Goal: Task Accomplishment & Management: Use online tool/utility

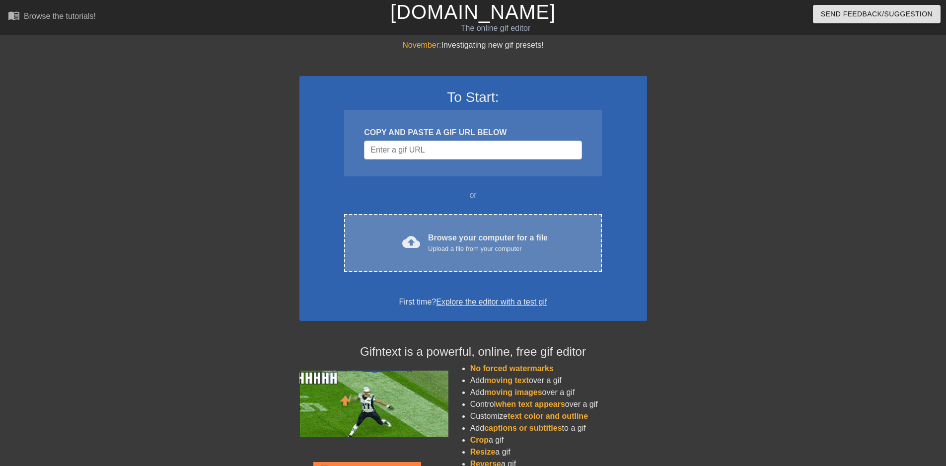
click at [435, 240] on div "Browse your computer for a file Upload a file from your computer" at bounding box center [488, 243] width 120 height 22
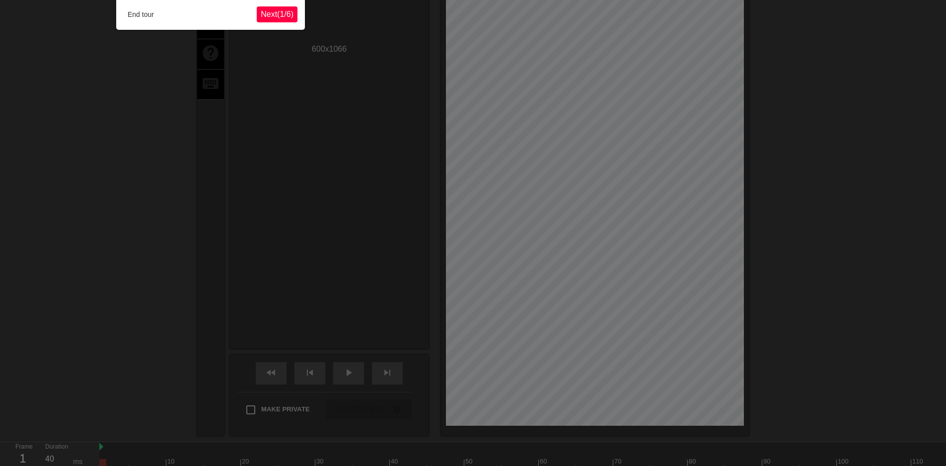
scroll to position [24, 0]
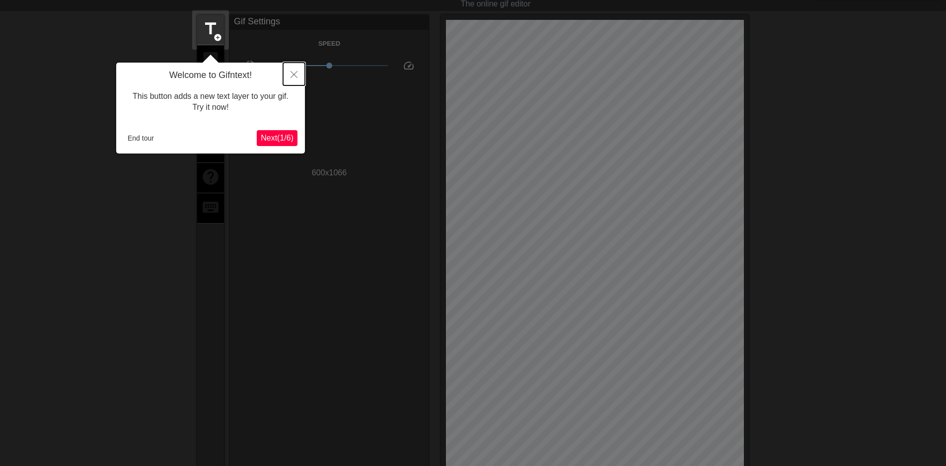
click at [294, 72] on icon "Close" at bounding box center [293, 74] width 7 height 7
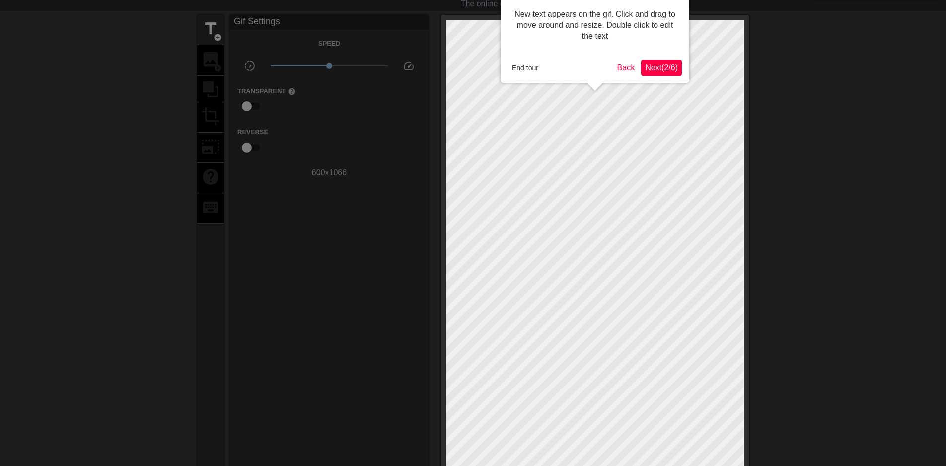
scroll to position [0, 0]
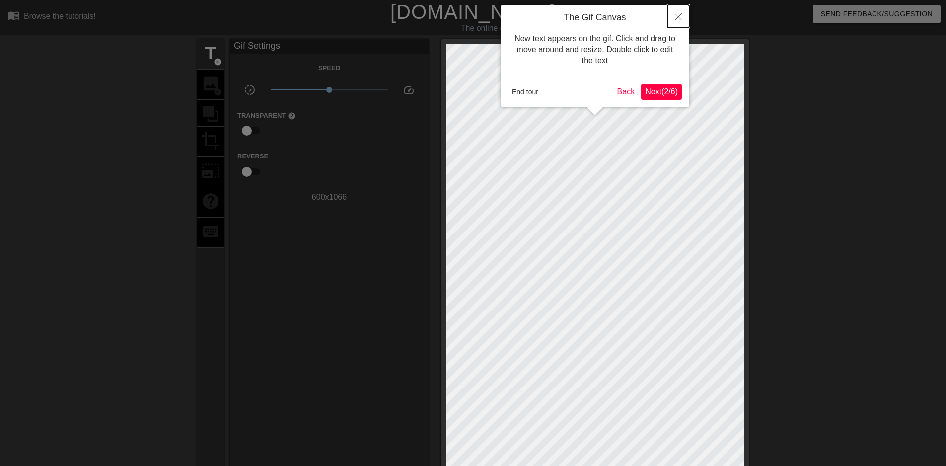
click at [677, 16] on icon "Close" at bounding box center [678, 16] width 7 height 7
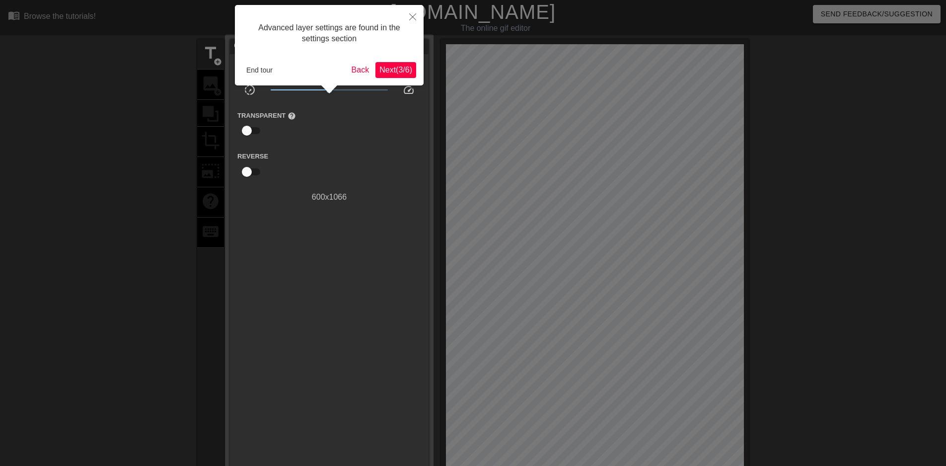
scroll to position [24, 0]
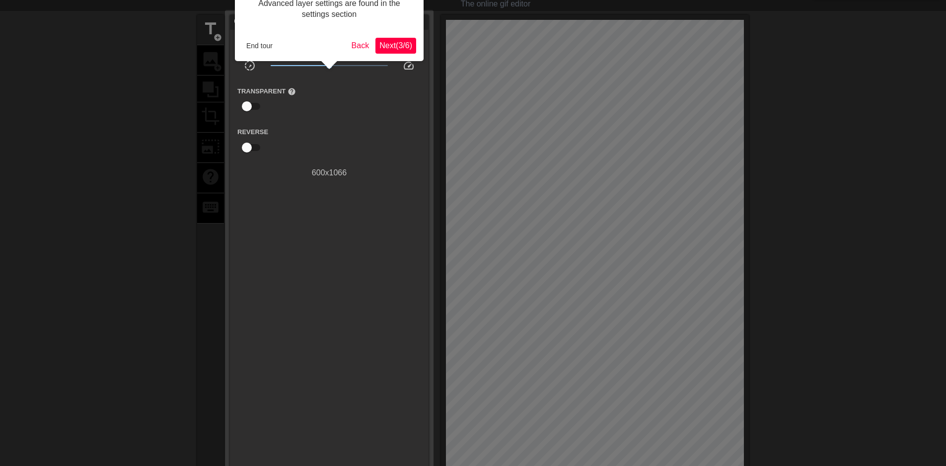
click at [404, 50] on span "Next ( 3 / 6 )" at bounding box center [395, 45] width 33 height 8
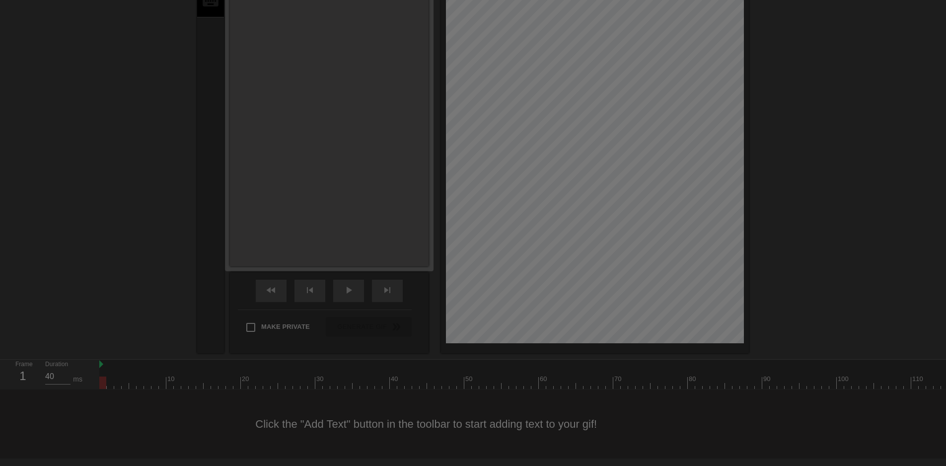
scroll to position [8, 0]
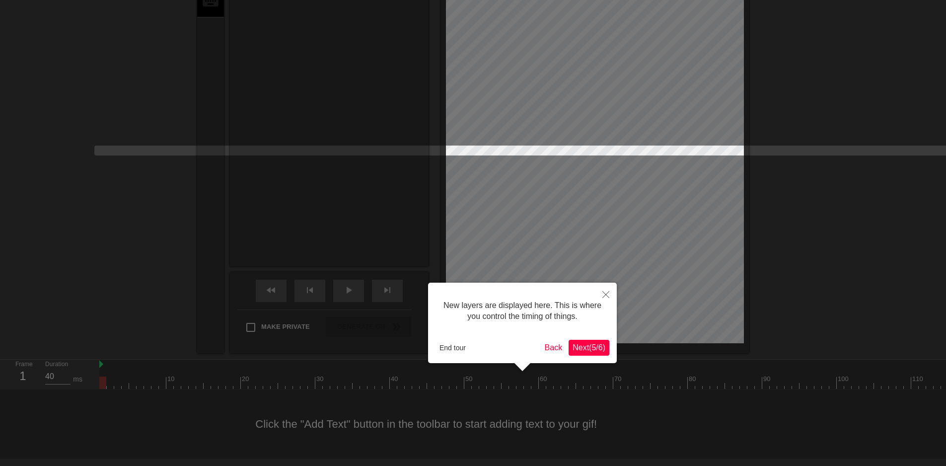
click at [583, 345] on span "Next ( 5 / 6 )" at bounding box center [589, 347] width 33 height 8
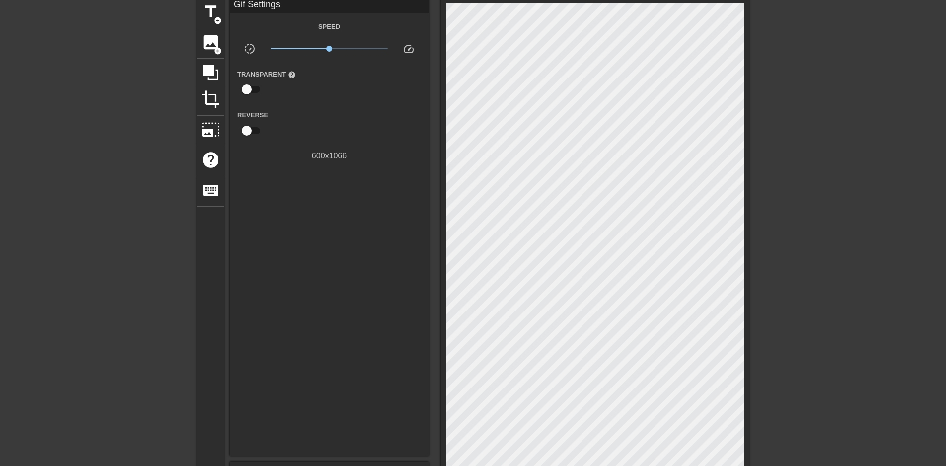
scroll to position [0, 0]
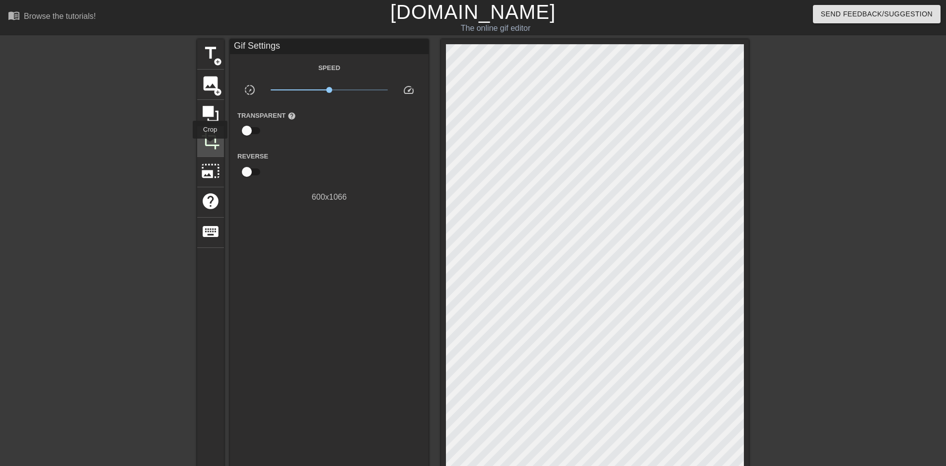
click at [209, 144] on span "crop" at bounding box center [210, 140] width 19 height 19
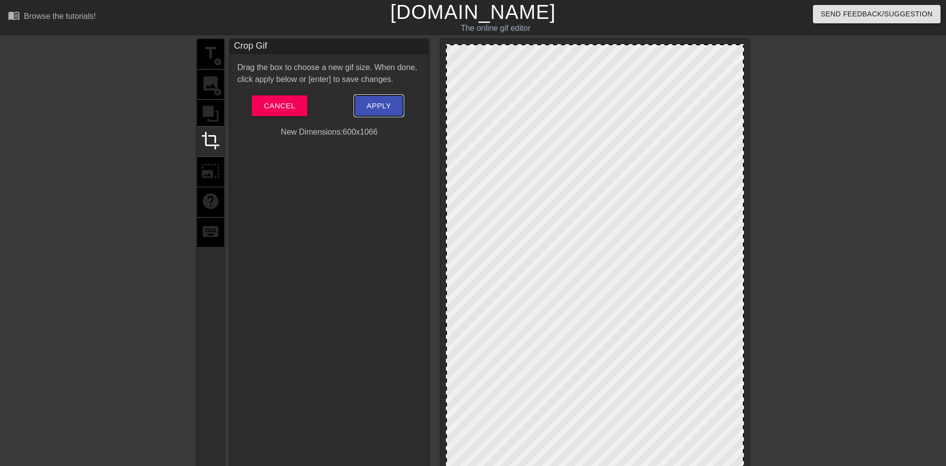
click at [373, 106] on span "Apply" at bounding box center [378, 105] width 24 height 13
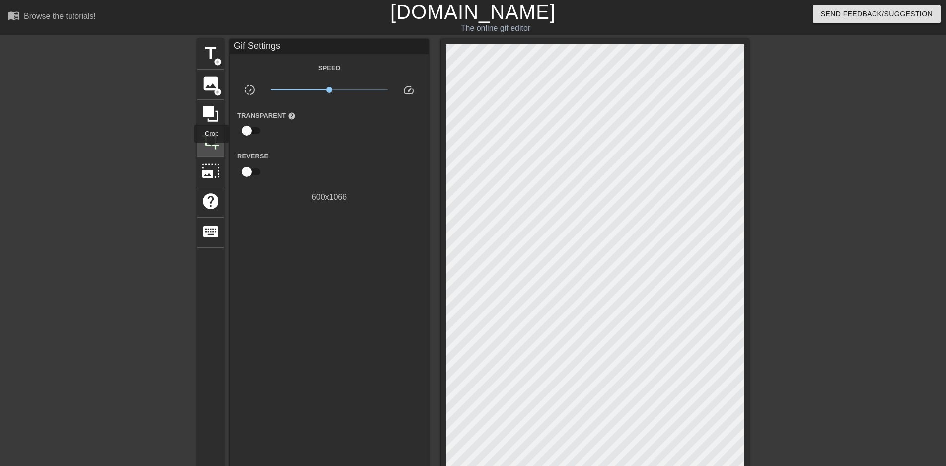
click at [212, 149] on div "crop" at bounding box center [210, 142] width 27 height 30
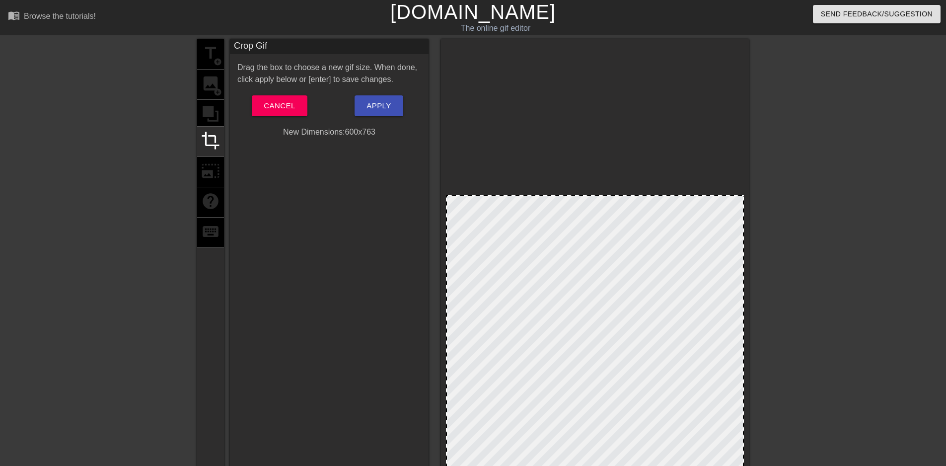
drag, startPoint x: 743, startPoint y: 46, endPoint x: 743, endPoint y: 197, distance: 150.5
click at [743, 197] on div at bounding box center [743, 196] width 10 height 10
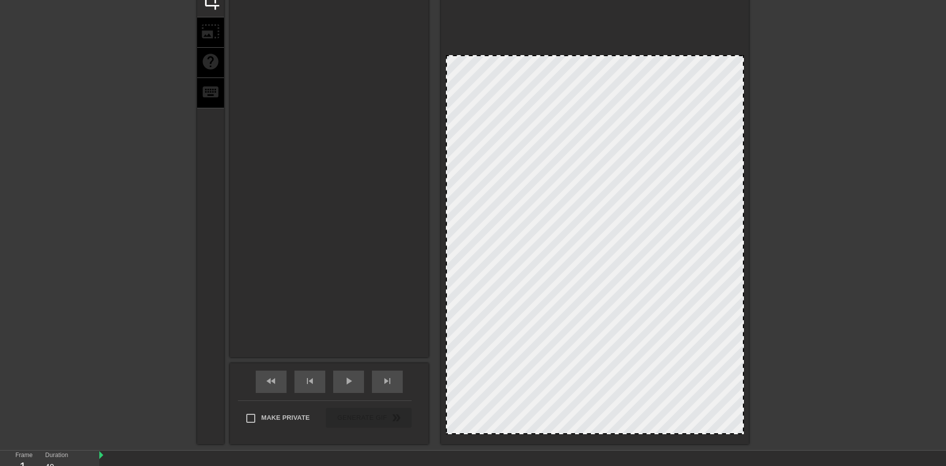
scroll to position [230, 0]
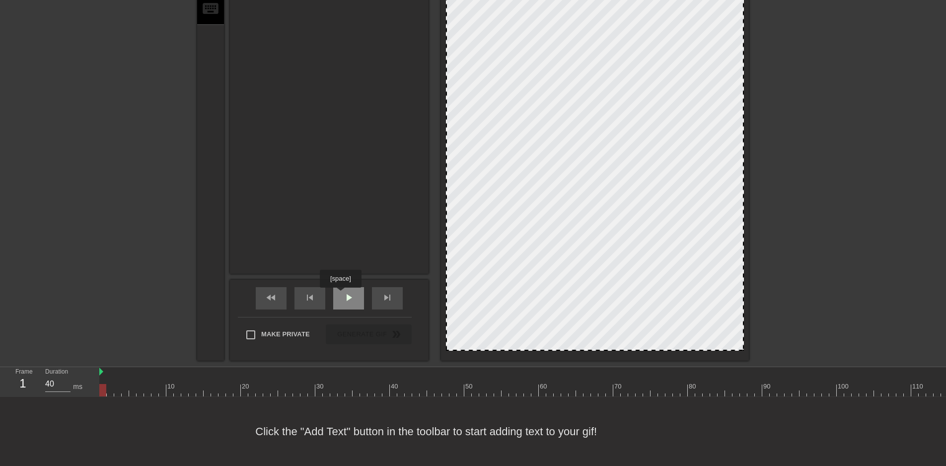
click at [341, 294] on div "play_arrow" at bounding box center [348, 298] width 31 height 22
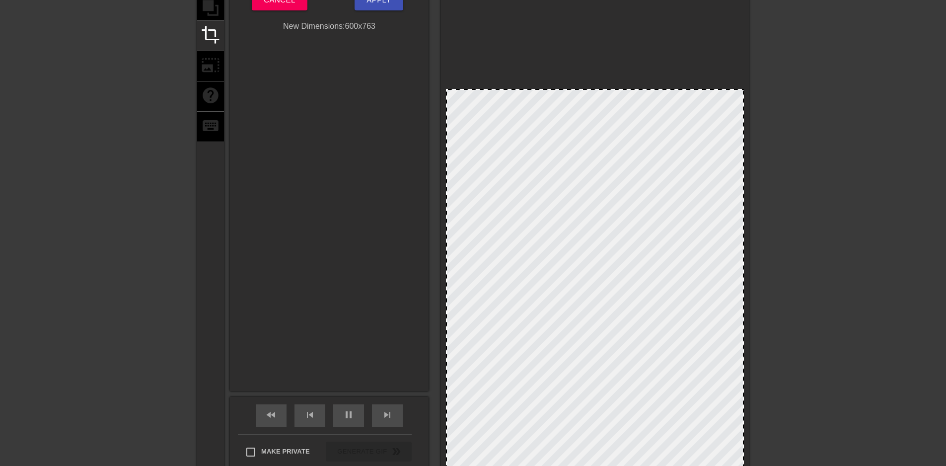
scroll to position [32, 0]
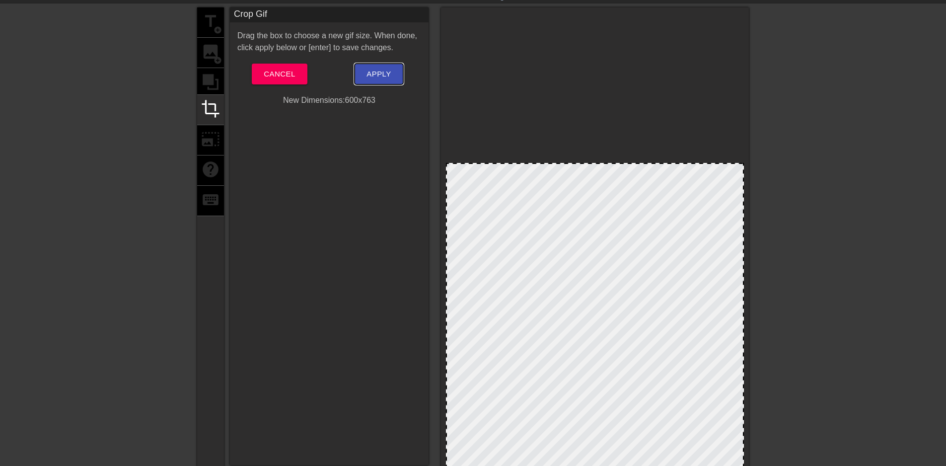
click at [384, 77] on span "Apply" at bounding box center [378, 74] width 24 height 13
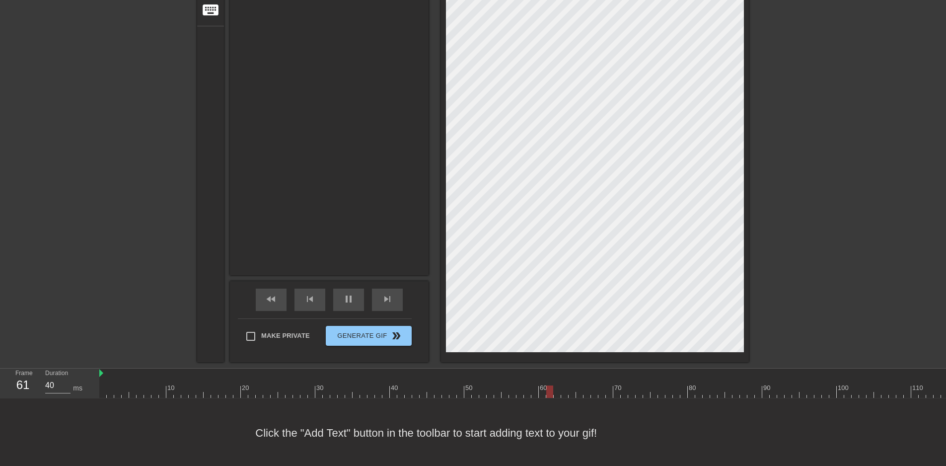
scroll to position [230, 0]
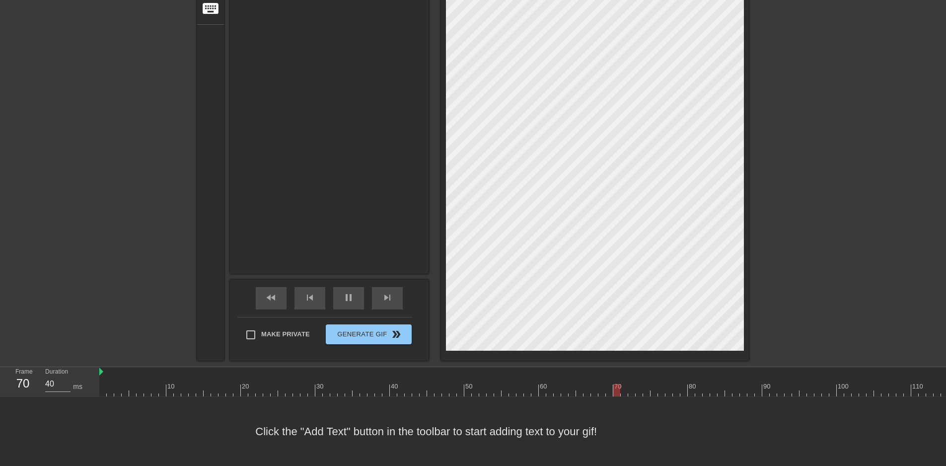
click at [289, 324] on label "Make Private" at bounding box center [275, 334] width 70 height 21
click at [261, 324] on input "Make Private" at bounding box center [250, 334] width 21 height 21
checkbox input "true"
click at [348, 328] on span "Generate Gif double_arrow" at bounding box center [369, 334] width 78 height 12
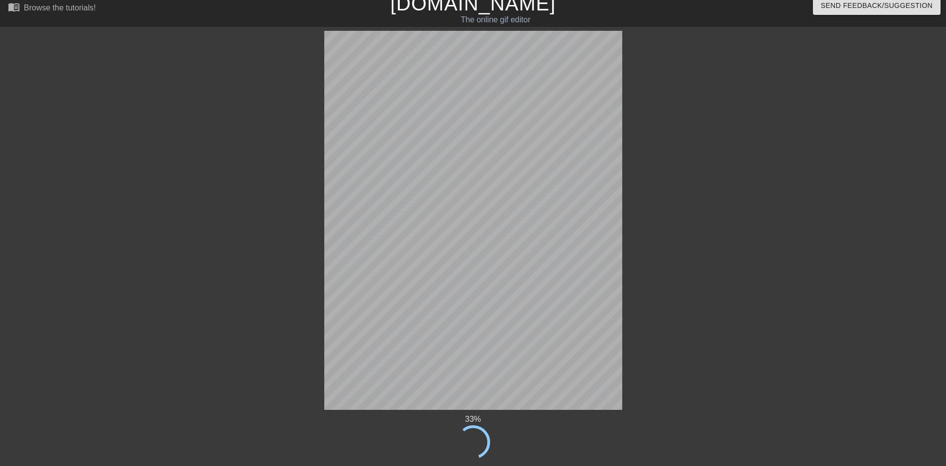
scroll to position [0, 0]
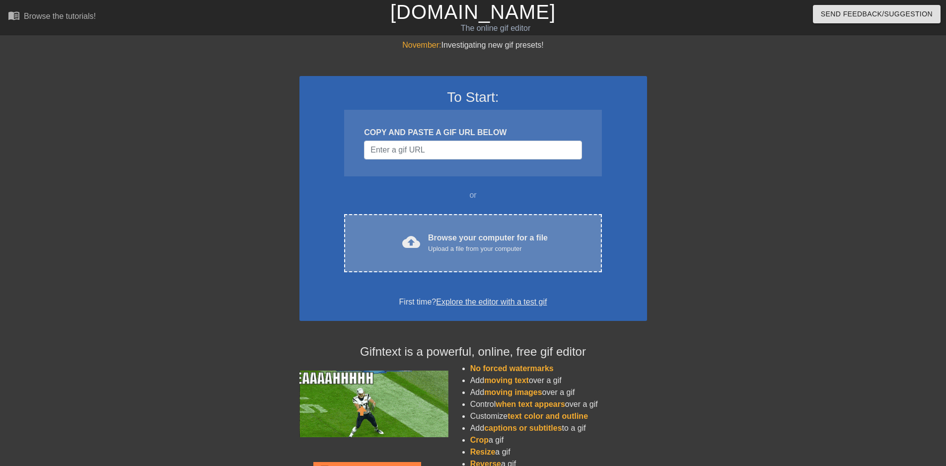
click at [471, 251] on div "Upload a file from your computer" at bounding box center [488, 249] width 120 height 10
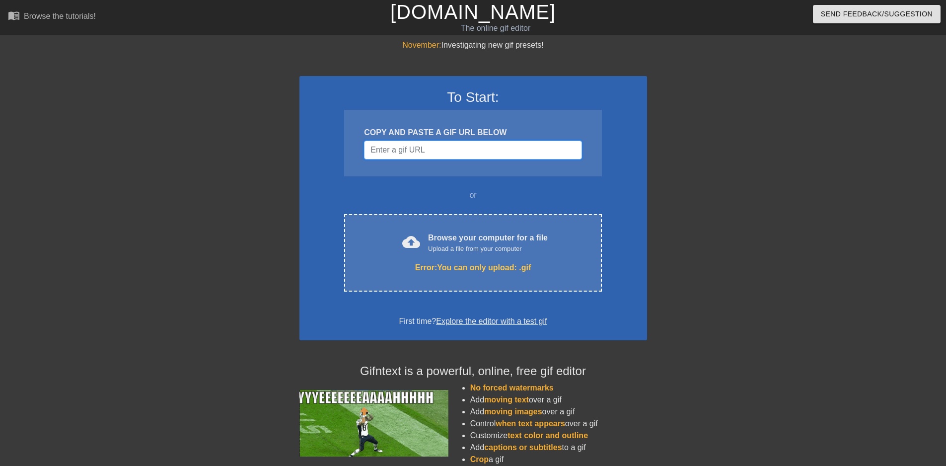
click at [409, 152] on input "Username" at bounding box center [472, 150] width 217 height 19
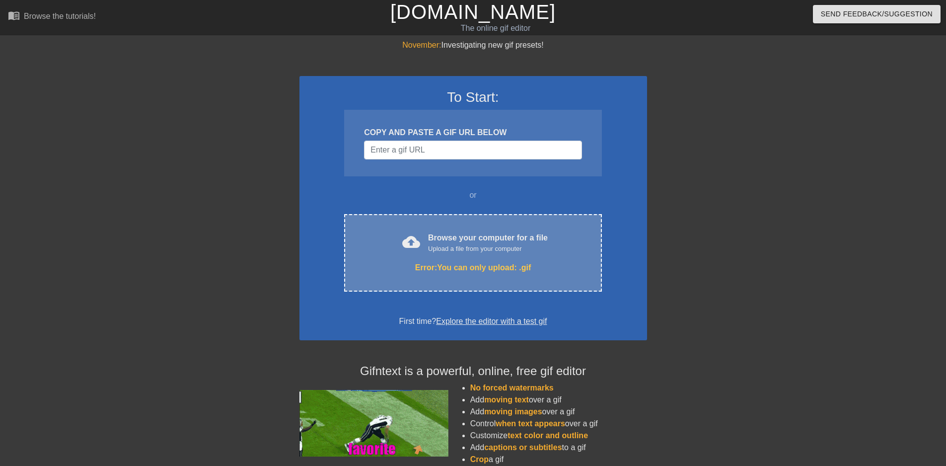
click at [455, 241] on div "Browse your computer for a file Upload a file from your computer" at bounding box center [488, 243] width 120 height 22
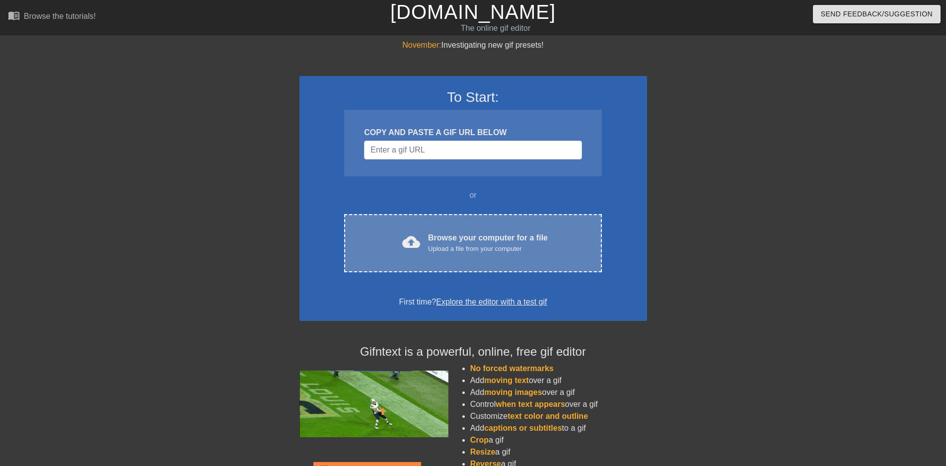
click at [469, 214] on div "cloud_upload Browse your computer for a file Upload a file from your computer C…" at bounding box center [472, 243] width 257 height 58
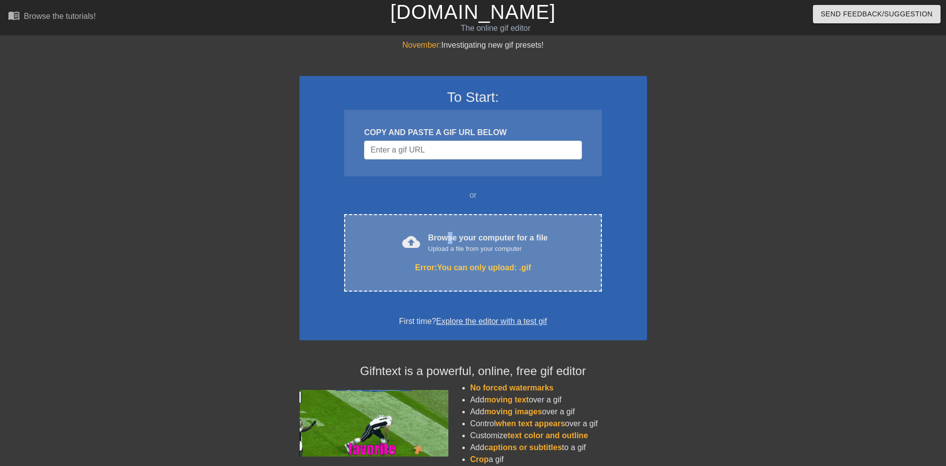
click at [450, 234] on div "Browse your computer for a file Upload a file from your computer" at bounding box center [488, 243] width 120 height 22
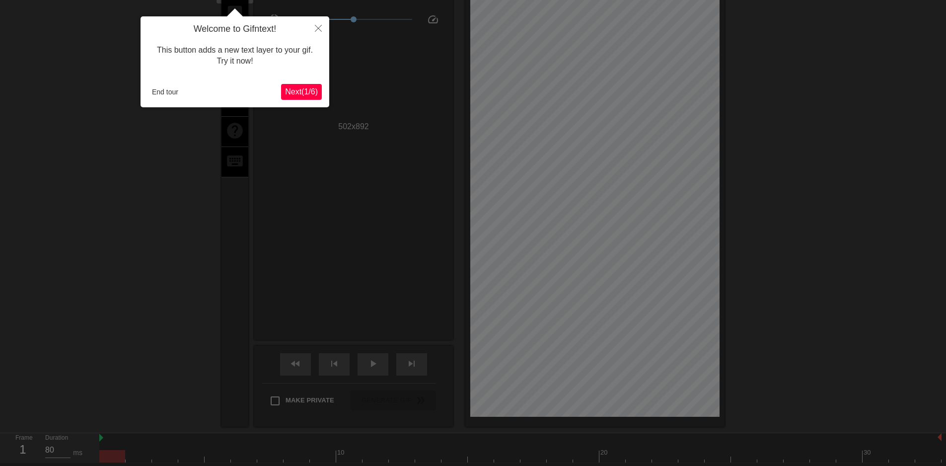
scroll to position [24, 0]
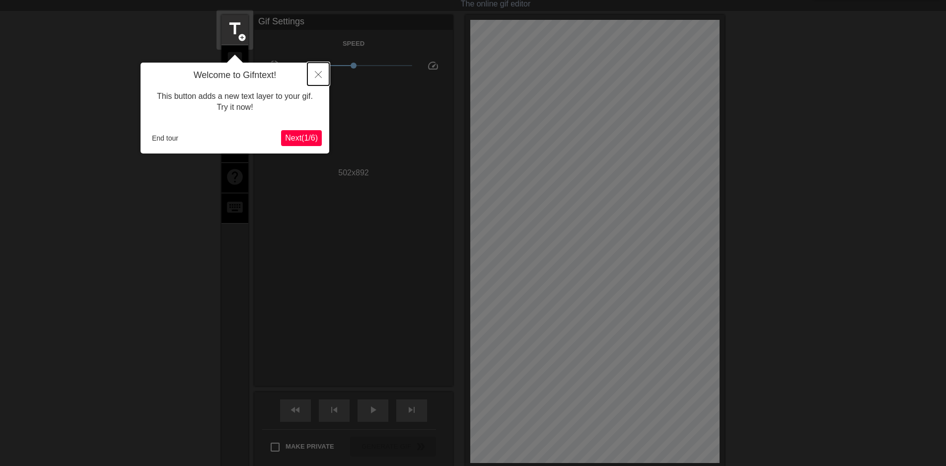
click at [320, 77] on icon "Close" at bounding box center [318, 74] width 7 height 7
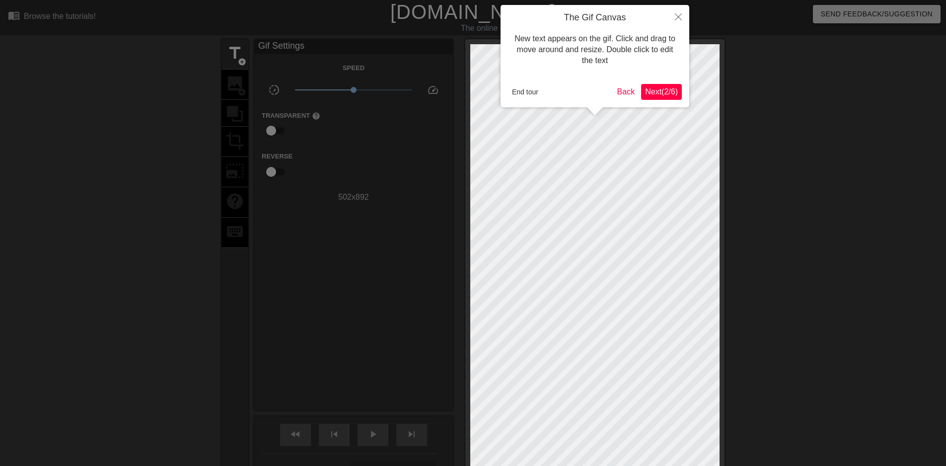
click at [655, 89] on span "Next ( 2 / 6 )" at bounding box center [661, 91] width 33 height 8
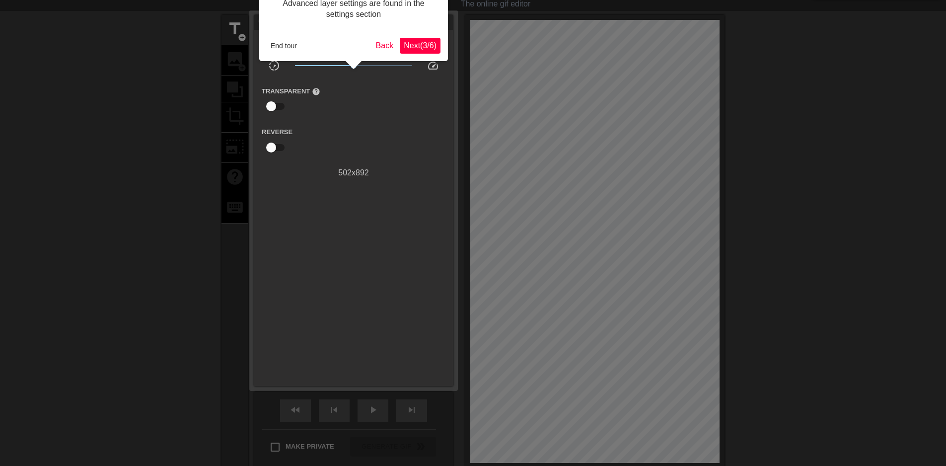
click at [429, 49] on span "Next ( 3 / 6 )" at bounding box center [420, 45] width 33 height 8
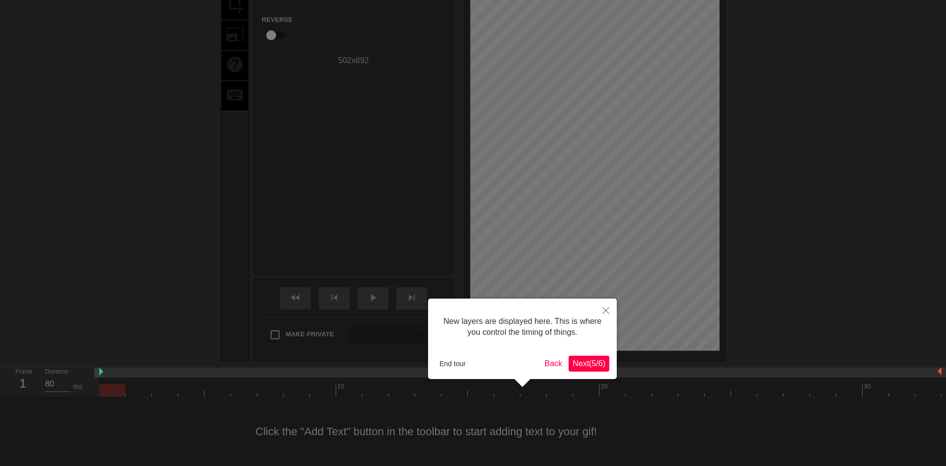
scroll to position [8, 0]
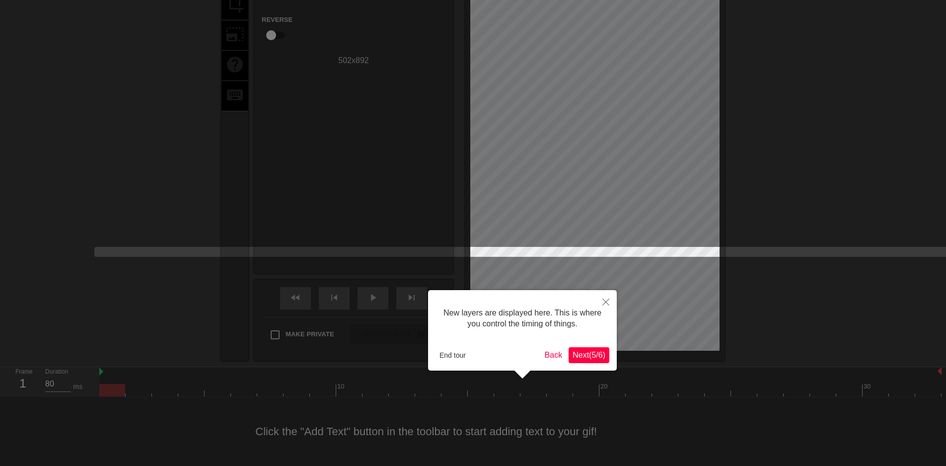
click at [603, 359] on span "Next ( 5 / 6 )" at bounding box center [589, 355] width 33 height 8
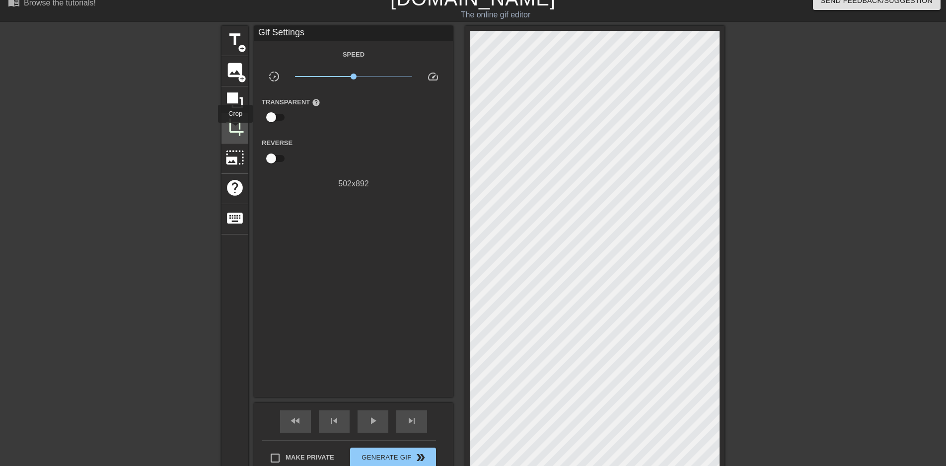
scroll to position [0, 0]
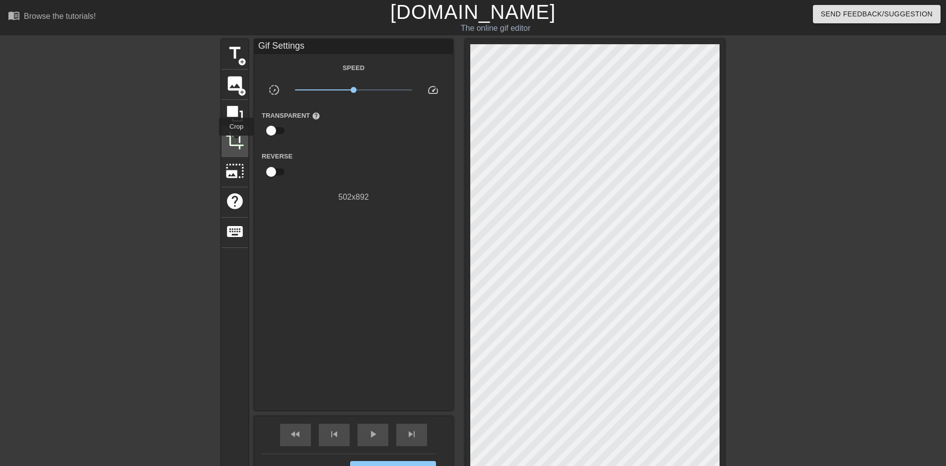
click at [237, 139] on span "crop" at bounding box center [234, 140] width 19 height 19
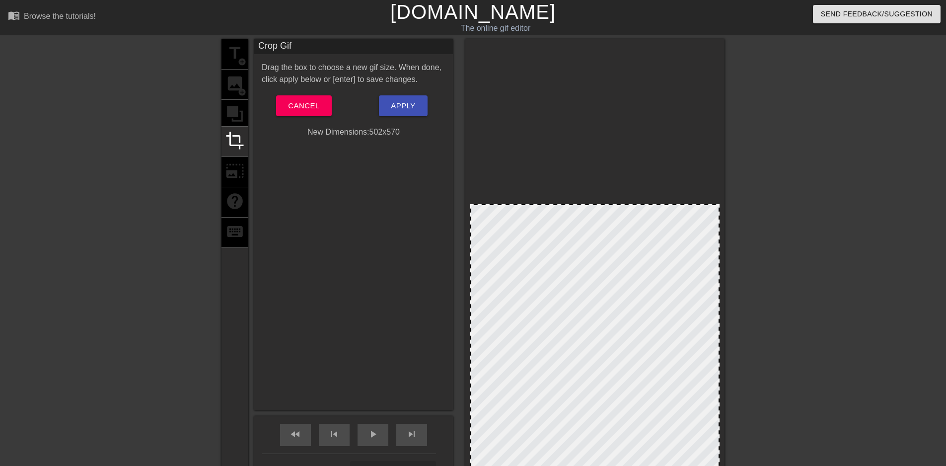
drag, startPoint x: 718, startPoint y: 47, endPoint x: 726, endPoint y: 207, distance: 160.1
click at [726, 207] on div "title add_circle image add_circle crop photo_size_select_large help keyboard Cr…" at bounding box center [473, 268] width 946 height 458
click at [405, 111] on span "Apply" at bounding box center [403, 105] width 24 height 13
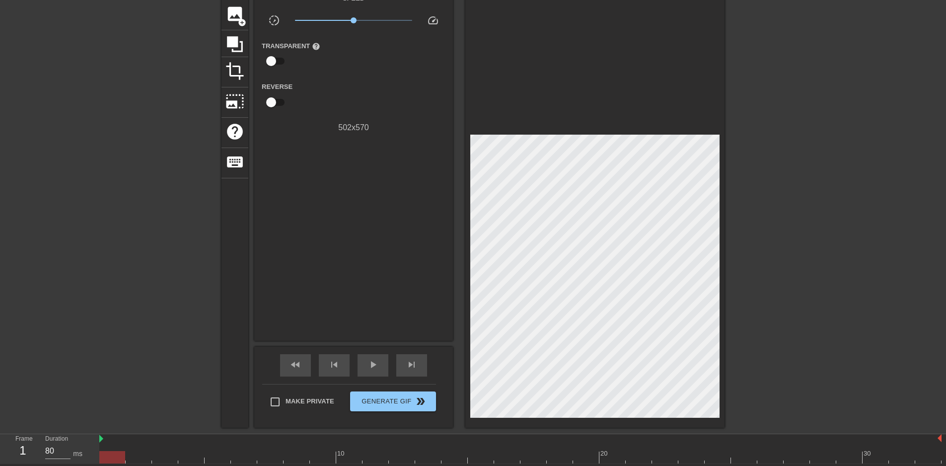
scroll to position [137, 0]
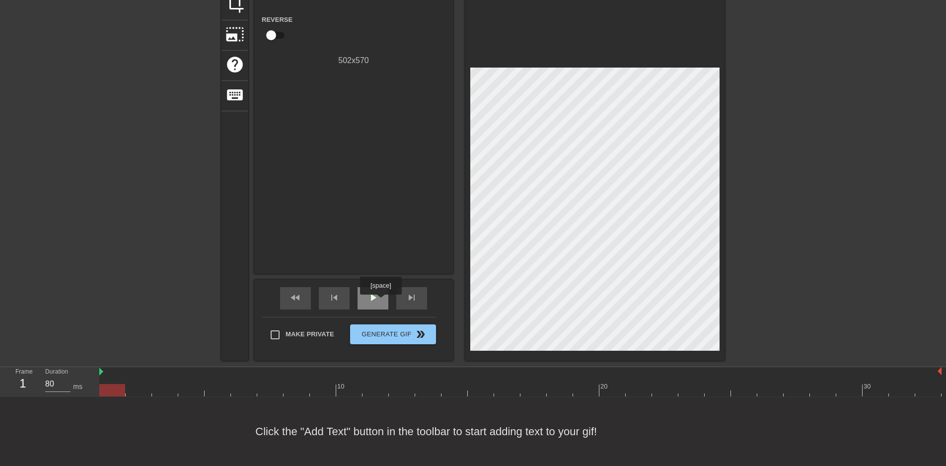
click at [371, 299] on span "play_arrow" at bounding box center [373, 297] width 12 height 12
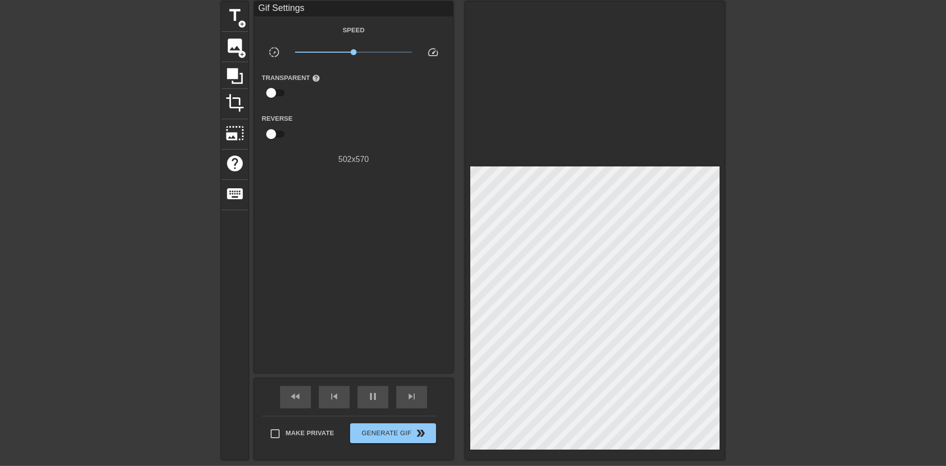
scroll to position [37, 0]
click at [240, 106] on span "crop" at bounding box center [234, 103] width 19 height 19
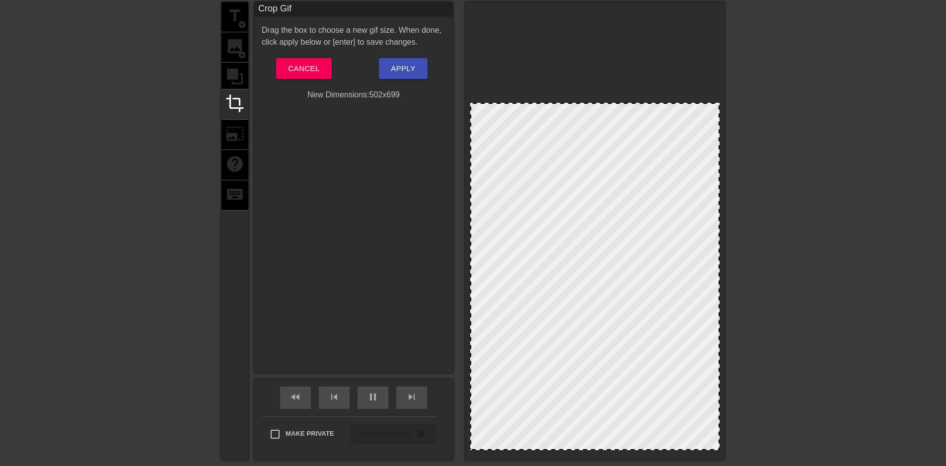
drag, startPoint x: 479, startPoint y: 166, endPoint x: 489, endPoint y: 102, distance: 64.8
click at [489, 102] on div at bounding box center [594, 103] width 247 height 5
click at [390, 66] on button "Apply" at bounding box center [403, 68] width 48 height 21
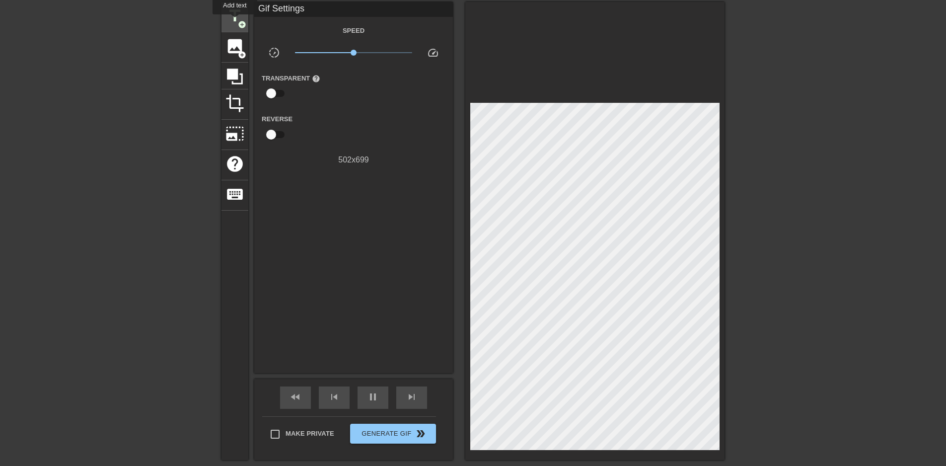
click at [235, 20] on span "title" at bounding box center [234, 15] width 19 height 19
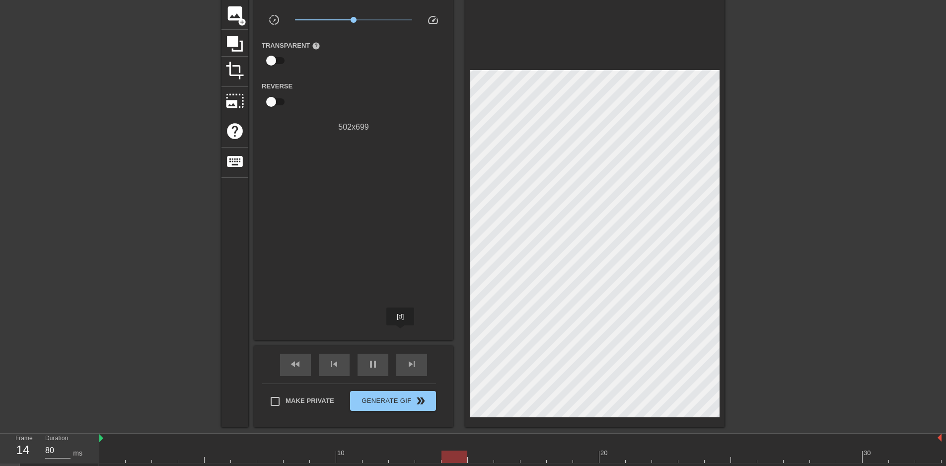
scroll to position [92, 0]
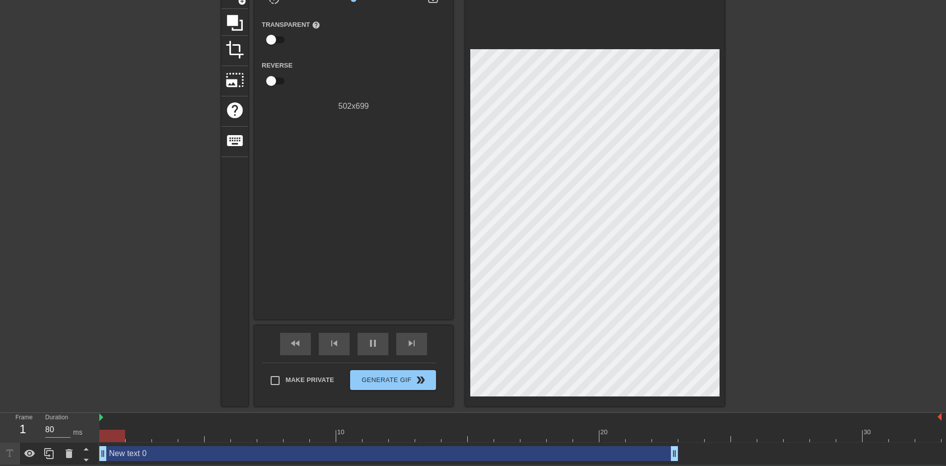
drag, startPoint x: 392, startPoint y: 454, endPoint x: 116, endPoint y: 463, distance: 275.7
click at [116, 463] on div "New text 0 drag_handle drag_handle" at bounding box center [520, 453] width 842 height 22
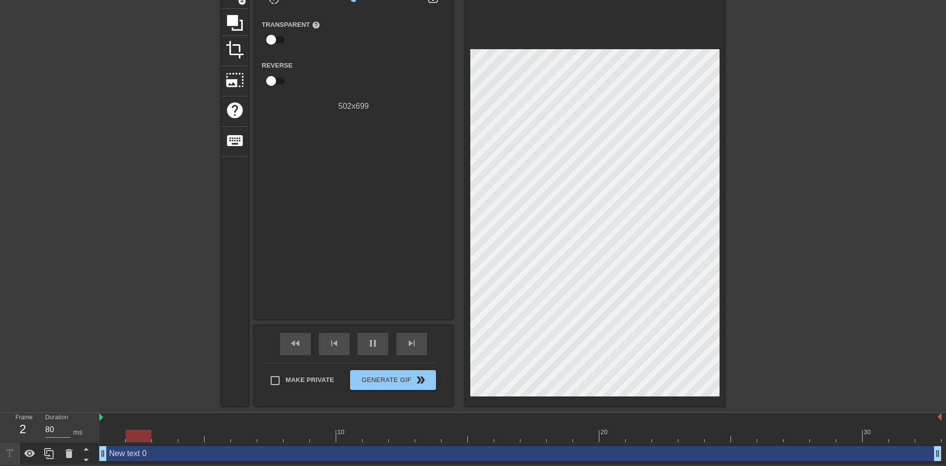
drag, startPoint x: 675, startPoint y: 449, endPoint x: 953, endPoint y: 445, distance: 277.6
click at [945, 445] on html "menu_book Browse the tutorials! [DOMAIN_NAME] The online gif editor Send Feedba…" at bounding box center [473, 187] width 946 height 556
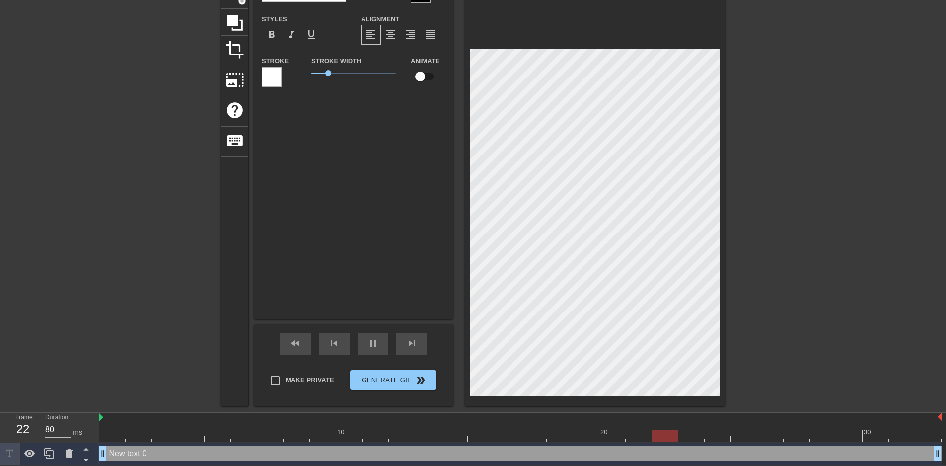
scroll to position [1, 2]
type input "New text"
type textarea "New text"
type input "New text"
type textarea "New text"
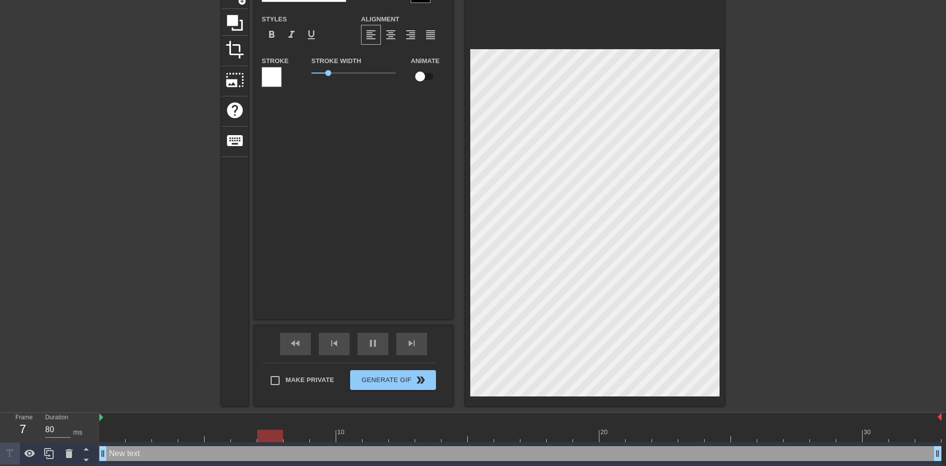
type input "New tex"
type textarea "New tex"
type input "New te"
type textarea "New te"
type input "New t"
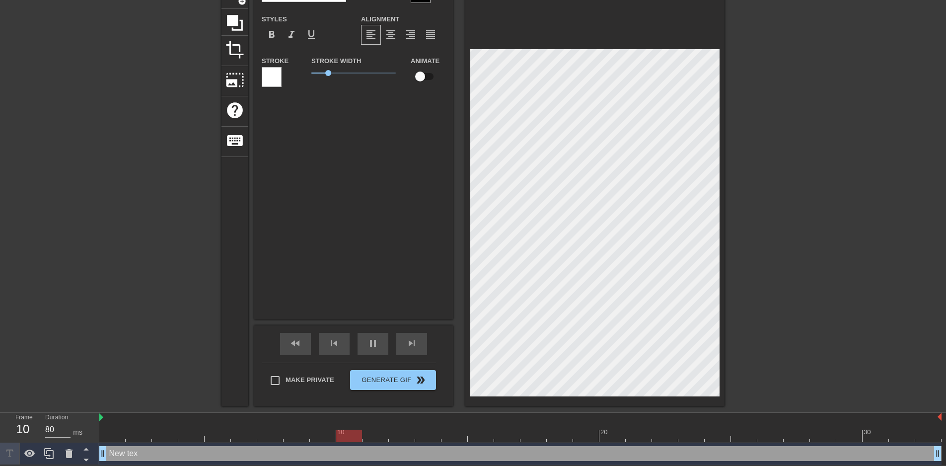
type textarea "New t"
type input "New"
type textarea "New"
type input "New"
type textarea "New"
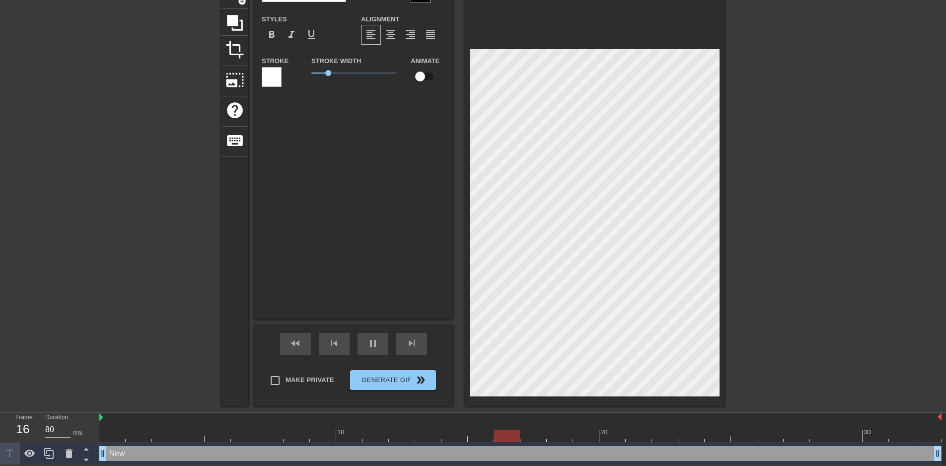
type input "Ne"
type textarea "Ne"
type input "N"
type textarea "N"
type input "ㄍ"
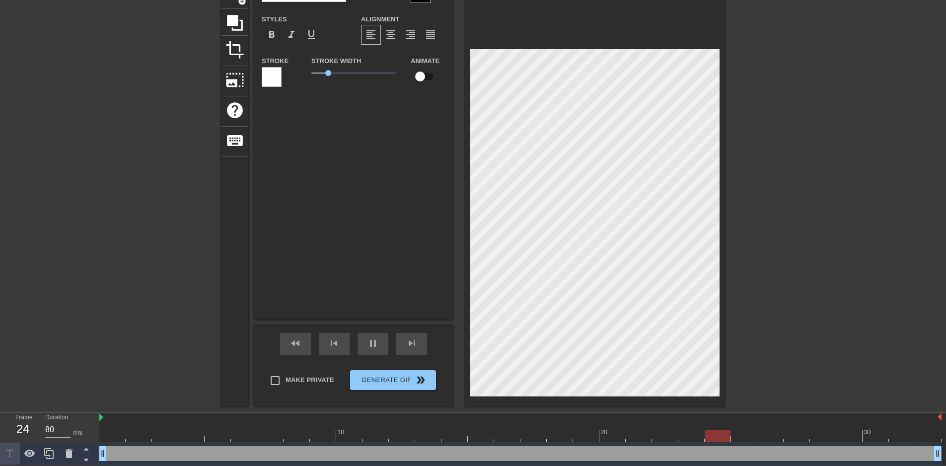
type textarea "ㄍ"
type input "ㄘ"
type textarea "ㄘ"
type input "ㄘㄞ"
type textarea "ㄘㄞ"
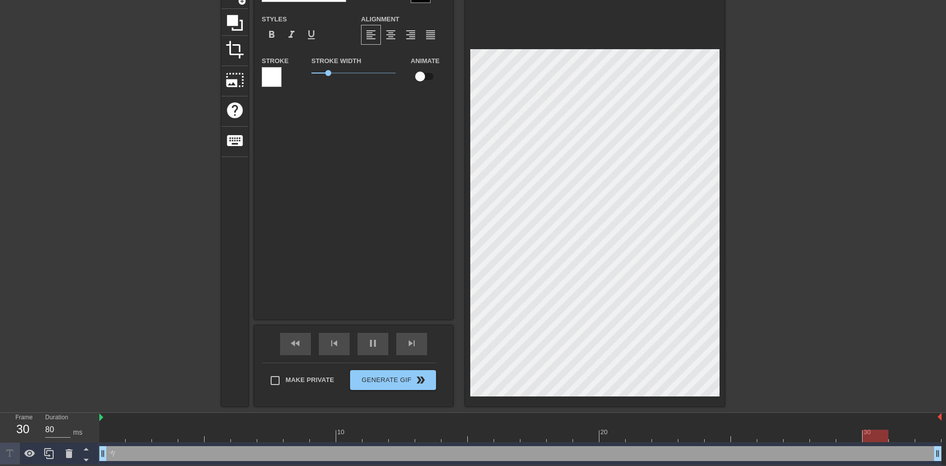
type input "[PERSON_NAME]"
type textarea "[PERSON_NAME]"
type input "[PERSON_NAME]"
type textarea "[PERSON_NAME]"
type input "蔡ㄓㄨ"
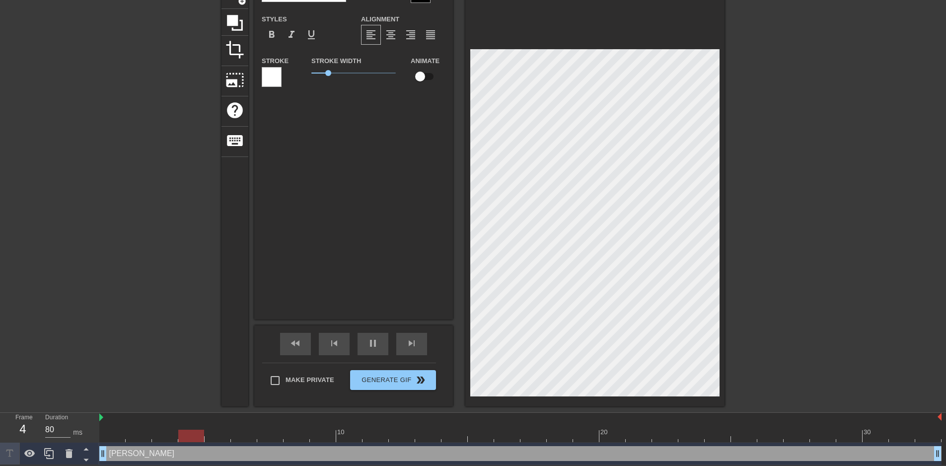
type textarea "蔡ㄓㄨ"
type input "蔡ㄓㄨㄥ"
type textarea "[PERSON_NAME]"
type input "[PERSON_NAME]"
type textarea "[PERSON_NAME]"
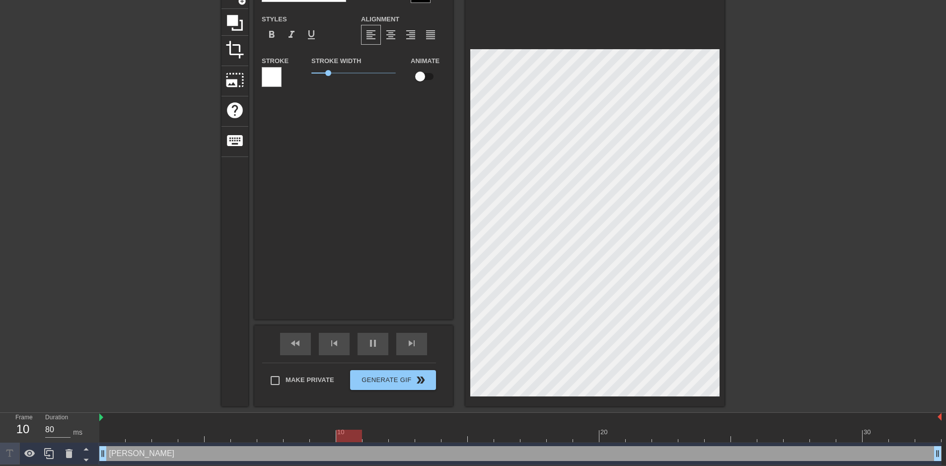
type input "[PERSON_NAME]ㄥ"
type textarea "[PERSON_NAME]ㄥ"
type input "[PERSON_NAME]"
type textarea "[PERSON_NAME]"
type input "[PERSON_NAME]"
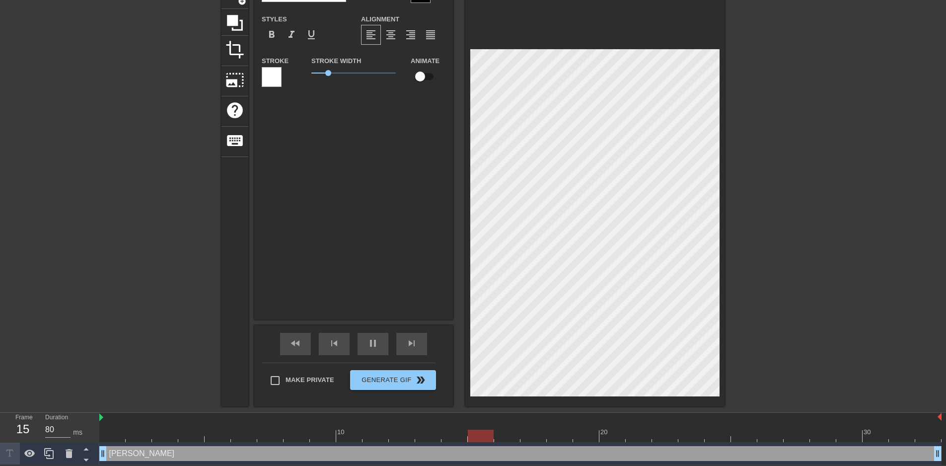
type textarea "[PERSON_NAME]"
type input "[PERSON_NAME]"
type textarea "[PERSON_NAME]"
type input "[PERSON_NAME]ㄣ"
type textarea "[PERSON_NAME]ㄣ"
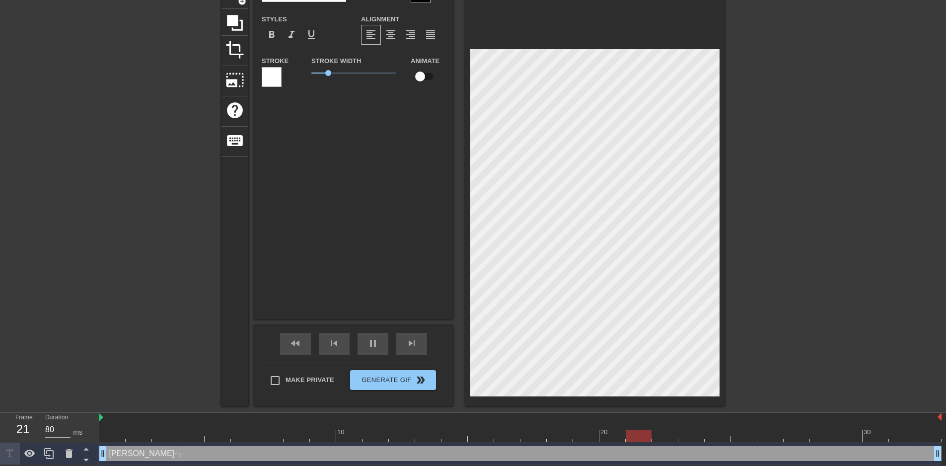
type input "蔡鍾尹"
type textarea "蔡鍾尹"
type input "[PERSON_NAME]"
type textarea "[PERSON_NAME]"
type input "[PERSON_NAME]"
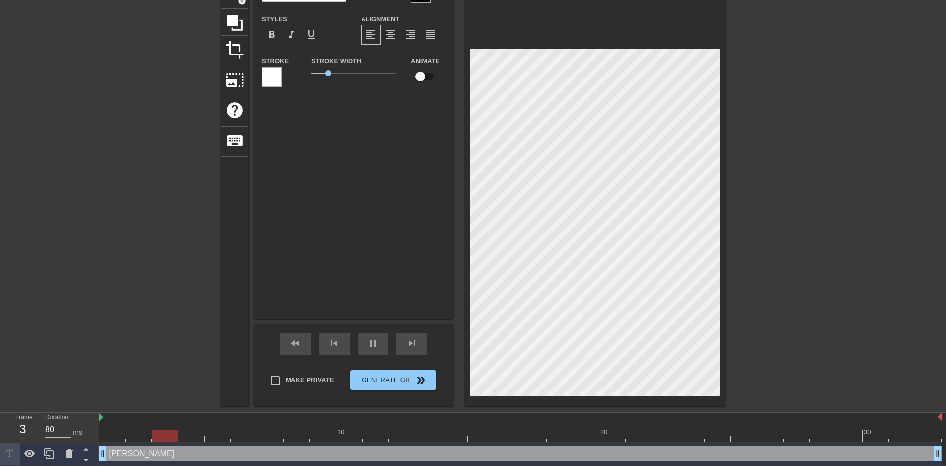
type textarea "[PERSON_NAME]"
type input "[PERSON_NAME]"
type textarea "[PERSON_NAME]"
type input "蔡ㄓㄨ"
type textarea "蔡ㄓㄨ"
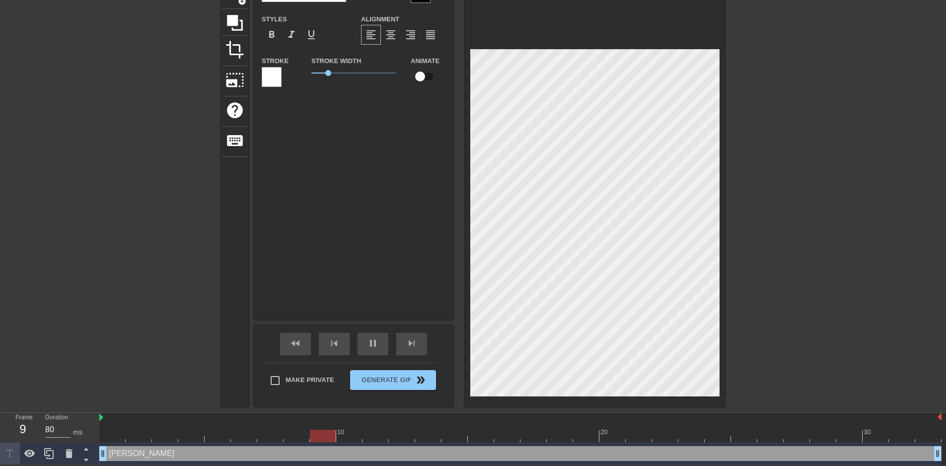
type input "蔡ㄓㄨㄥ"
type textarea "蔡ㄓㄨㄥ"
type input "[PERSON_NAME]"
type textarea "[PERSON_NAME]"
type input "[PERSON_NAME]"
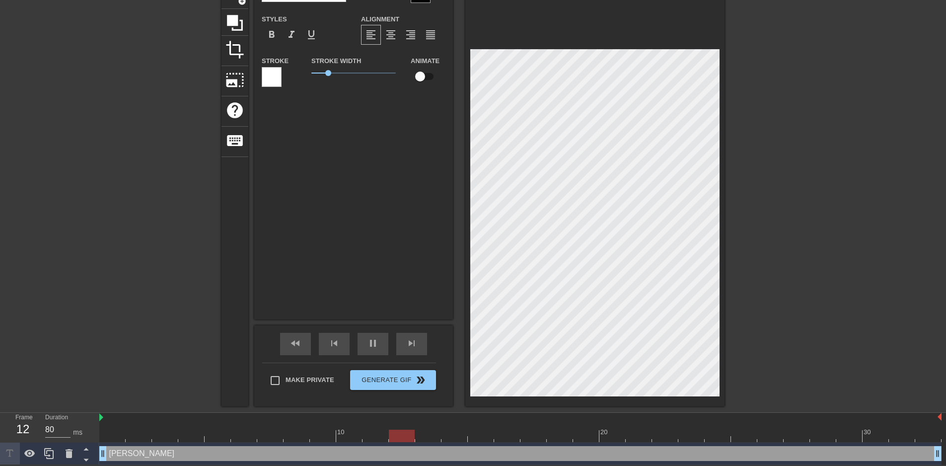
type textarea "[PERSON_NAME]"
type input "[PERSON_NAME]"
type textarea "[PERSON_NAME]"
type input "蔡ㄗㄨ"
type textarea "蔡ㄗㄨ"
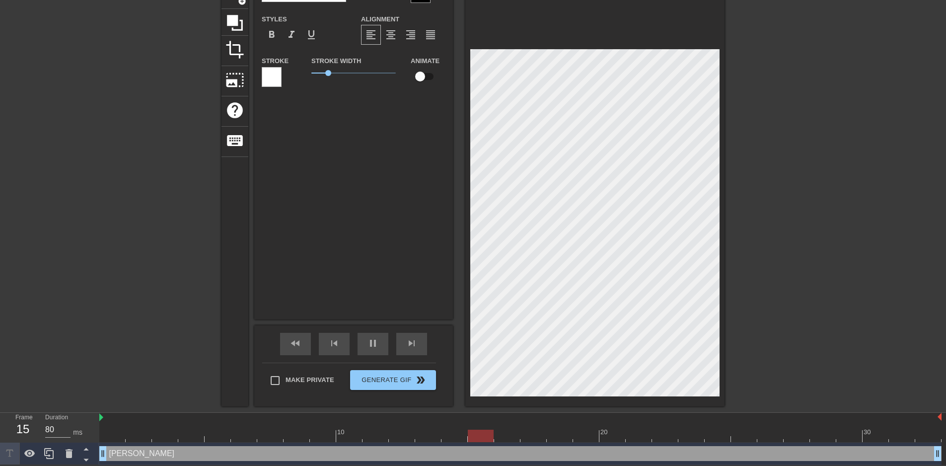
type input "蔡ㄗㄨㄥ"
type textarea "蔡ㄗㄨㄥ"
type input "[PERSON_NAME]"
type textarea "[PERSON_NAME]"
type input "[PERSON_NAME]"
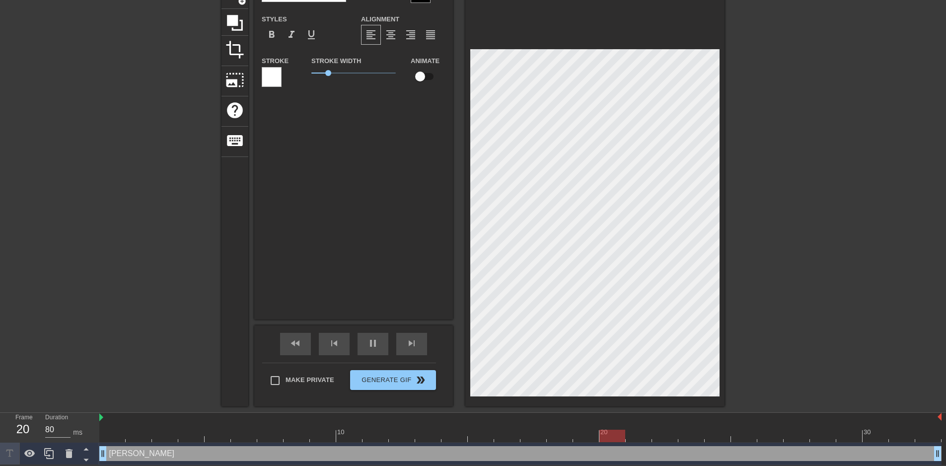
type textarea "[PERSON_NAME]"
type input "[PERSON_NAME]ㄣ"
type textarea "[PERSON_NAME]ㄣ"
type input "[PERSON_NAME]引"
type textarea "[PERSON_NAME]引"
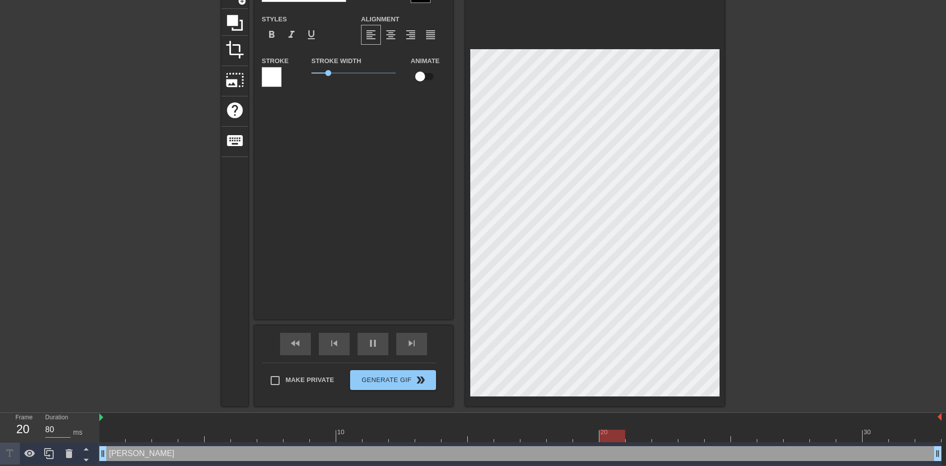
scroll to position [1, 2]
type input "蔡宗尹"
type textarea "蔡宗尹"
type input "[PERSON_NAME]"
type textarea "[PERSON_NAME]"
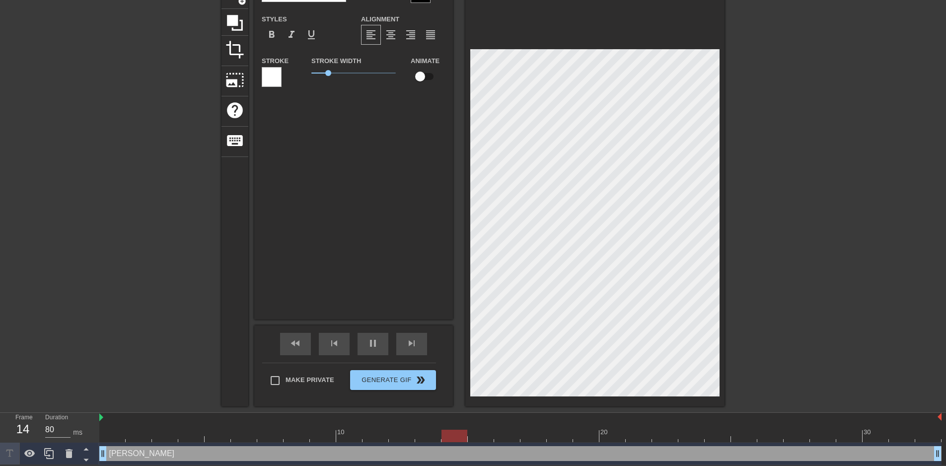
type input "[PERSON_NAME]"
type textarea "[PERSON_NAME]"
type input "[PERSON_NAME]ㄥ"
type textarea "[PERSON_NAME]ㄥ"
type input "蔡宗穎"
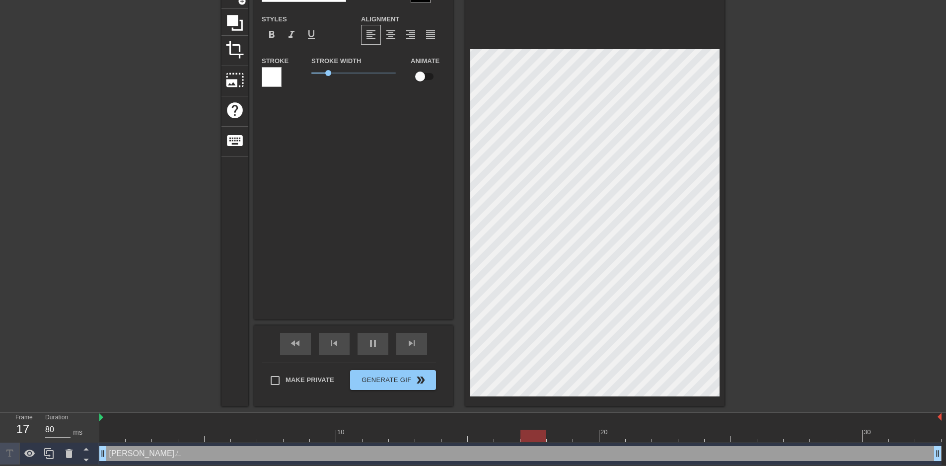
type textarea "蔡宗穎"
type input "蔡宗影"
type textarea "蔡宗影"
type input "[PERSON_NAME]"
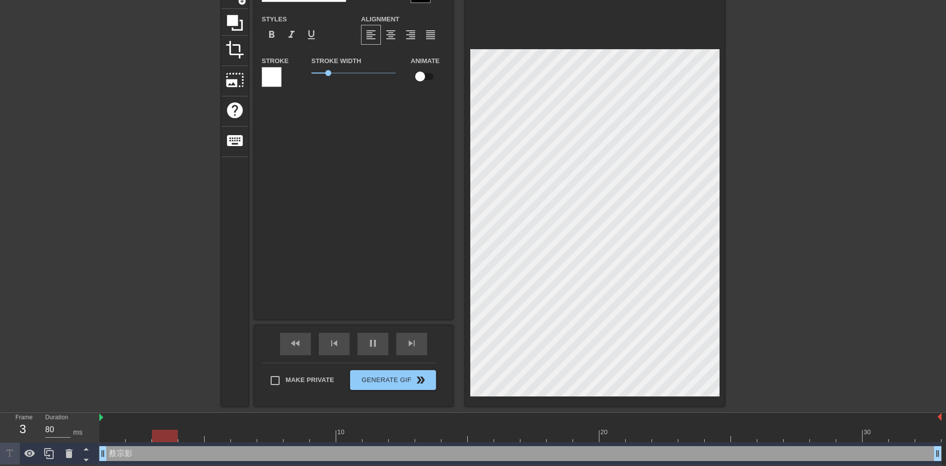
type textarea "[PERSON_NAME]"
type input "菜蹤影"
type textarea "菜蹤影"
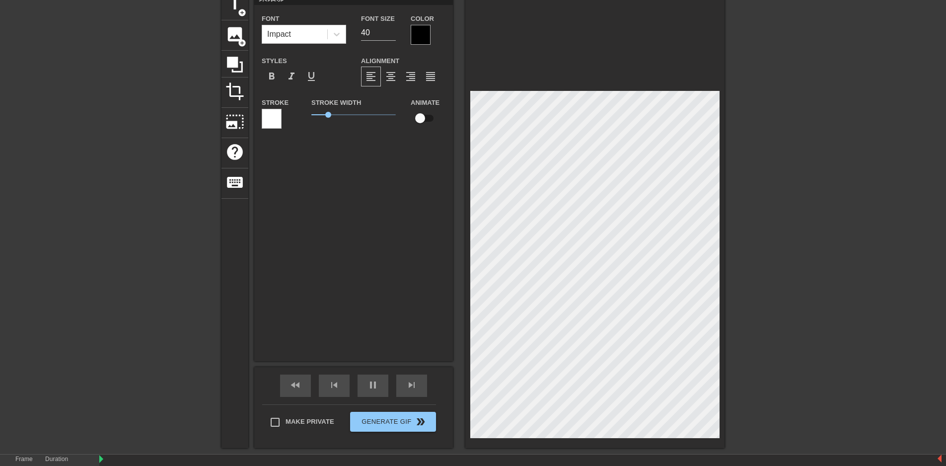
scroll to position [0, 0]
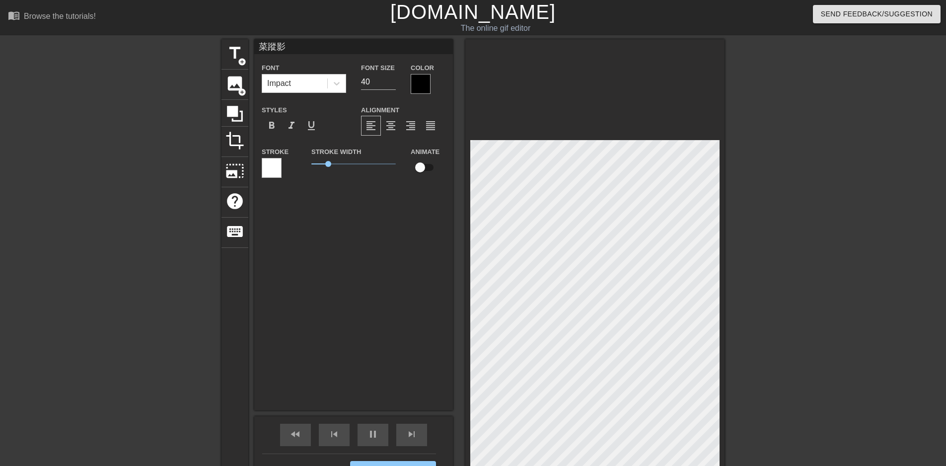
click at [421, 85] on div at bounding box center [421, 84] width 20 height 20
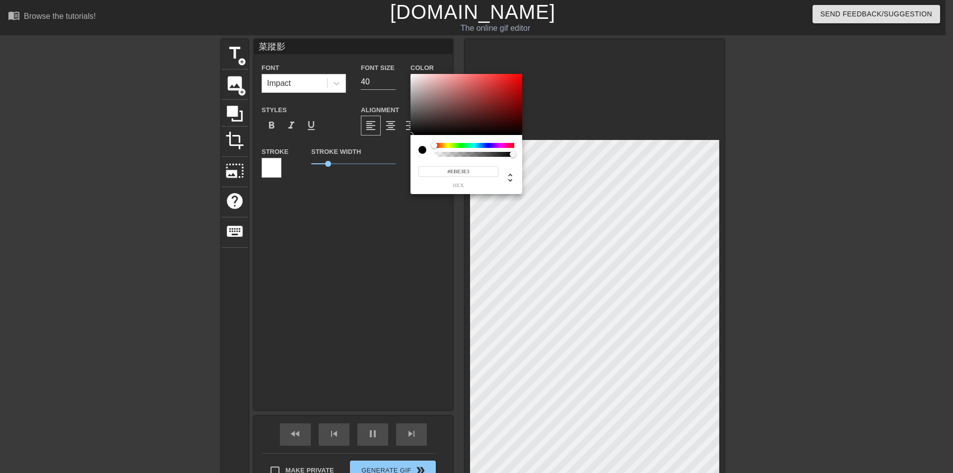
type input "#FFFFFF"
drag, startPoint x: 416, startPoint y: 78, endPoint x: 405, endPoint y: 68, distance: 15.4
click at [405, 68] on div "#FFFFFF hex" at bounding box center [476, 236] width 953 height 473
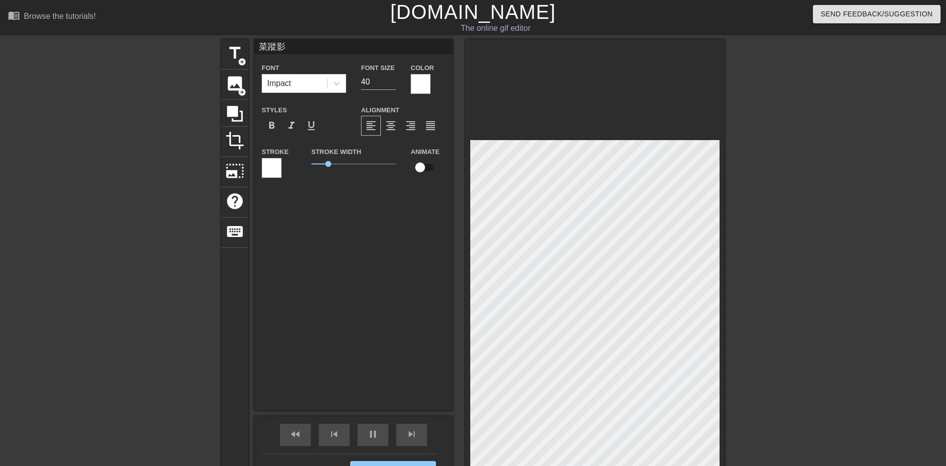
click at [792, 174] on div at bounding box center [810, 188] width 149 height 298
type input "菜蹤影e"
type textarea "菜蹤影e"
type input "菜蹤影"
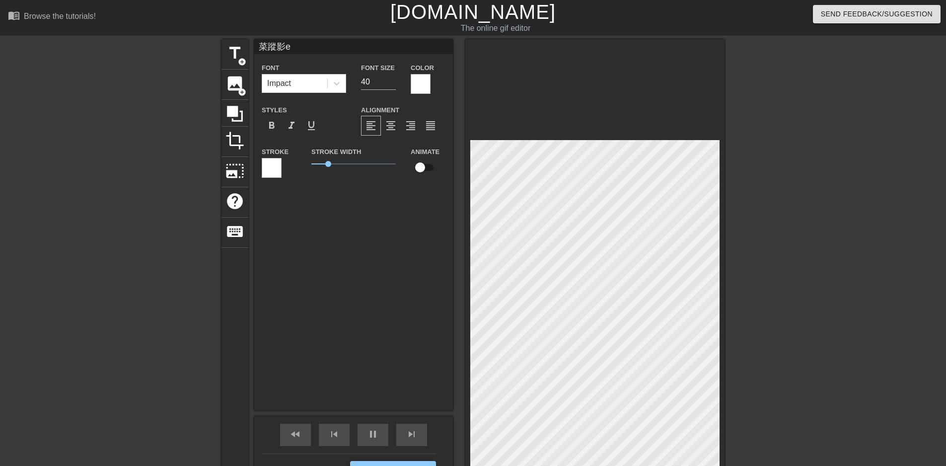
type textarea "菜蹤影"
type input "菜蹤影↘"
type textarea "菜蹤影↘"
type input "菜蹤影↘"
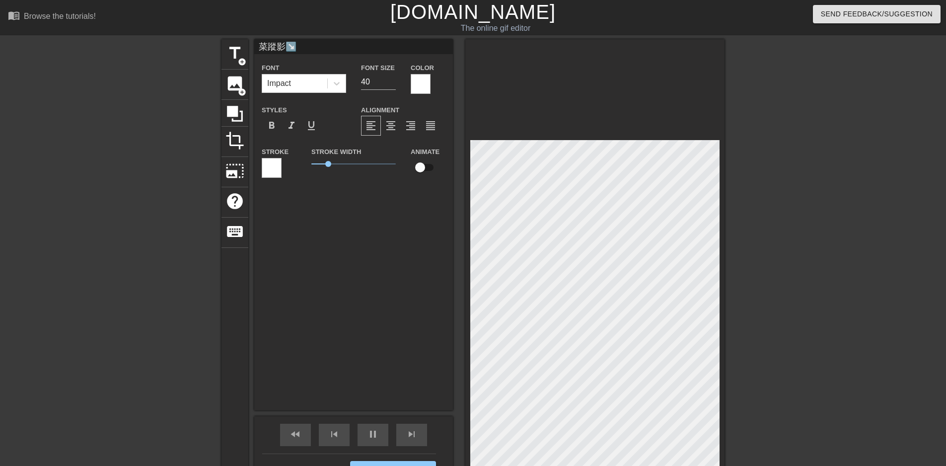
click at [761, 210] on div at bounding box center [810, 188] width 149 height 298
type input "菜蹤影"
type textarea "菜蹤影"
type input "ㄍ菜蹤影"
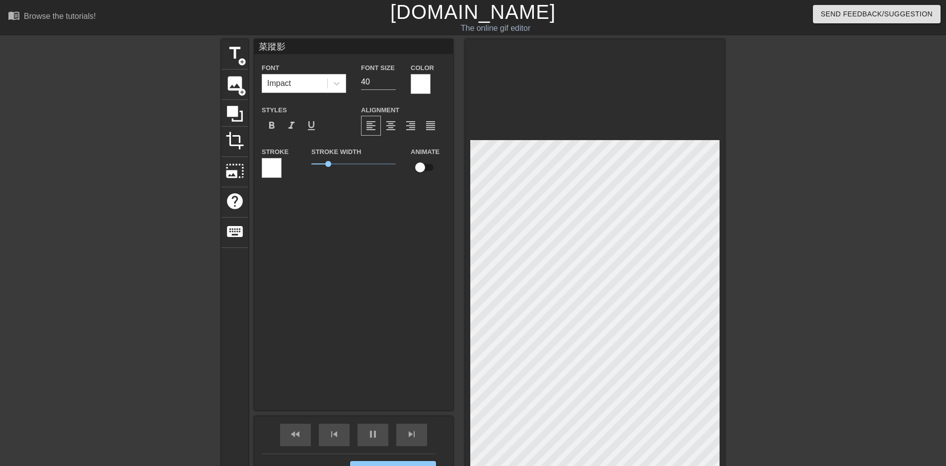
type textarea "ㄍ菜蹤影"
type input "菜蹤影"
type textarea "菜蹤影"
type input "↙菜蹤影"
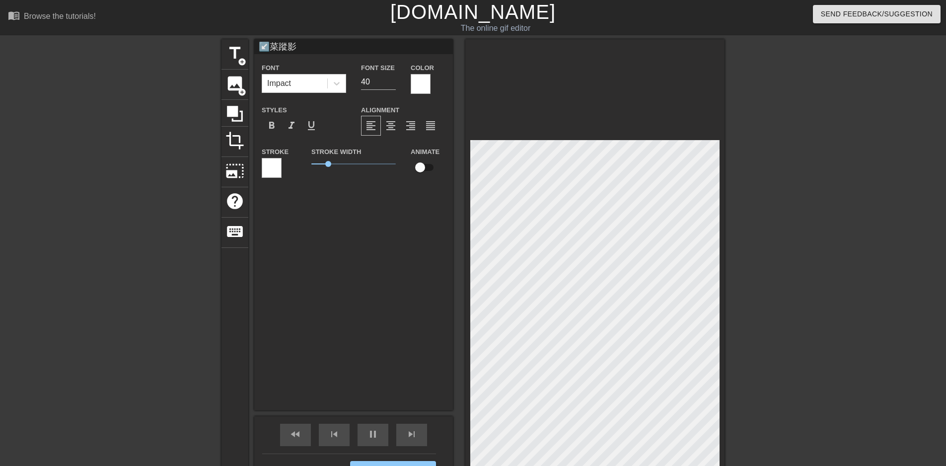
type textarea "↙菜蹤影"
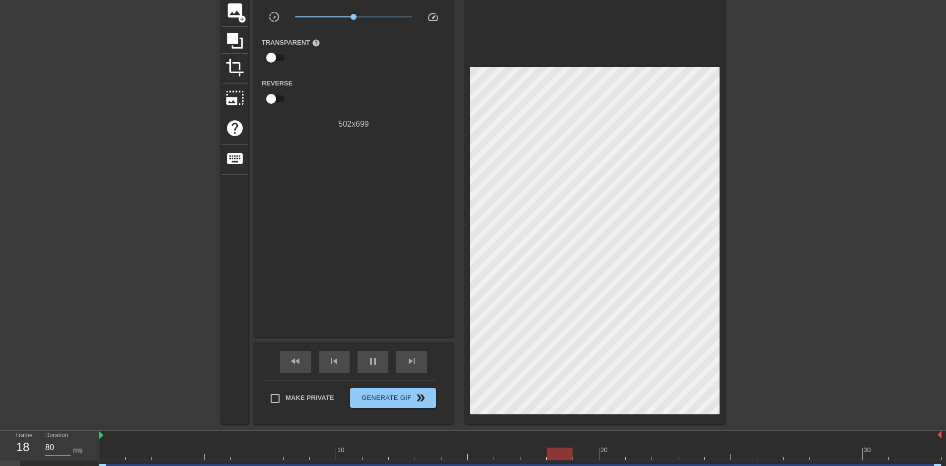
scroll to position [92, 0]
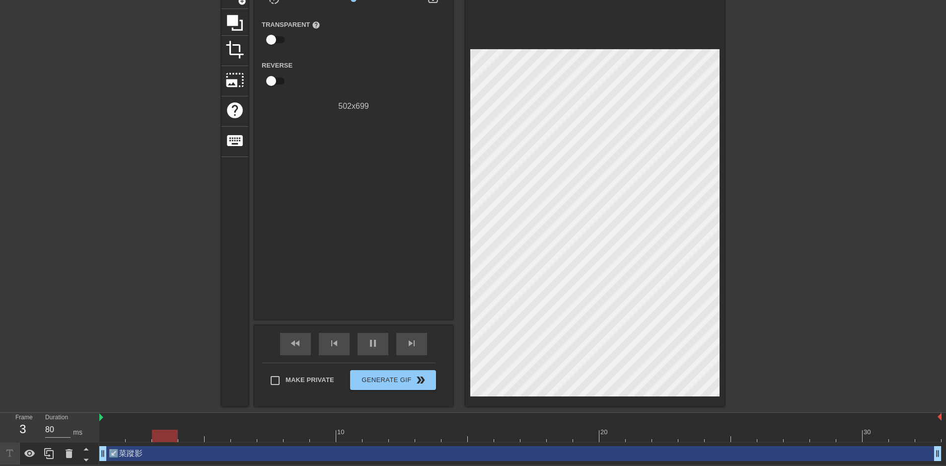
click at [293, 386] on label "Make Private" at bounding box center [300, 380] width 70 height 21
click at [286, 386] on input "Make Private" at bounding box center [275, 380] width 21 height 21
checkbox input "true"
click at [382, 380] on span "Generate Gif double_arrow" at bounding box center [393, 380] width 78 height 12
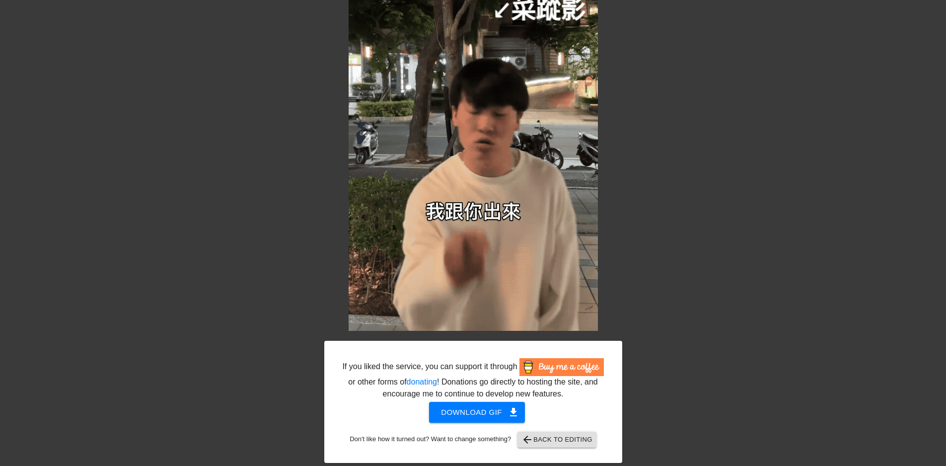
scroll to position [57, 0]
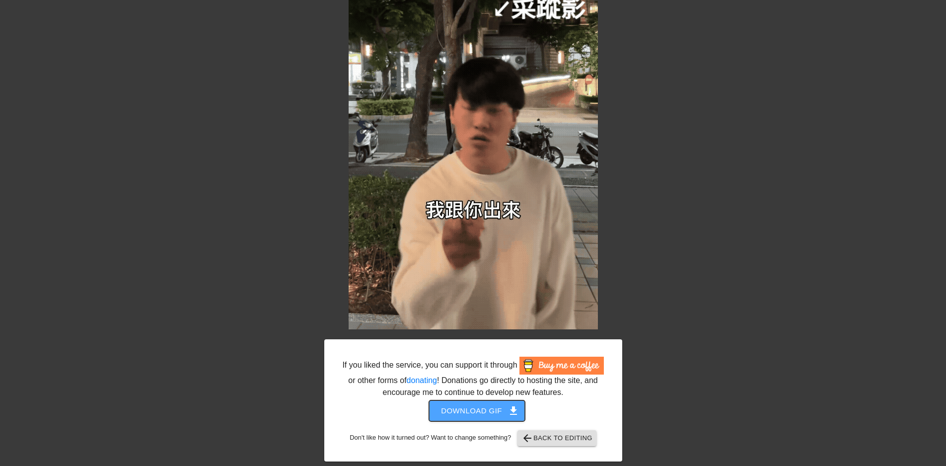
click at [504, 415] on span "Download gif get_app" at bounding box center [477, 410] width 72 height 13
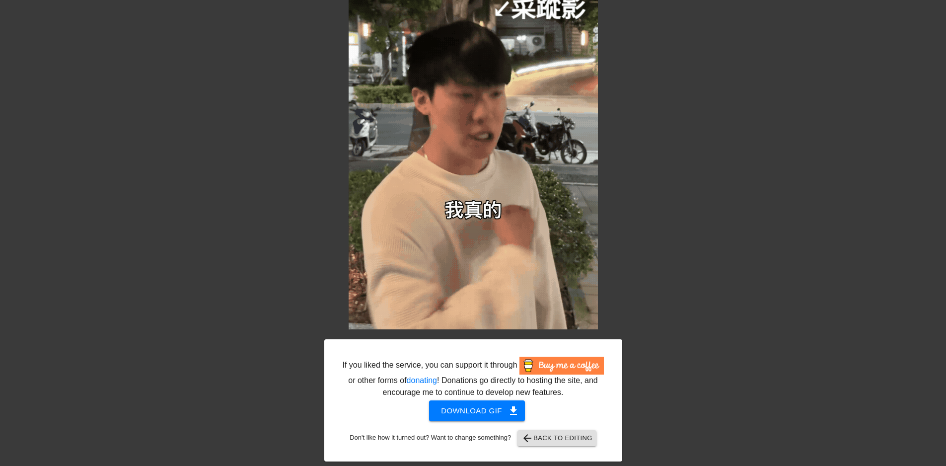
click at [543, 368] on img at bounding box center [561, 366] width 84 height 18
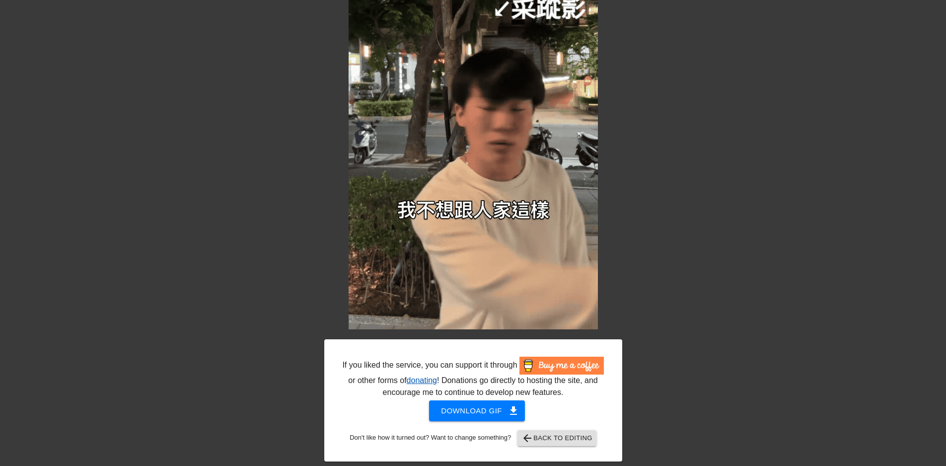
scroll to position [50, 0]
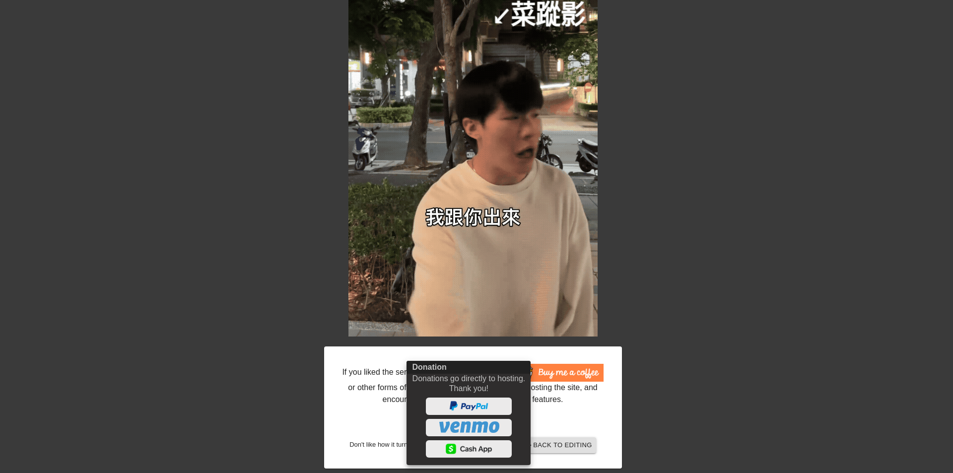
click at [543, 309] on div at bounding box center [476, 236] width 953 height 473
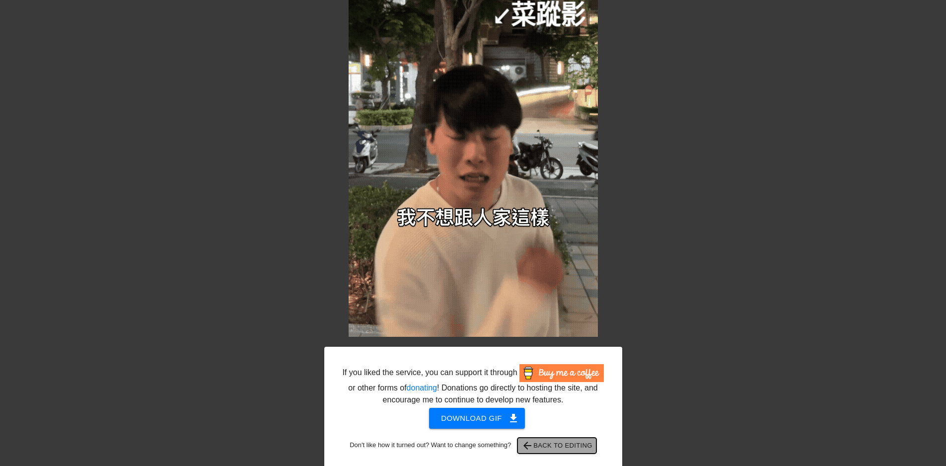
click at [552, 445] on span "arrow_back Back to Editing" at bounding box center [556, 445] width 71 height 12
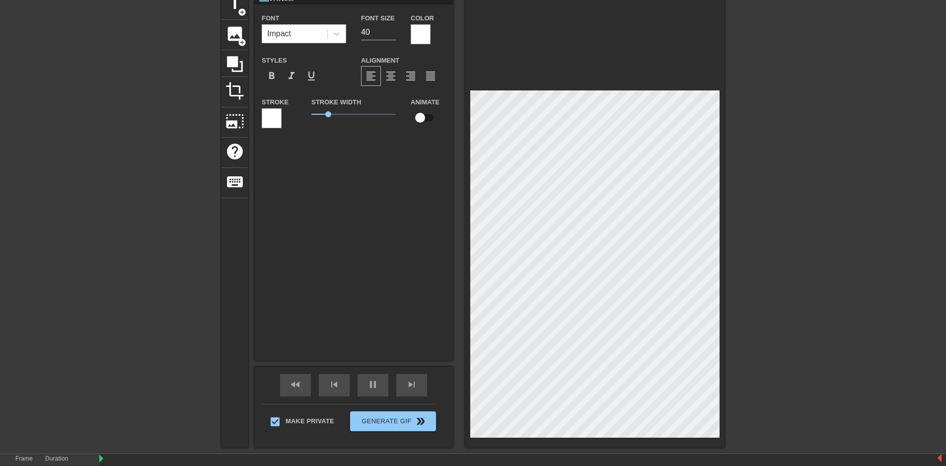
scroll to position [1, 1]
type input "↙菜蹤影"
type textarea "↙菜蹤影"
type input "菜蹤影"
type textarea "菜蹤影"
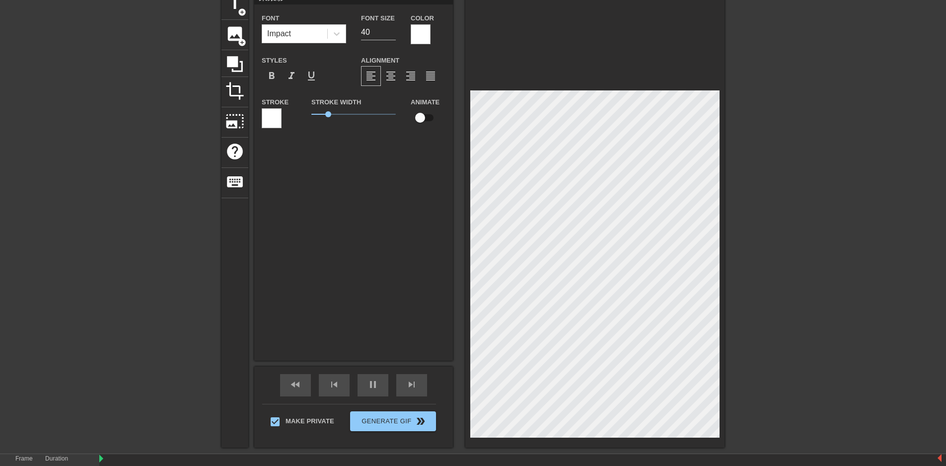
scroll to position [1, 2]
type input "菜蹤影e"
type textarea "菜蹤影e"
type input "菜蹤影"
type textarea "菜蹤影"
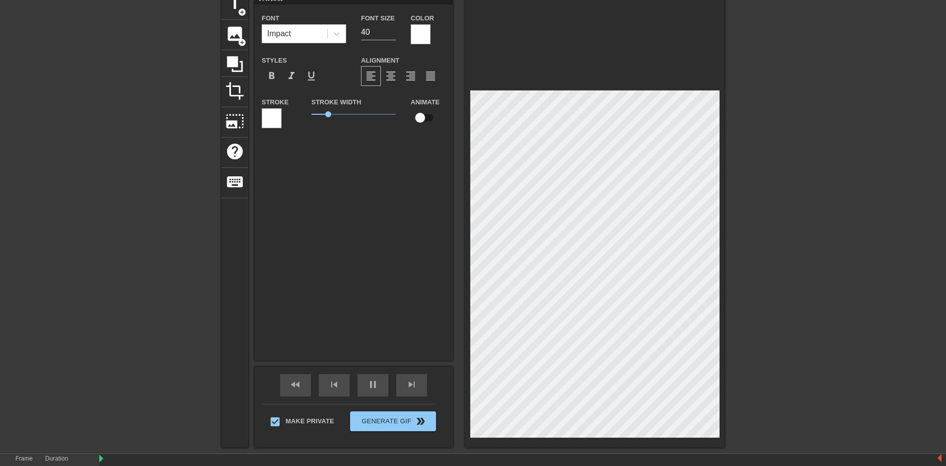
type input "菜蹤影ㄍ"
type textarea "菜蹤影ㄍ"
type input "菜蹤影"
type textarea "菜蹤影"
type input "菜蹤影ㄍ"
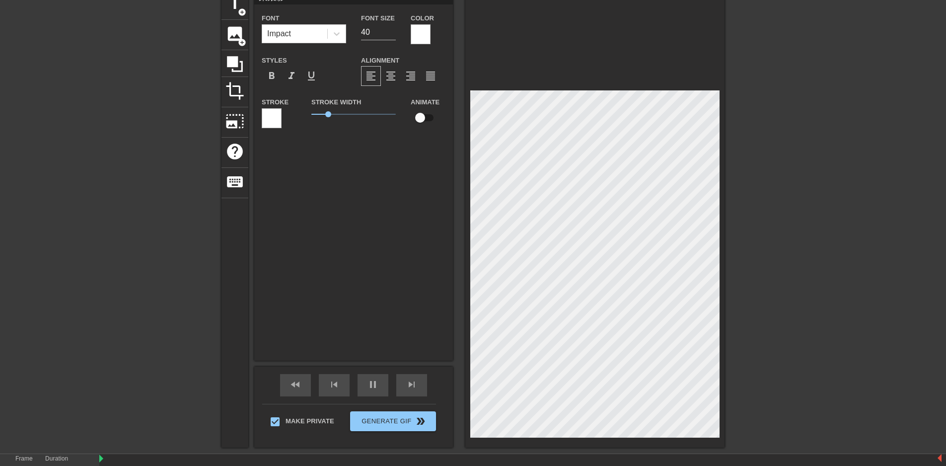
type textarea "菜蹤影ㄍ"
type input "菜蹤影"
type textarea "菜蹤影"
type input "菜蹤影G"
type textarea "菜蹤影G"
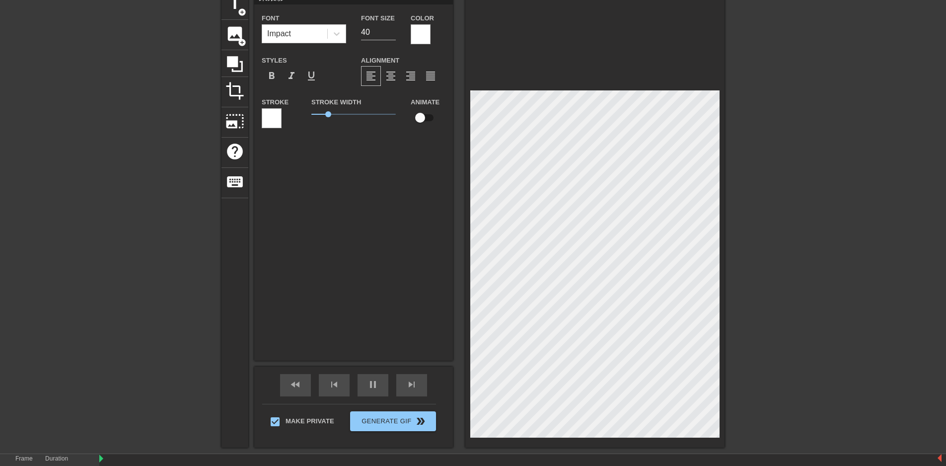
type input "菜蹤影GC"
type textarea "菜蹤影GC"
type input "菜蹤影G"
type textarea "菜蹤影G"
type input "菜蹤影"
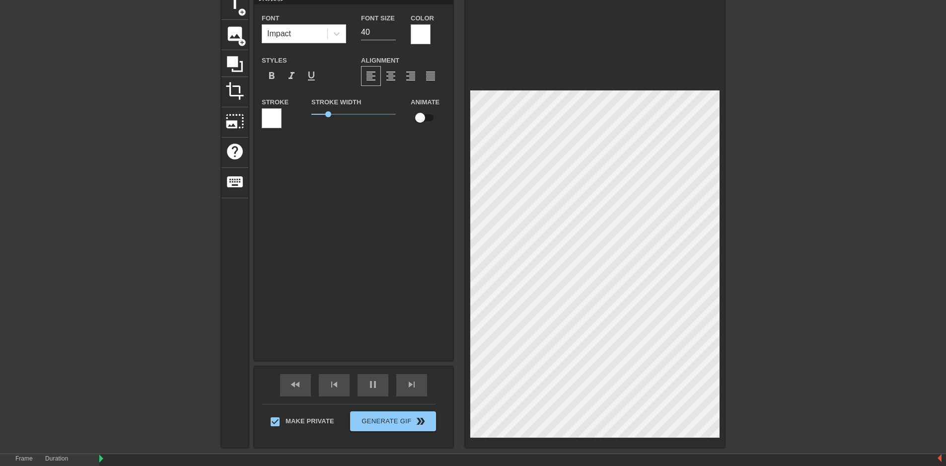
type textarea "菜蹤影"
type input "菜蹤"
type textarea "菜蹤"
type input "菜"
type textarea "菜"
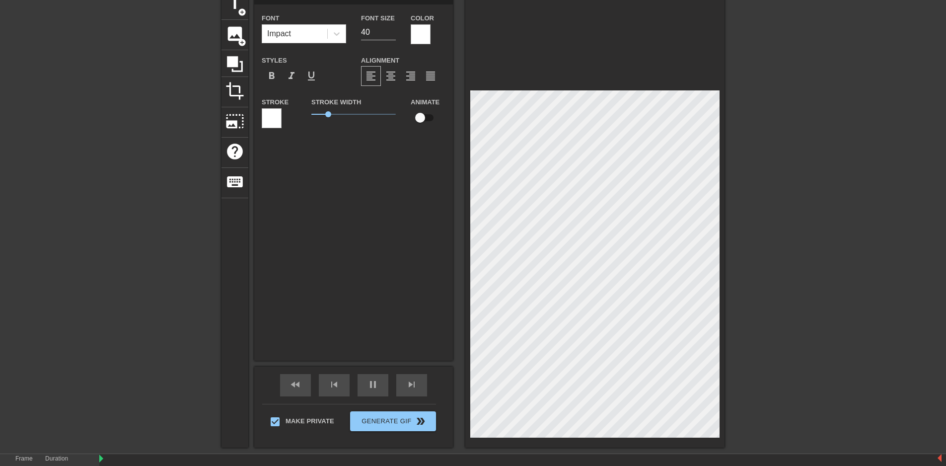
type input "ㄍ"
type textarea "ㄍ"
type input "e"
type textarea "e"
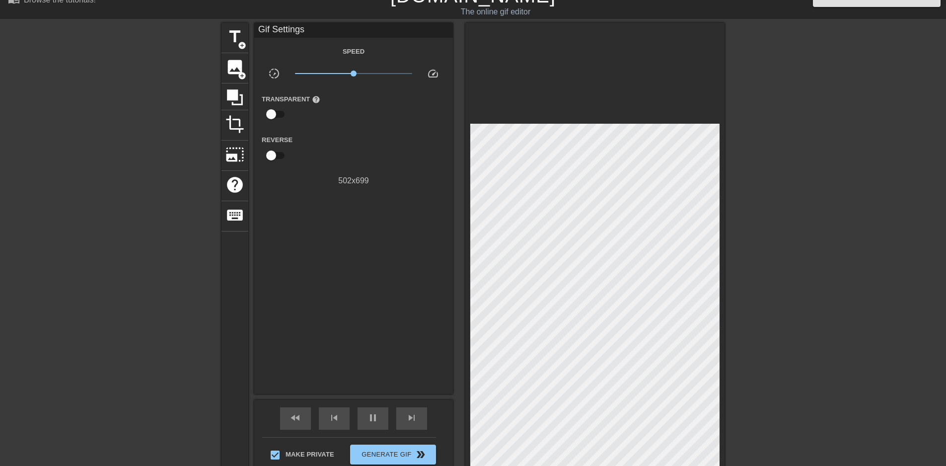
scroll to position [0, 0]
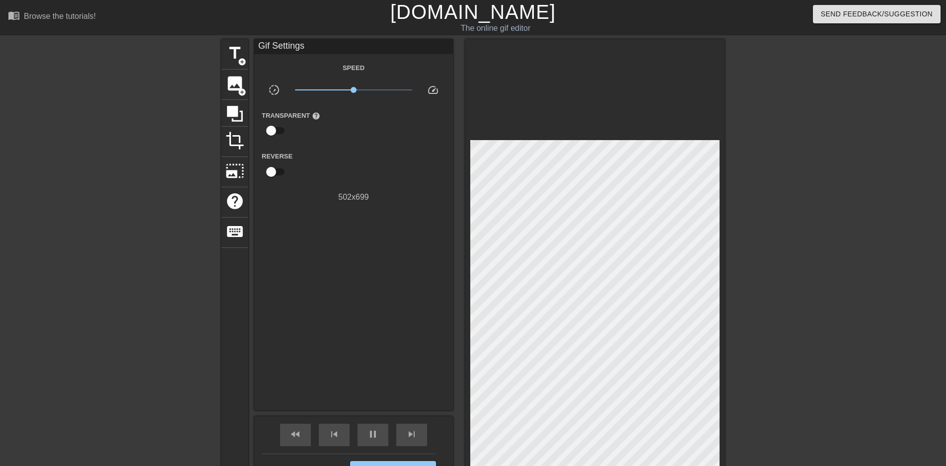
click at [456, 19] on link "[DOMAIN_NAME]" at bounding box center [472, 12] width 165 height 22
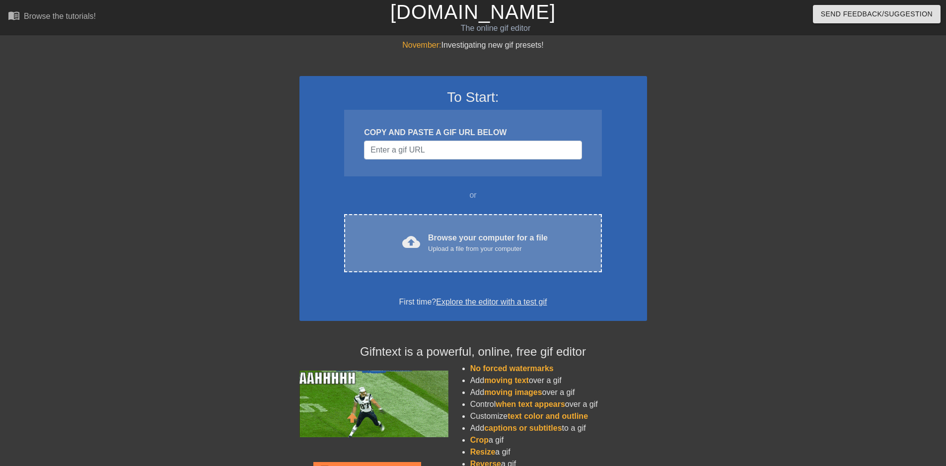
click at [437, 230] on div "cloud_upload Browse your computer for a file Upload a file from your computer C…" at bounding box center [472, 243] width 257 height 58
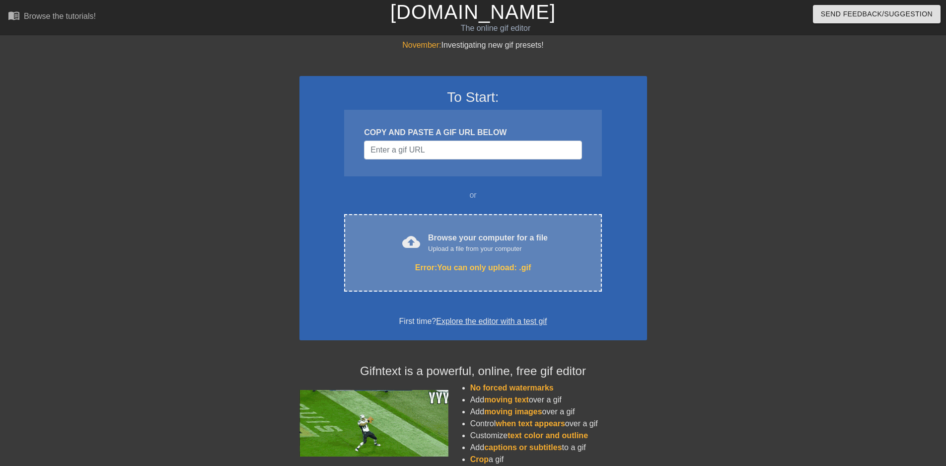
click at [469, 267] on div "Error: You can only upload: .gif" at bounding box center [473, 268] width 216 height 12
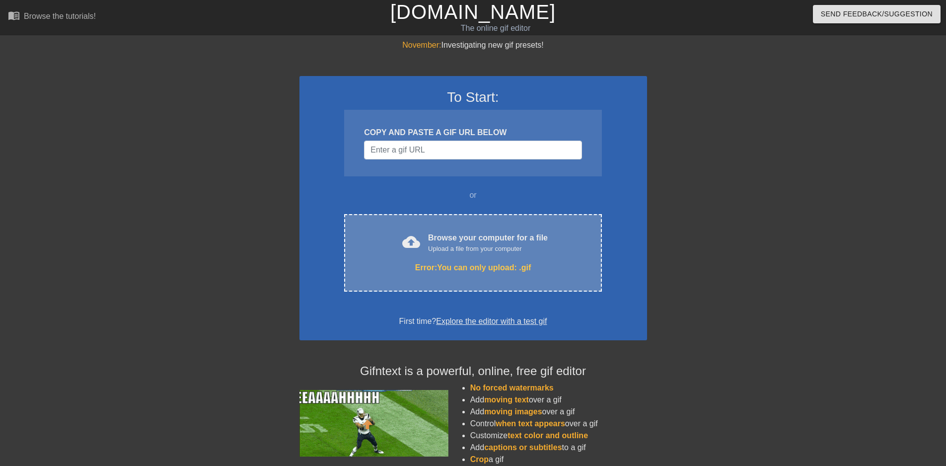
click at [479, 256] on div "cloud_upload Browse your computer for a file Upload a file from your computer E…" at bounding box center [472, 252] width 257 height 77
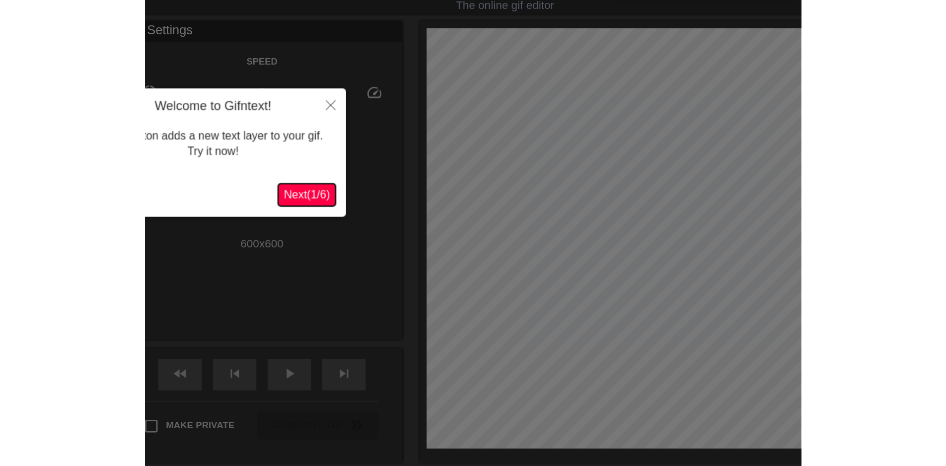
scroll to position [15, 0]
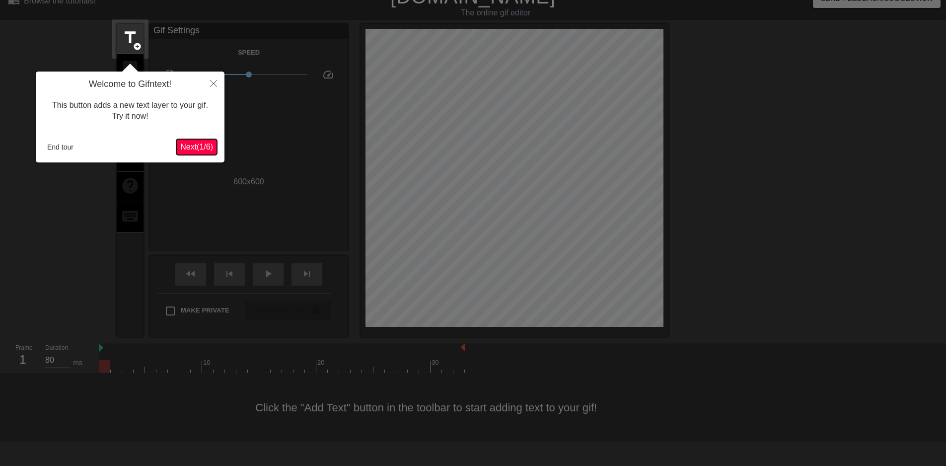
click at [192, 144] on span "Next ( 1 / 6 )" at bounding box center [196, 147] width 33 height 8
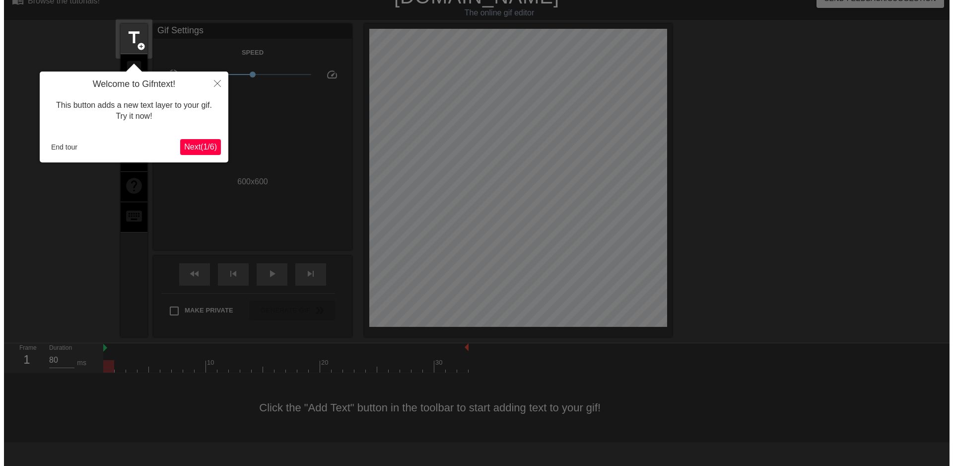
scroll to position [0, 0]
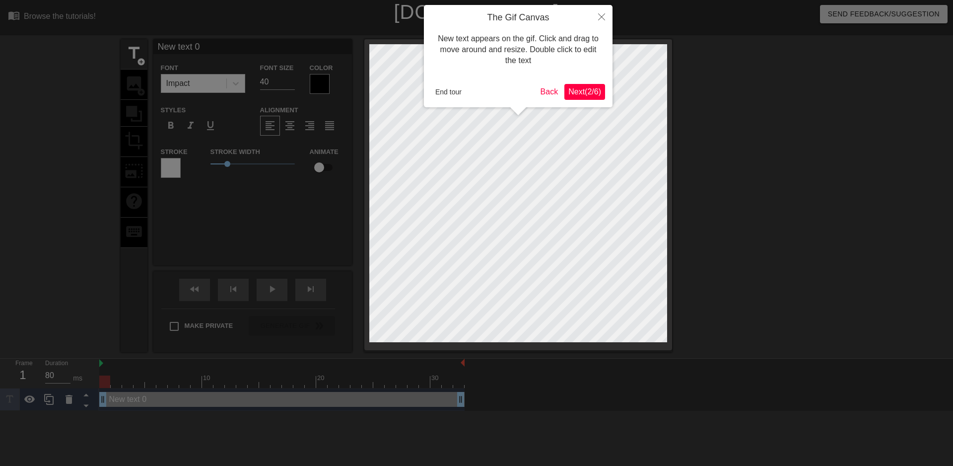
click at [593, 90] on span "Next ( 2 / 6 )" at bounding box center [585, 91] width 33 height 8
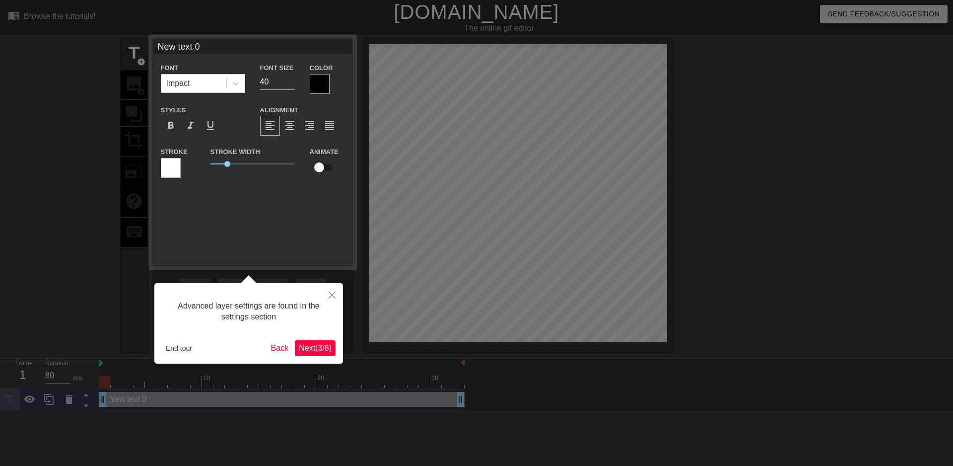
click at [324, 347] on span "Next ( 3 / 6 )" at bounding box center [315, 348] width 33 height 8
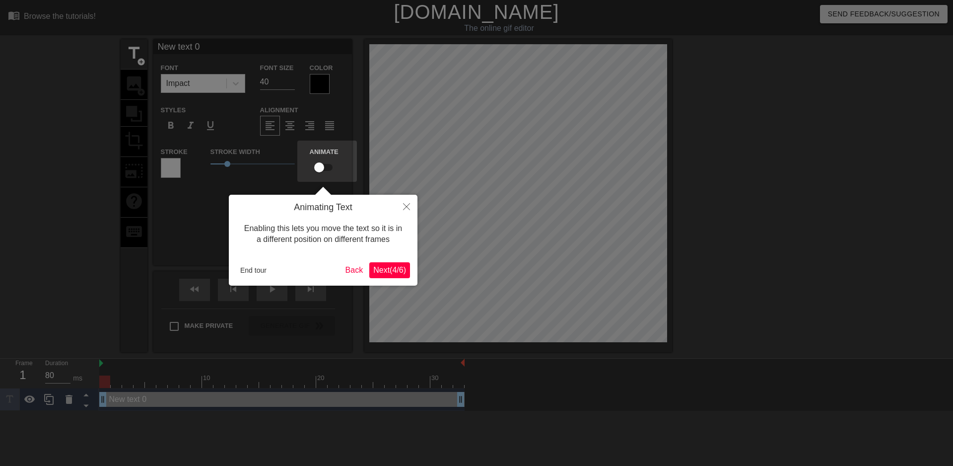
click at [390, 273] on span "Next ( 4 / 6 )" at bounding box center [389, 270] width 33 height 8
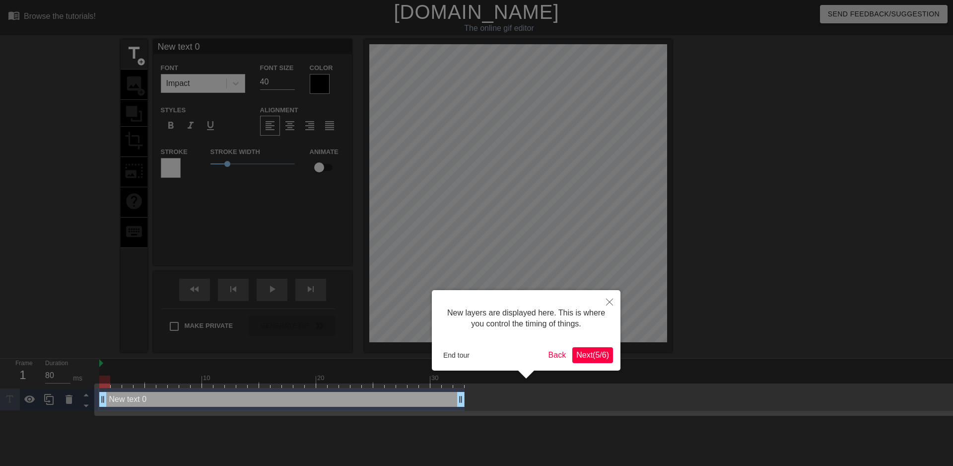
click at [594, 348] on button "Next ( 5 / 6 )" at bounding box center [593, 355] width 41 height 16
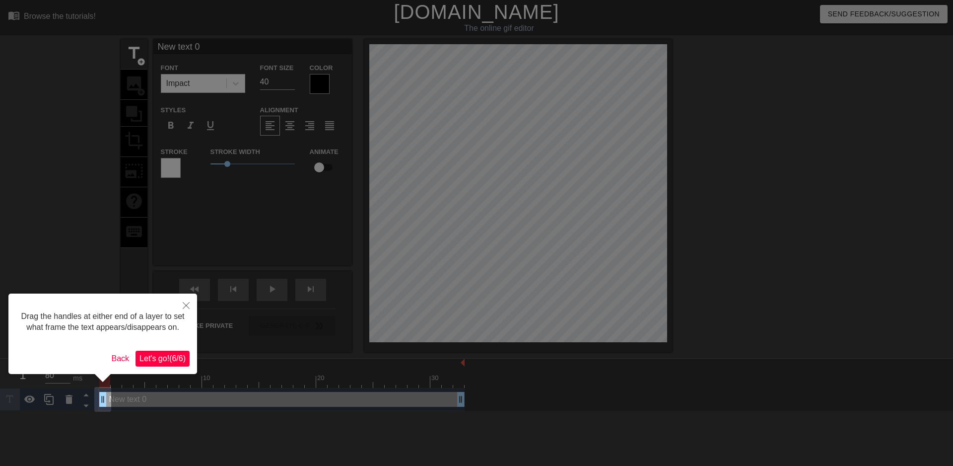
click at [170, 360] on span "Let's go! ( 6 / 6 )" at bounding box center [163, 358] width 46 height 8
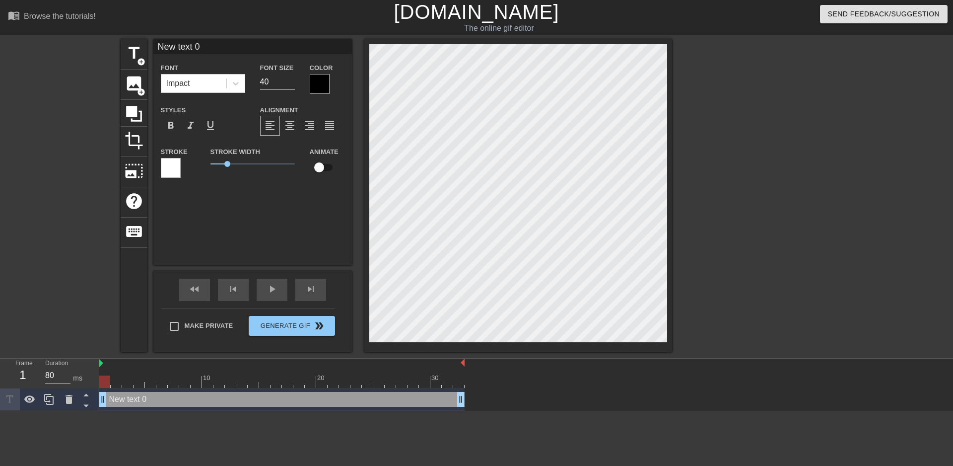
scroll to position [1, 3]
type input "N"
type textarea "N"
type input "ㄍ"
type textarea "ㄍ"
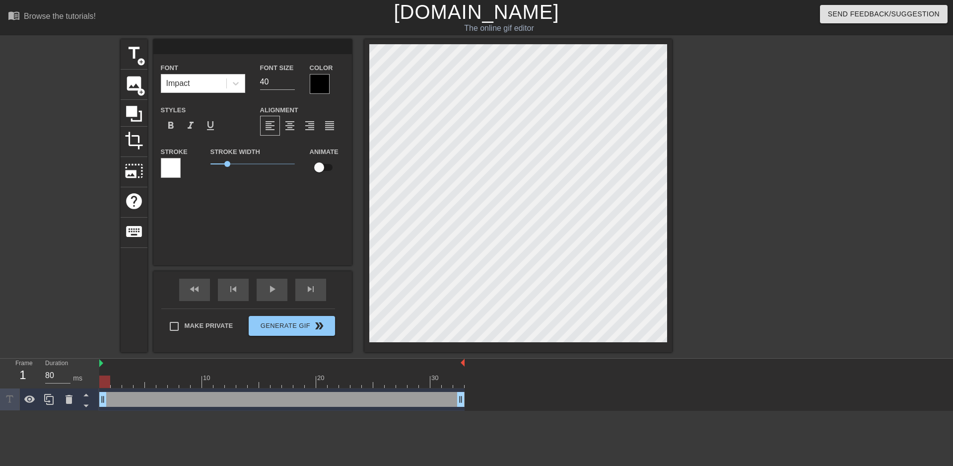
type input "ㄨ"
type textarea "ㄨ"
type input "ㄨㄛ"
type textarea "ㄨㄛ"
type input "我"
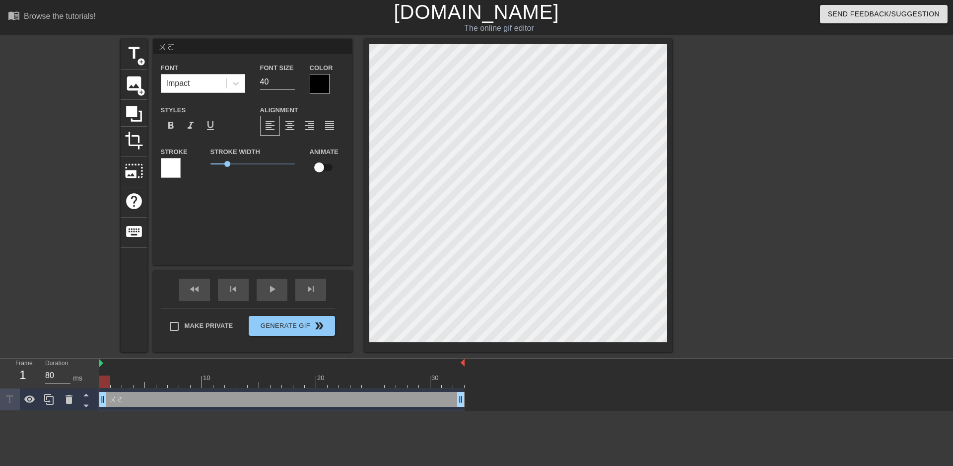
type textarea "我"
type input "我ㄍ"
type textarea "我ㄍ"
type input "我ㄍㄣ"
type textarea "我ㄍㄣ"
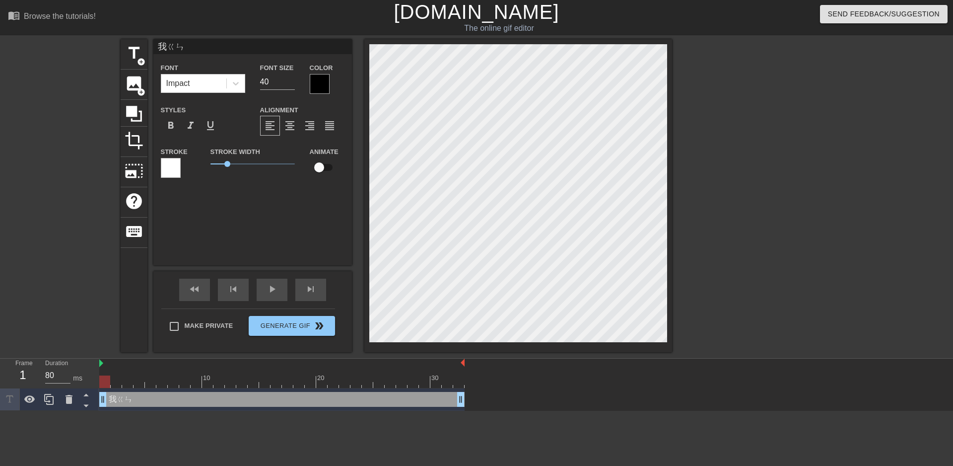
type input "我跟"
type textarea "我跟"
type input "我跟ㄋ"
type textarea "我跟ㄋ"
type input "我跟ㄋㄧ"
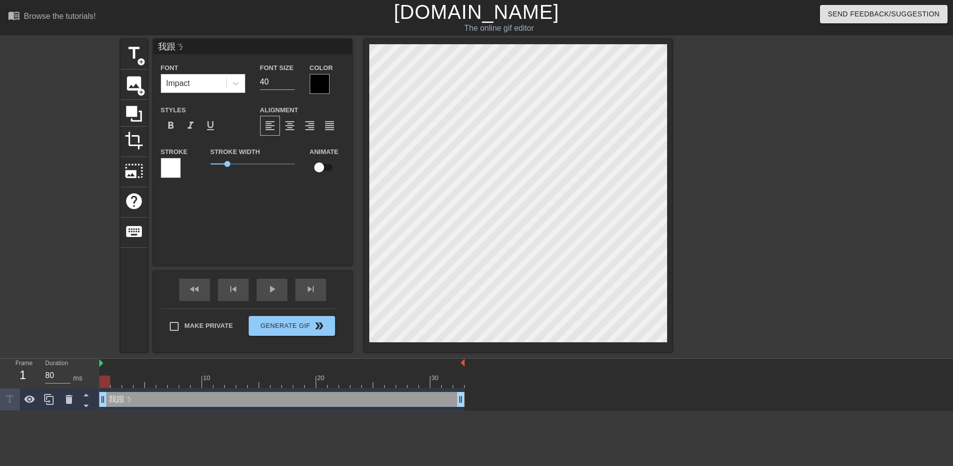
type textarea "我跟ㄋㄧ"
type input "我跟你"
type textarea "我跟你"
type input "我跟你ㄇ"
type textarea "我跟你ㄇ"
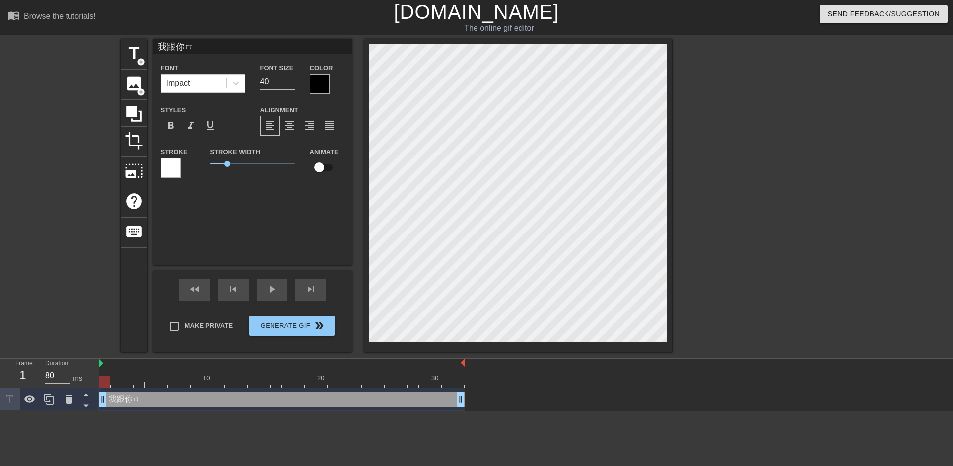
type input "我跟你ㄇㄣ"
type textarea "我跟你ㄇㄣ"
type input "我跟妳們"
type textarea "我跟妳們"
type input "我跟妳們ㄔ"
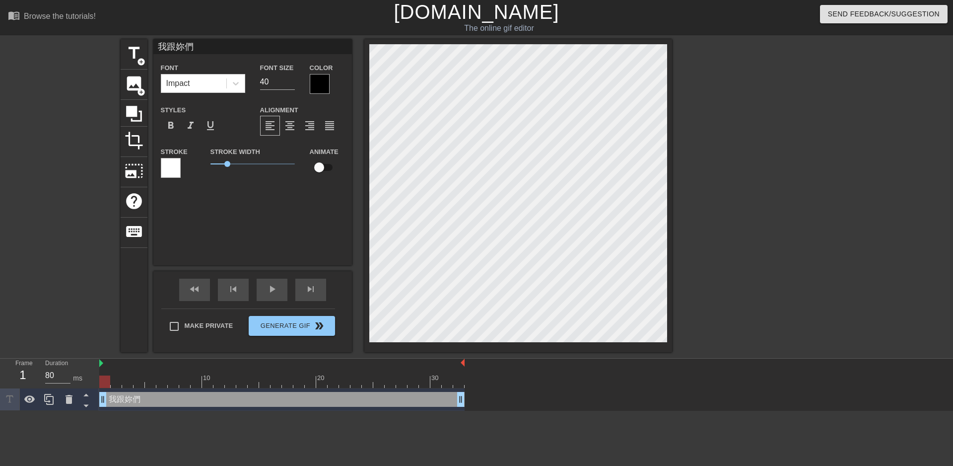
type textarea "我跟妳們ㄔ"
type input "我跟妳們ㄔㄨ"
type textarea "我跟妳們ㄔㄨ"
type input "我跟你們出"
type textarea "我跟你們出"
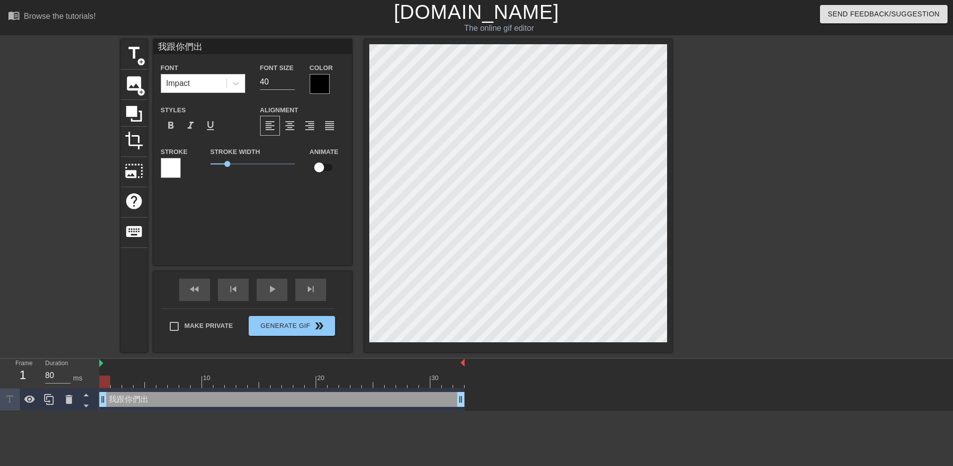
type input "我跟你們出ㄌ"
type textarea "我跟你們出ㄌ"
type input "我跟你們出ㄌㄞ"
type textarea "我跟你們出ㄌㄞ"
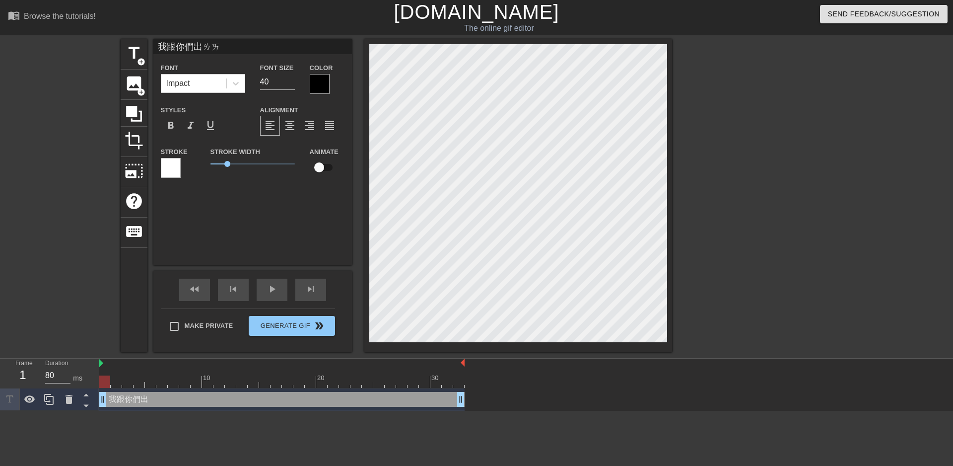
type input "我跟妳們出來"
type textarea "我跟妳們出來"
click at [322, 85] on div at bounding box center [320, 84] width 20 height 20
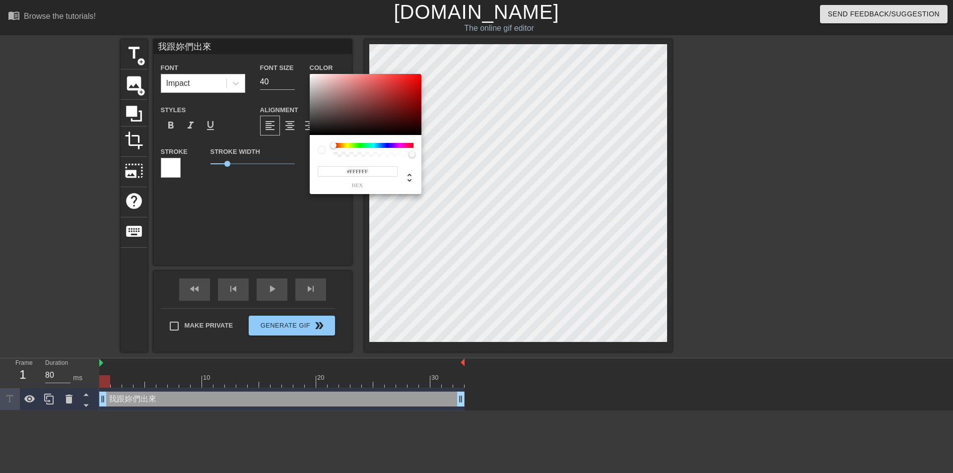
drag, startPoint x: 324, startPoint y: 100, endPoint x: 339, endPoint y: 70, distance: 33.8
click at [311, 68] on div "#FFFFFF hex" at bounding box center [476, 236] width 953 height 473
type input "#FFFBFB"
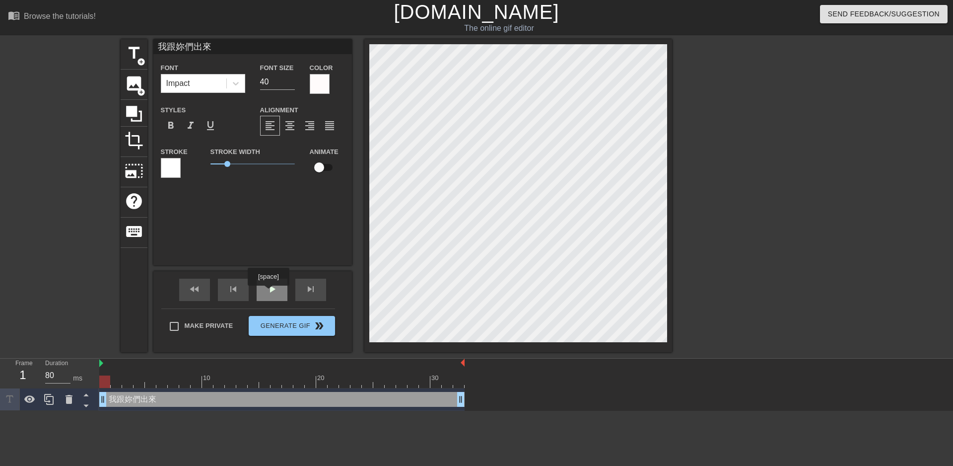
click at [269, 292] on span "play_arrow" at bounding box center [272, 289] width 12 height 12
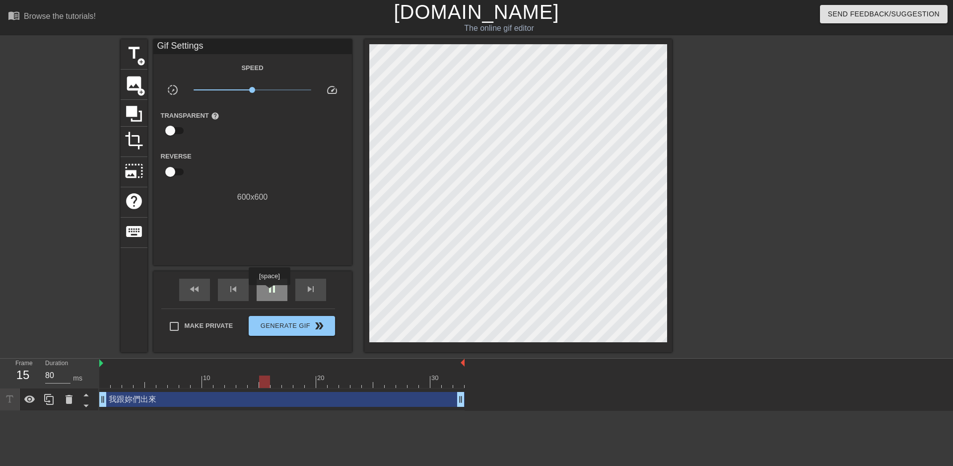
click at [269, 292] on span "pause" at bounding box center [272, 289] width 12 height 12
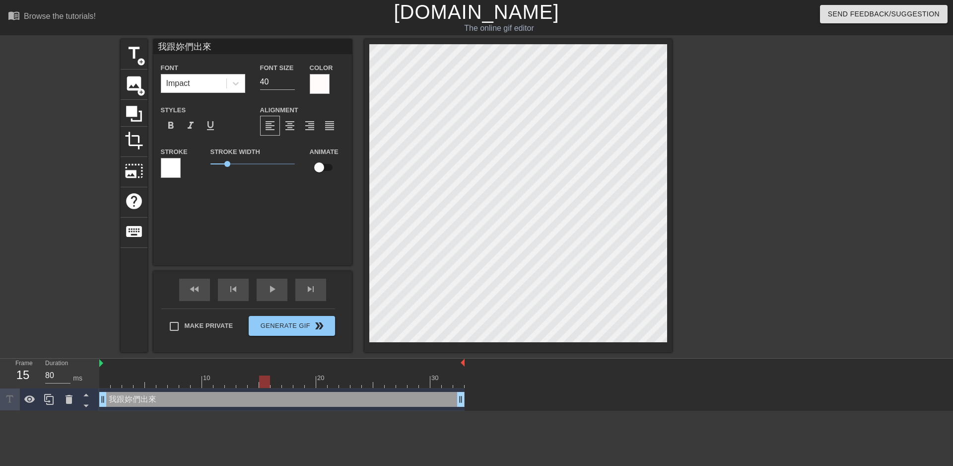
drag, startPoint x: 424, startPoint y: 392, endPoint x: 445, endPoint y: 395, distance: 21.5
click at [424, 393] on div "我跟妳們出來 drag_handle drag_handle" at bounding box center [281, 399] width 365 height 15
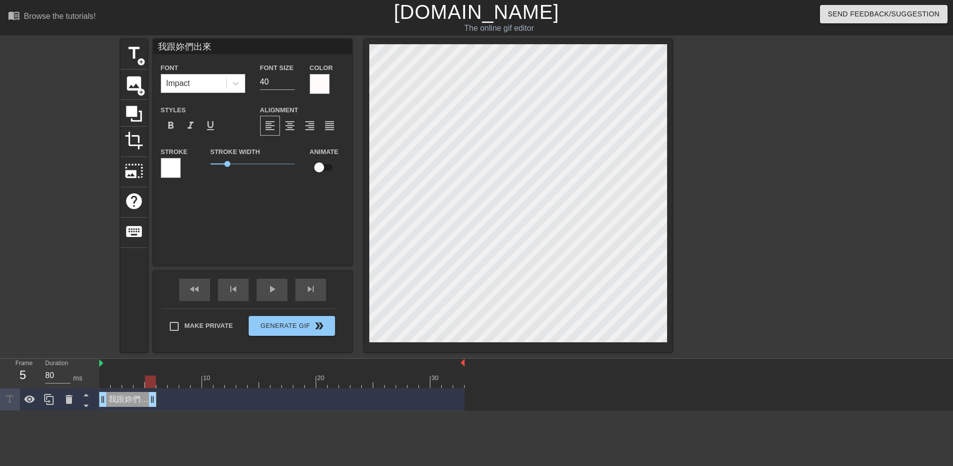
drag, startPoint x: 461, startPoint y: 398, endPoint x: 152, endPoint y: 409, distance: 309.1
click at [152, 409] on div "我跟妳們出來 drag_handle drag_handle" at bounding box center [281, 399] width 365 height 22
drag, startPoint x: 154, startPoint y: 402, endPoint x: 195, endPoint y: 414, distance: 42.6
click at [195, 411] on html "menu_book Browse the tutorials! Gifntext.com The online gif editor Send Feedbac…" at bounding box center [476, 205] width 953 height 411
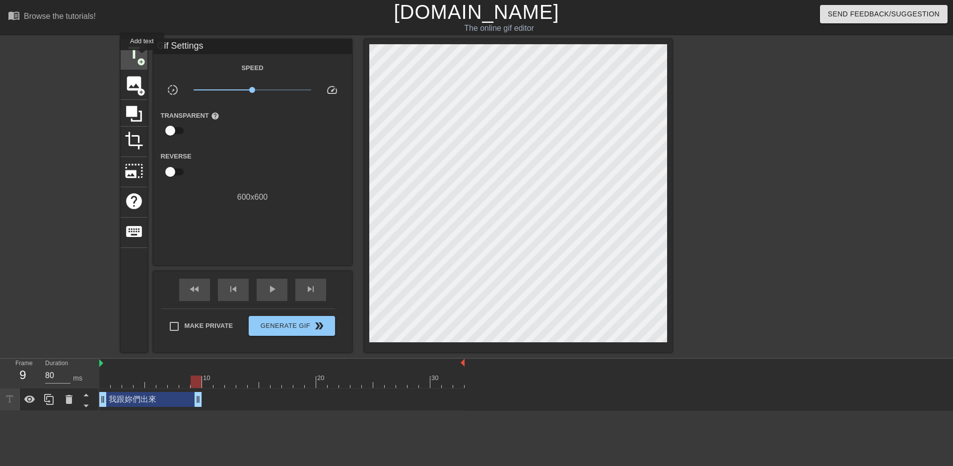
click at [140, 56] on span "title" at bounding box center [134, 53] width 19 height 19
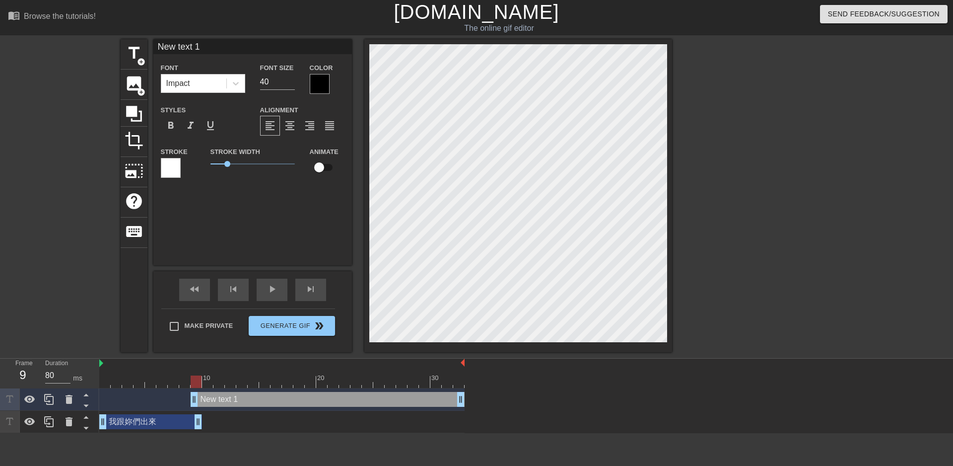
drag, startPoint x: 236, startPoint y: 393, endPoint x: 250, endPoint y: 396, distance: 14.6
click at [250, 396] on div "New text 1 drag_handle drag_handle" at bounding box center [328, 399] width 274 height 15
drag, startPoint x: 234, startPoint y: 400, endPoint x: 262, endPoint y: 401, distance: 27.8
click at [276, 401] on div "New text 1 drag_handle drag_handle" at bounding box center [328, 399] width 274 height 15
drag, startPoint x: 284, startPoint y: 400, endPoint x: 400, endPoint y: 399, distance: 116.2
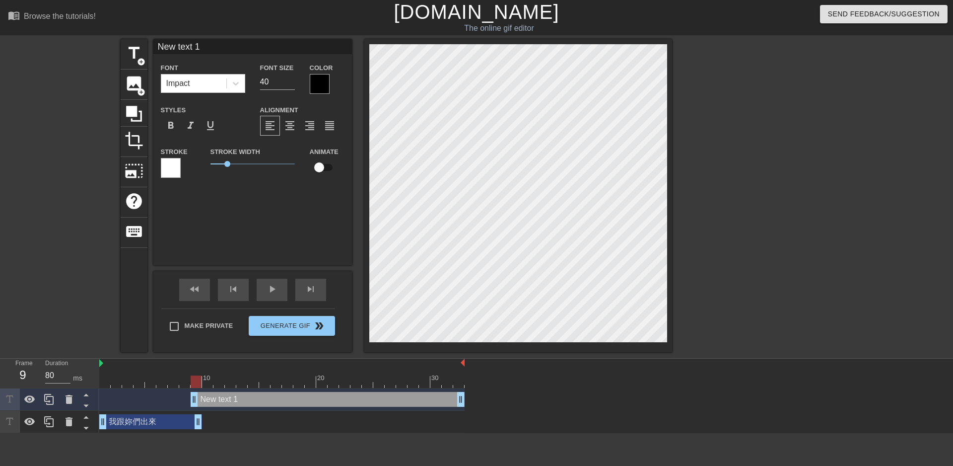
click at [404, 397] on div "New text 1 drag_handle drag_handle" at bounding box center [328, 399] width 274 height 15
drag, startPoint x: 351, startPoint y: 406, endPoint x: 335, endPoint y: 406, distance: 15.9
click at [339, 406] on div "New text 1 drag_handle drag_handle" at bounding box center [328, 399] width 274 height 15
drag, startPoint x: 304, startPoint y: 401, endPoint x: 177, endPoint y: 411, distance: 127.5
click at [385, 400] on div "New text 1 drag_handle drag_handle" at bounding box center [328, 399] width 274 height 15
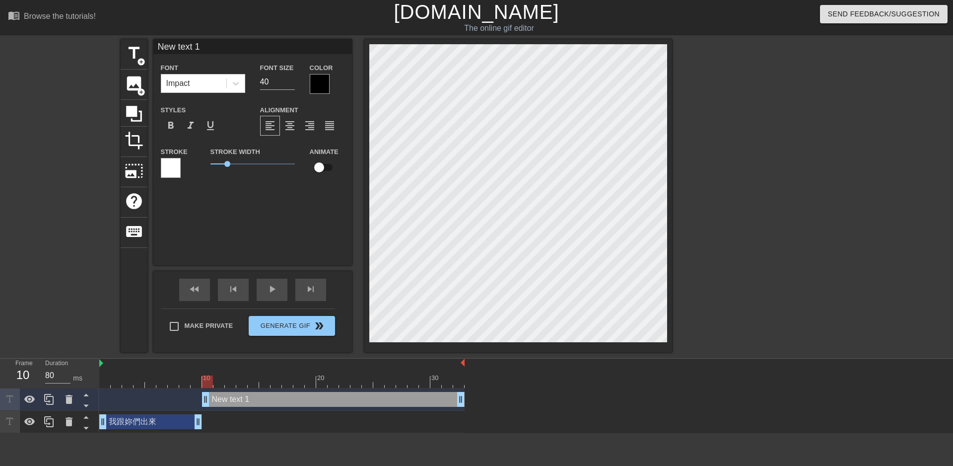
drag, startPoint x: 195, startPoint y: 397, endPoint x: 210, endPoint y: 398, distance: 14.9
type input "New text"
type textarea "New text"
type input "New text"
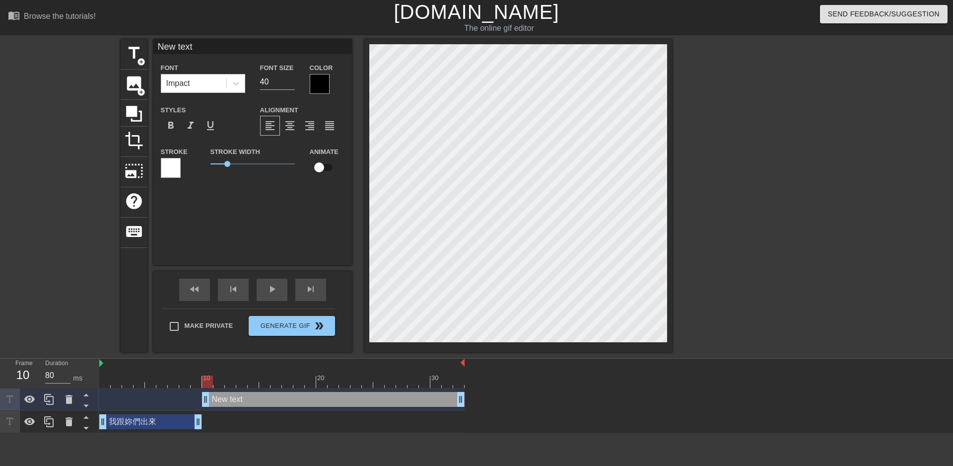
type textarea "New text"
type input "New tex"
type textarea "New tex"
type input "New te"
type textarea "New te"
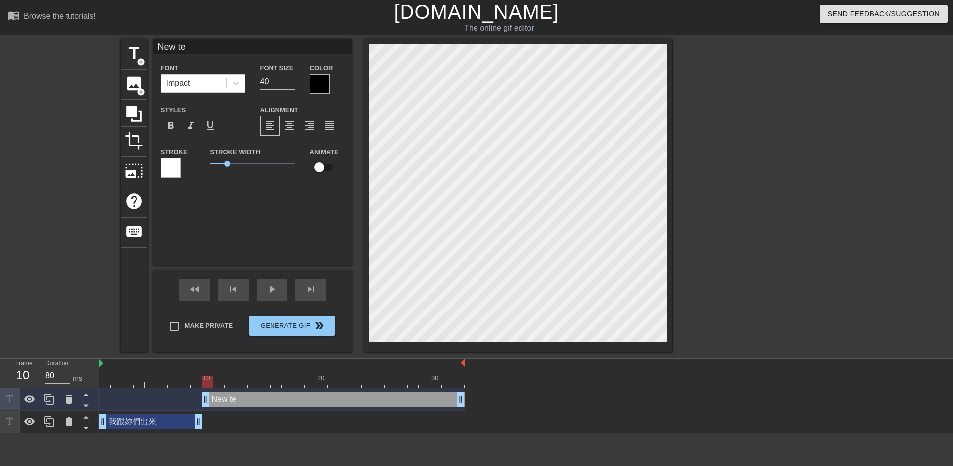
type input "New t"
type textarea "New t"
type input "New"
type textarea "New"
type input "New"
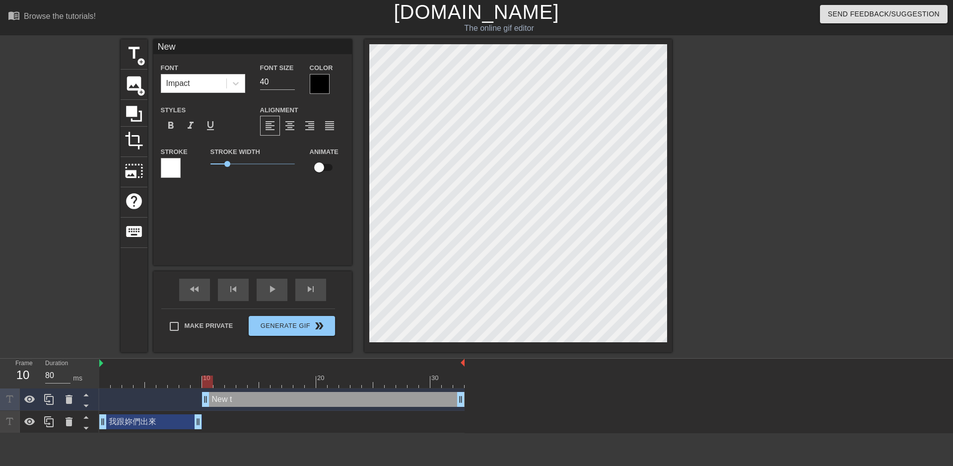
type textarea "New"
type input "Ne"
type textarea "Ne"
type input "N"
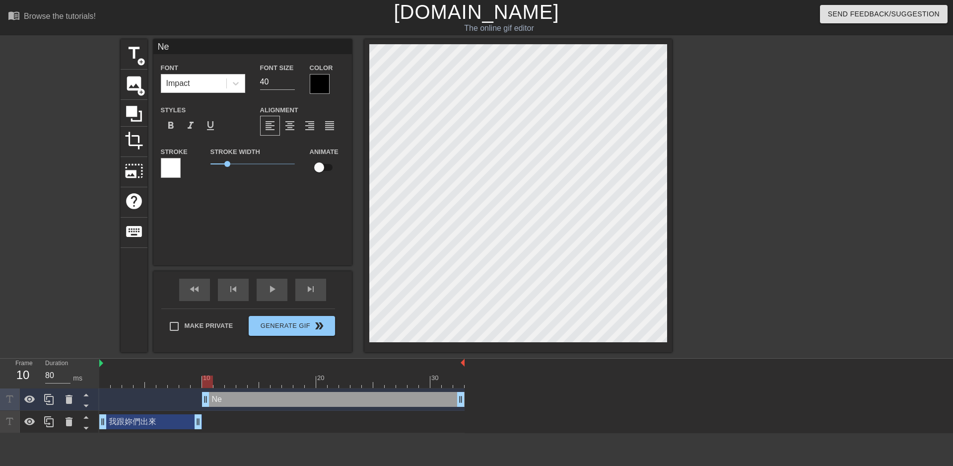
type textarea "N"
type input "ㄨ"
type textarea "ㄨ"
type input "ㄨㄛ"
type textarea "ㄨㄛ"
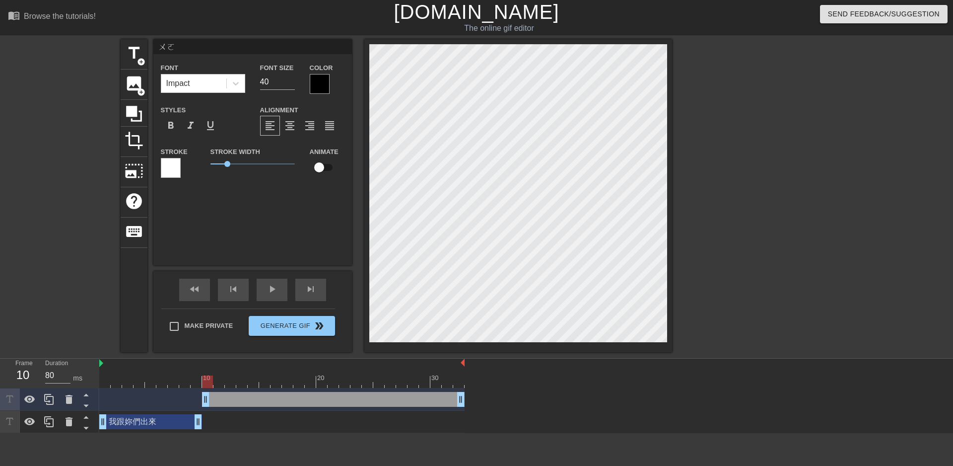
type input "我"
type textarea "我"
type input "我ㄅ"
type textarea "我ㄅ"
type input "我ㄅㄨ"
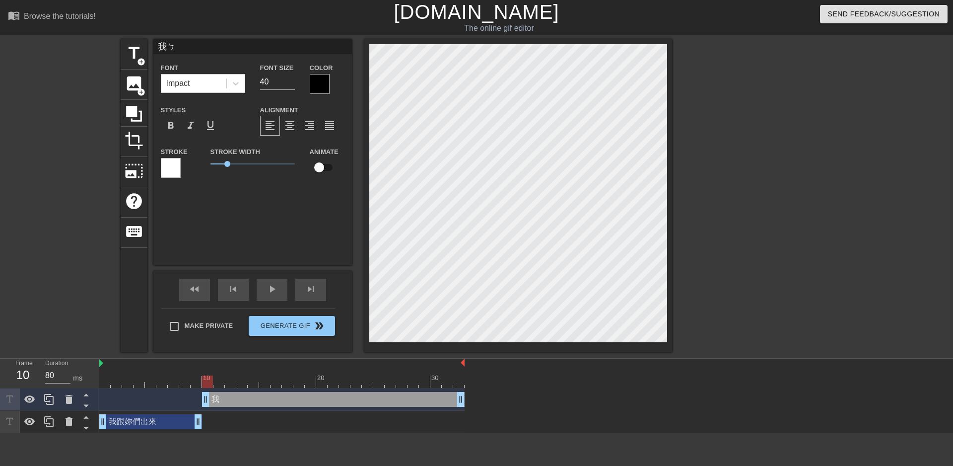
type textarea "我ㄅㄨ"
type input "我不"
type textarea "我不ㄧ"
type input "我不ㄧㄠ"
type textarea "我不耀"
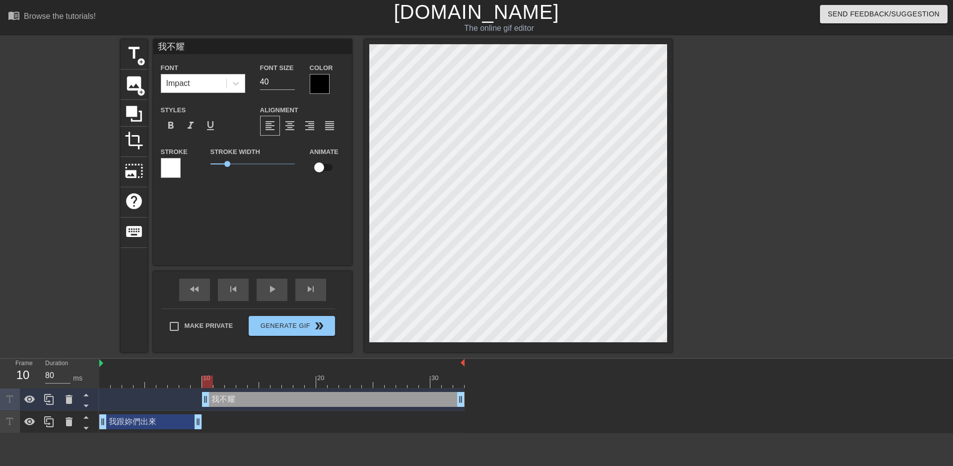
type input "我不耀ㄍ"
type textarea "我不耀ㄍ"
type input "我不耀ㄍㄣ"
type textarea "我不耀ㄍㄣ"
type input "我不耀根"
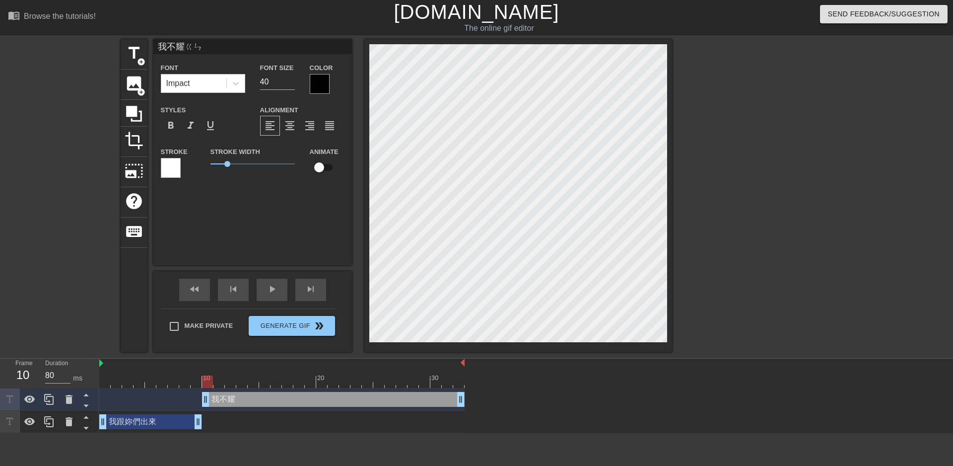
type textarea "我不耀根"
type input "我不耀"
type textarea "我不耀"
type input "我不"
type textarea "我不"
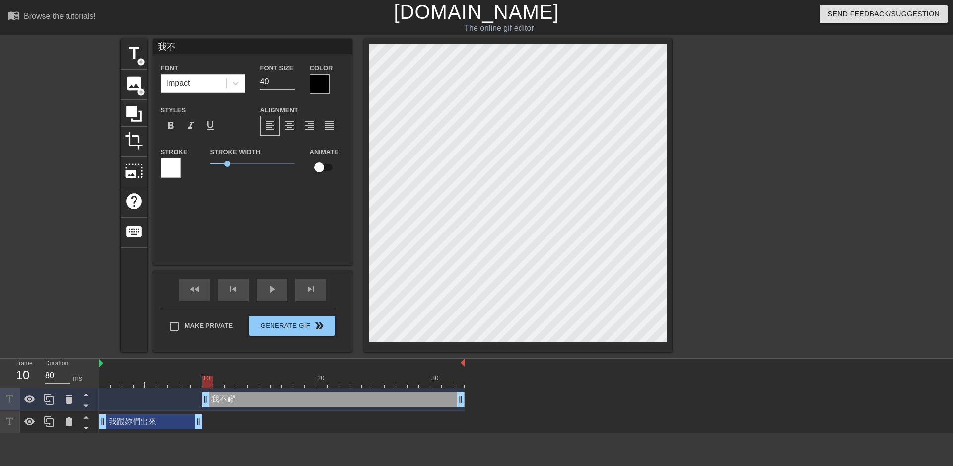
type input "我不ㄒ"
type textarea "我不ㄒㄧ"
type input "我不ㄒㄧㄤ"
type textarea "我不ㄒㄧㄤ"
type input "我不想"
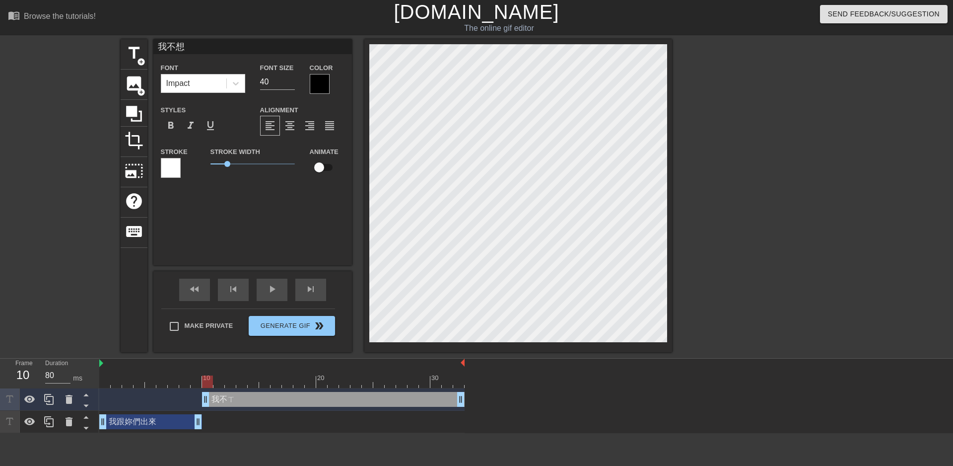
type textarea "我不想"
type input "我不想ㄍ"
type textarea "我不想ㄍ"
type input "我不想ㄍㄣ"
type textarea "我不想ㄍㄣ"
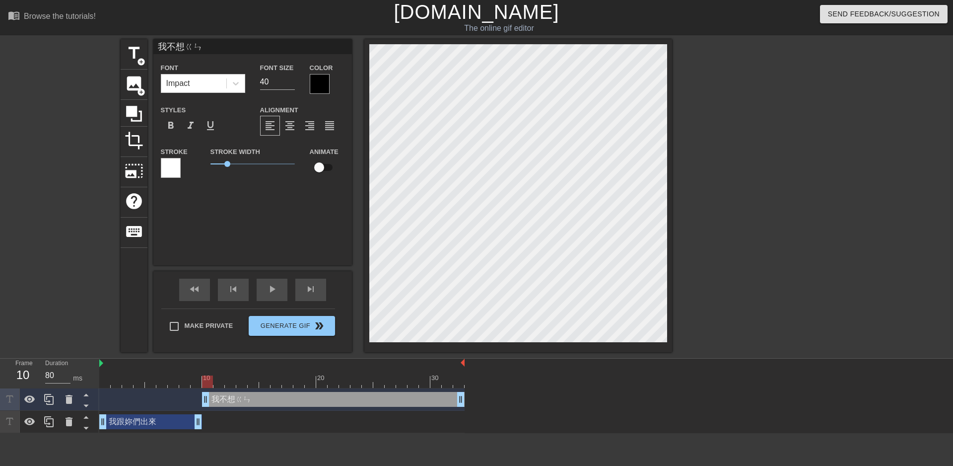
type input "我不想跟"
type textarea "我不想跟"
type input "我不想跟ㄎ"
type textarea "我不想跟ㄎ"
type input "我不想跟ㄎㄞ"
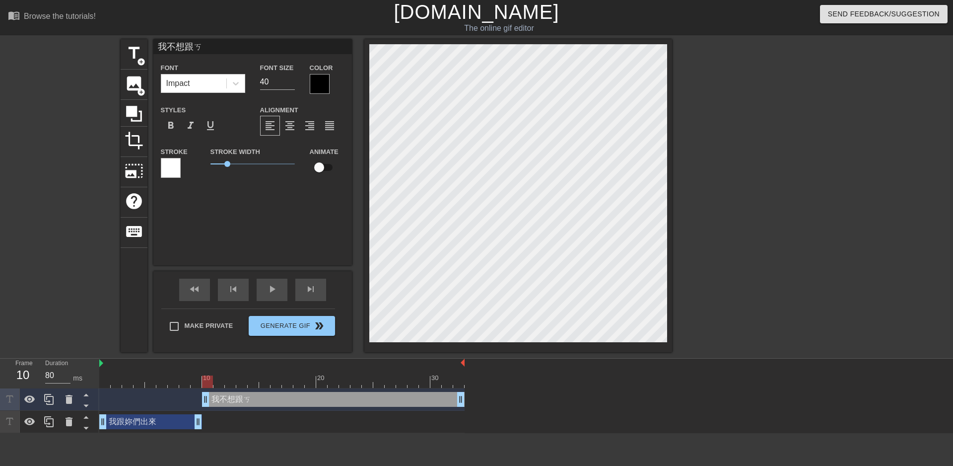
type textarea "我不想跟ㄎㄞ"
type input "我不想跟開"
type textarea "我不想跟開"
type input "我不想跟開ㄊ"
type textarea "我不想跟開ㄊ"
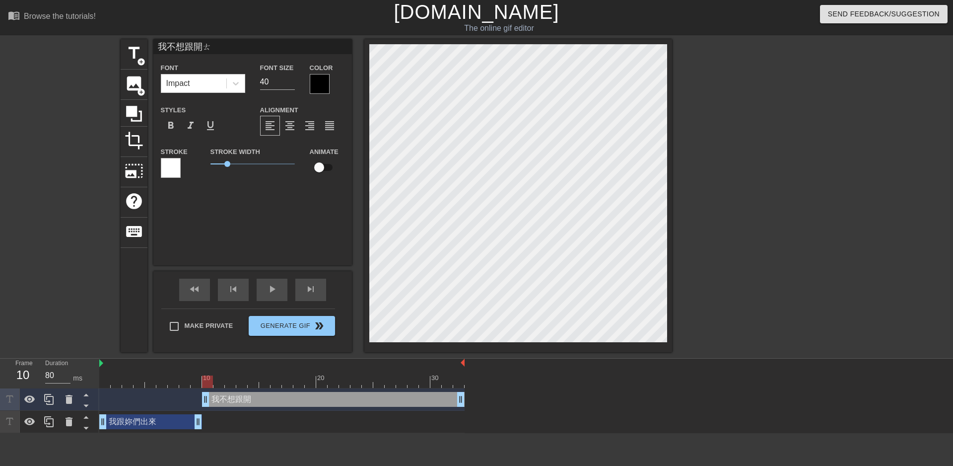
type input "我不想跟開ㄊㄜ"
type textarea "我不想跟開ㄊㄜ"
type input "我不想跟開特"
type textarea "我不想跟開特ㄙ"
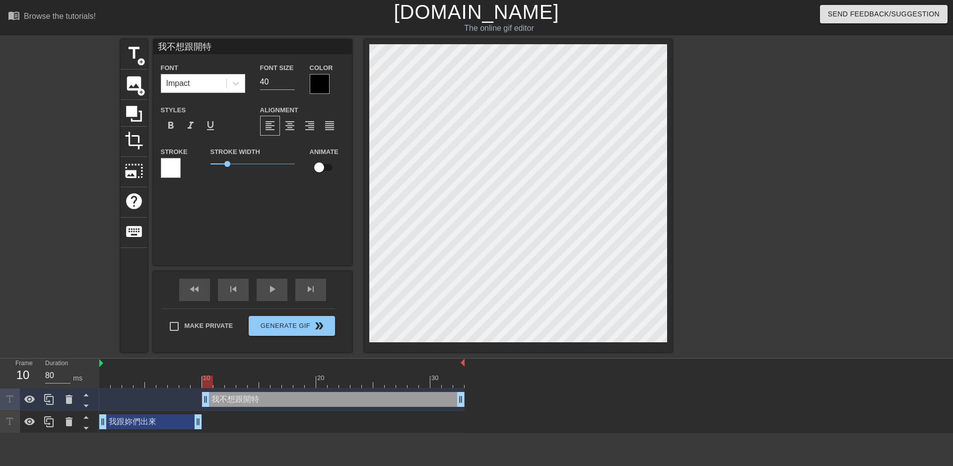
type input "我不想跟開特ㄘ"
type textarea "我不想跟開特ㄘ"
type input "我不想跟開特ㄙ"
type textarea "我不想跟開特ㄙ"
type input "我不想跟開特斯"
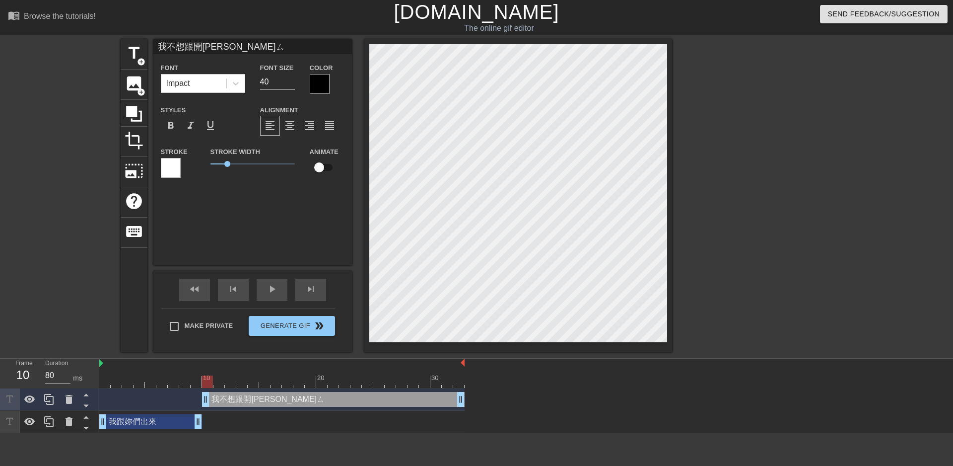
type textarea "我不想跟開特斯"
type input "我不想跟開特"
type textarea "我不想跟開特"
type input "我不想跟開特ㄙ"
type textarea "我不想跟開特ㄙ"
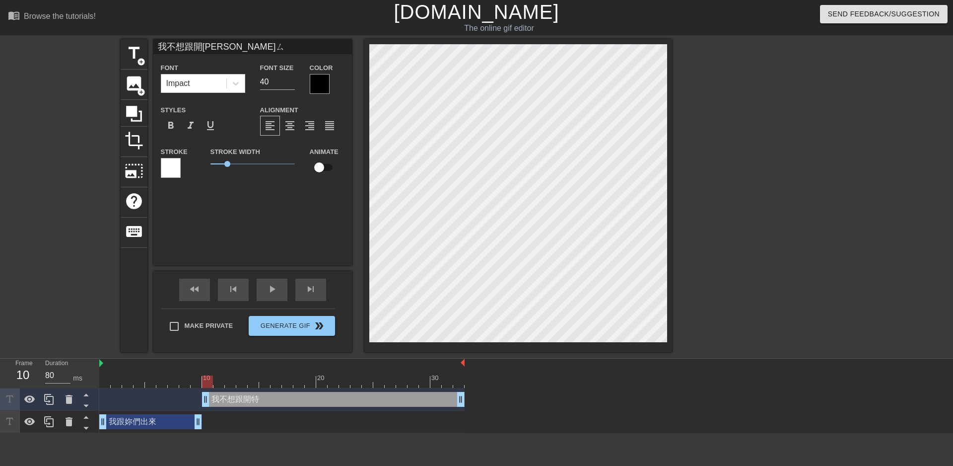
type input "我不想跟開特斯"
type textarea "我不想跟開特斯ㄌ"
type input "我不想跟開特斯ㄌㄚ"
type textarea "我不想跟開特斯ㄌㄚ"
type input "我不想跟開特斯拉"
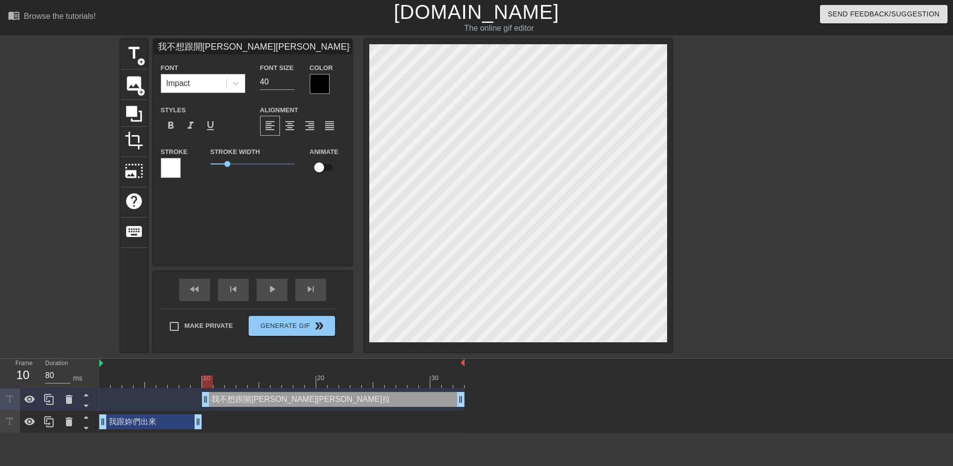
type textarea "我不想跟開特斯拉ㄉ"
type input "我不想跟開特斯拉ㄉㄜ"
type textarea "我不想跟開特斯拉ㄉㄜ"
type input "我不想跟開特斯拉的"
type textarea "我不想跟開特斯拉的"
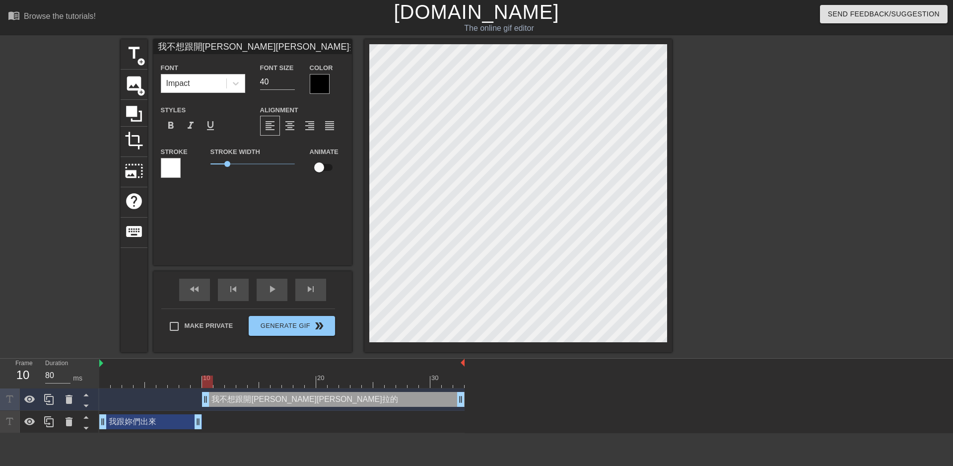
type input "我不想跟開特斯拉的ㄓ"
type textarea "我不想跟開特斯拉的ㄓ"
type input "我不想跟開特斯拉的ㄓㄜ"
type textarea "我不想跟開特斯拉的ㄓㄜ"
type input "我不想跟開特斯拉的這"
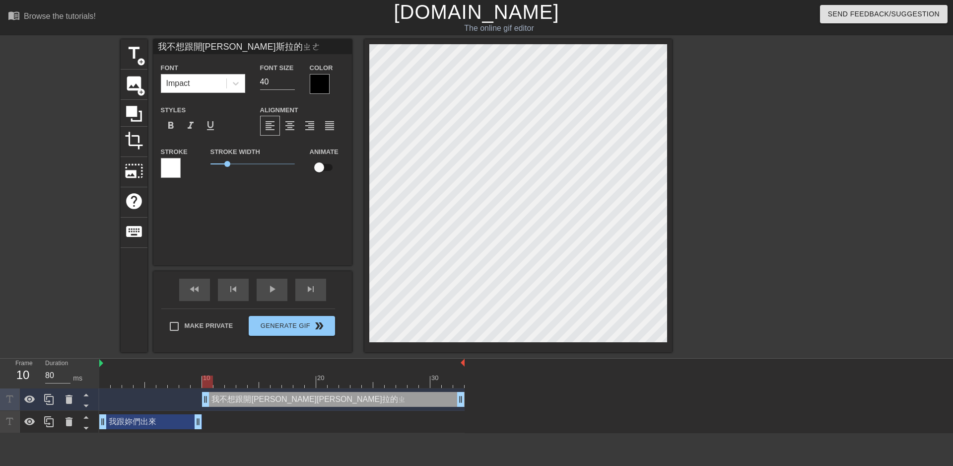
type textarea "我不想跟開特斯拉的這"
type input "我不想跟開特斯拉的這ㄧ"
type textarea "我不想跟開特斯拉的這ㄧ"
type input "我不想跟開特斯拉的這ㄧㄤ"
type textarea "我不想跟開特斯拉的這ㄧㄤ"
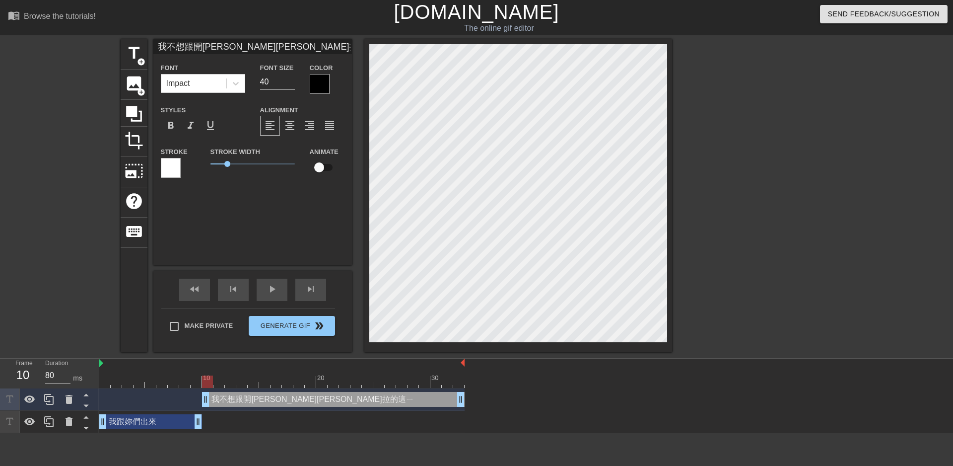
type input "我不想跟開特斯拉的這樣"
type textarea "我不想跟開特斯拉的這樣"
click at [315, 79] on div at bounding box center [320, 84] width 20 height 20
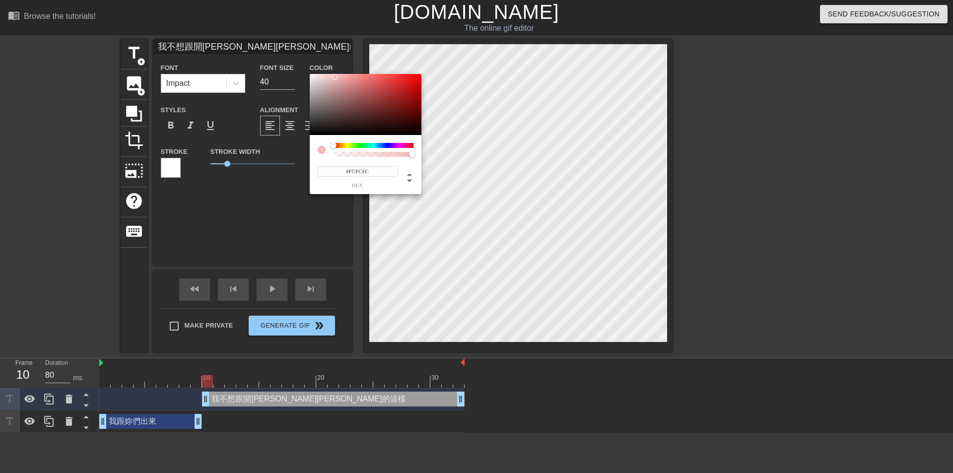
type input "#FFFFFF"
drag, startPoint x: 324, startPoint y: 95, endPoint x: 310, endPoint y: 73, distance: 26.3
click at [309, 73] on div "#FFFFFF hex" at bounding box center [476, 236] width 953 height 473
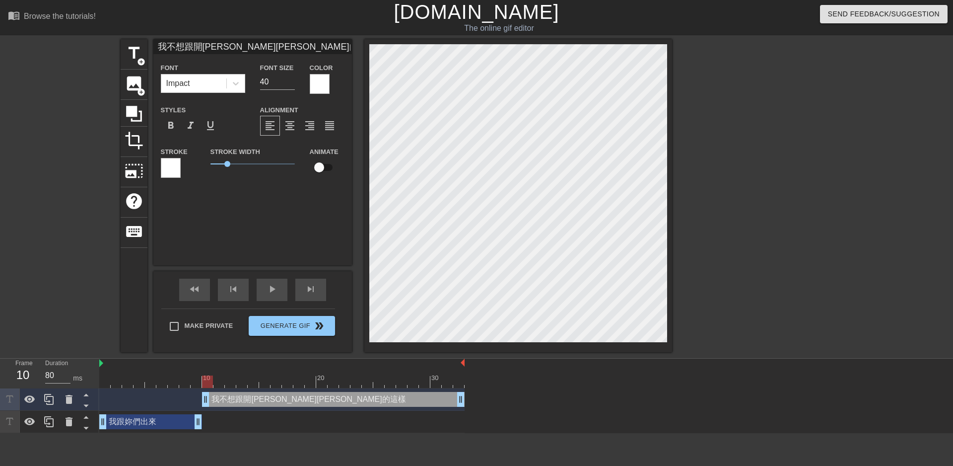
click at [124, 377] on div "10 20 30" at bounding box center [281, 373] width 365 height 29
drag, startPoint x: 122, startPoint y: 380, endPoint x: 91, endPoint y: 382, distance: 30.9
click at [91, 382] on div "Frame 1 Duration 80 ms 10 20 30 我不想跟開特斯拉的這樣 drag_handle drag_handle 我跟妳們出來 drag…" at bounding box center [476, 396] width 953 height 74
click at [267, 294] on span "play_arrow" at bounding box center [272, 289] width 12 height 12
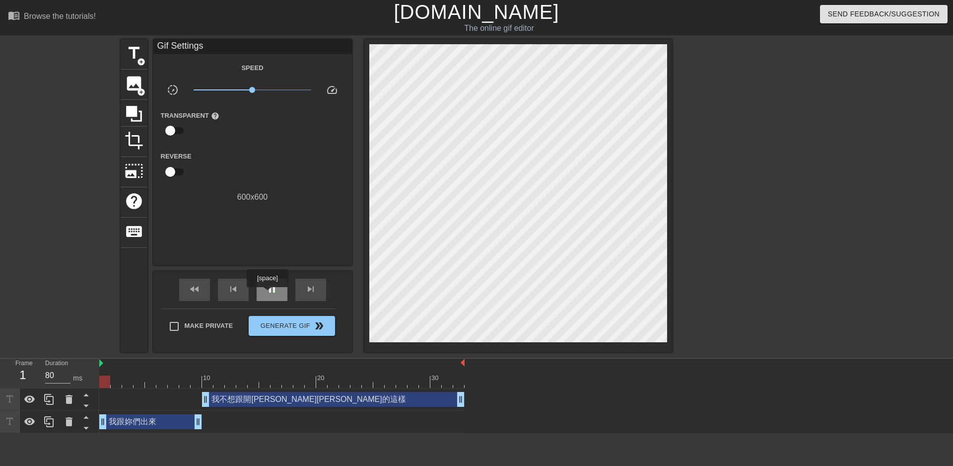
click at [267, 294] on span "pause" at bounding box center [272, 289] width 12 height 12
drag, startPoint x: 463, startPoint y: 400, endPoint x: 323, endPoint y: 403, distance: 139.6
click at [274, 293] on span "play_arrow" at bounding box center [272, 289] width 12 height 12
click at [274, 293] on span "pause" at bounding box center [272, 289] width 12 height 12
click at [160, 421] on div "我跟妳們出來 drag_handle drag_handle" at bounding box center [150, 421] width 103 height 15
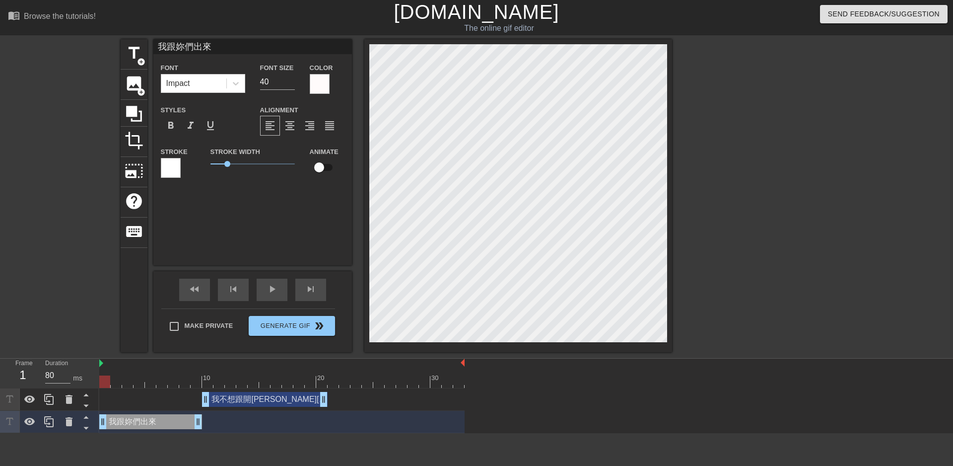
scroll to position [1, 2]
type input "我跟們出來"
type textarea "我跟們出來"
type input "我跟ㄋ們出來"
type textarea "我跟ㄋ們出來"
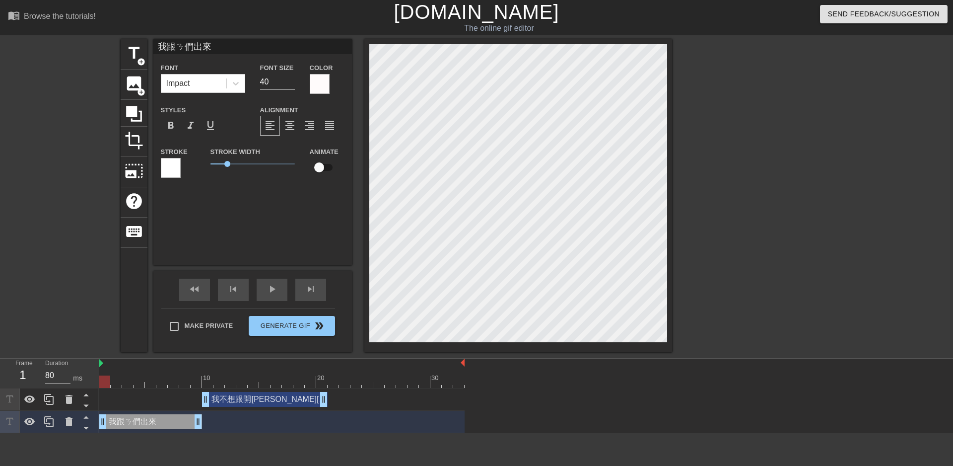
type input "我跟ㄋㄧ們出來"
type textarea "我跟ㄋㄧ們出來"
type input "我跟你們出來"
type textarea "我跟你們出來"
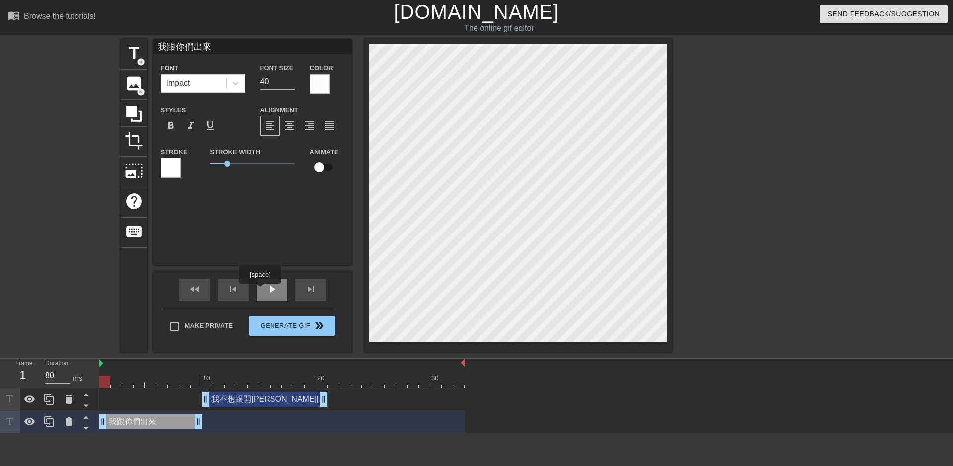
click at [268, 288] on span "play_arrow" at bounding box center [272, 289] width 12 height 12
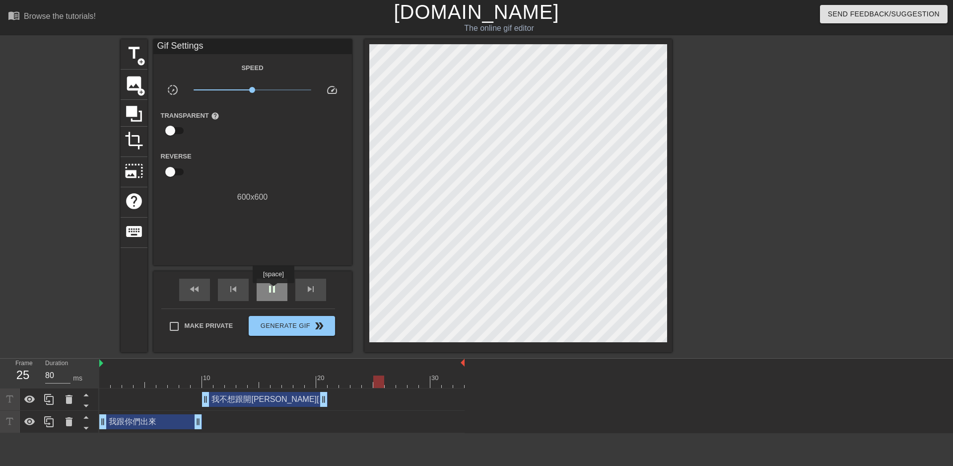
click at [273, 290] on span "pause" at bounding box center [272, 289] width 12 height 12
drag, startPoint x: 324, startPoint y: 396, endPoint x: 319, endPoint y: 396, distance: 5.5
click at [274, 289] on span "play_arrow" at bounding box center [272, 289] width 12 height 12
click at [276, 291] on span "pause" at bounding box center [272, 289] width 12 height 12
drag, startPoint x: 312, startPoint y: 401, endPoint x: 288, endPoint y: 401, distance: 24.3
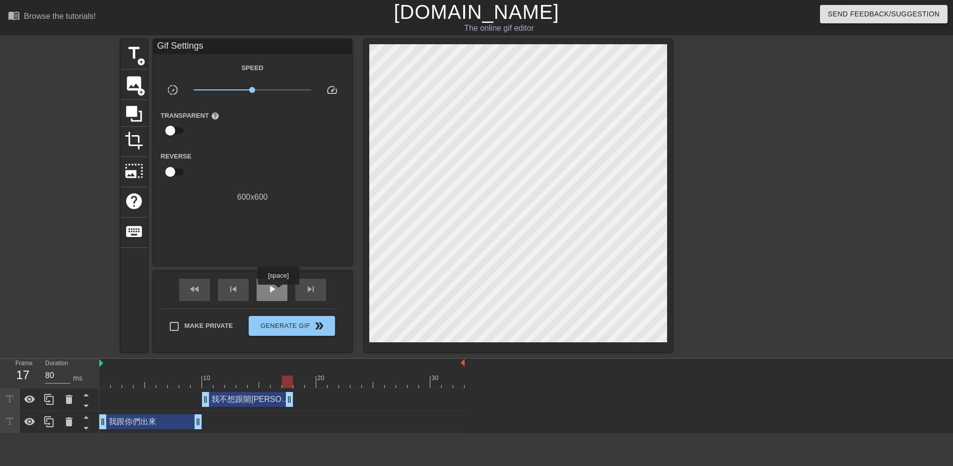
click at [278, 291] on div "play_arrow" at bounding box center [272, 290] width 31 height 22
click at [278, 291] on div "pause" at bounding box center [272, 290] width 31 height 22
click at [140, 64] on span "add_circle" at bounding box center [141, 62] width 8 height 8
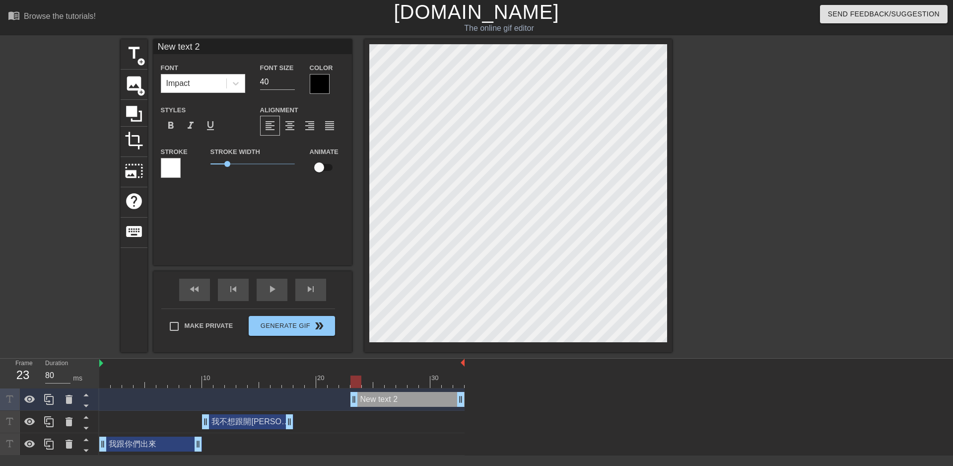
scroll to position [1, 2]
type input "New text"
type textarea "New text"
type input "New text"
type textarea "New text"
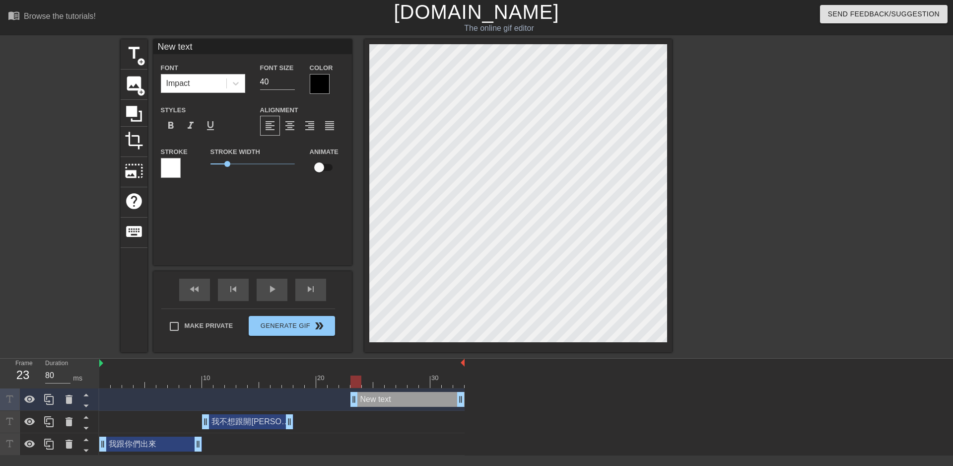
type input "New tex"
type textarea "New tex"
type input "New te"
type textarea "New te"
type input "New t"
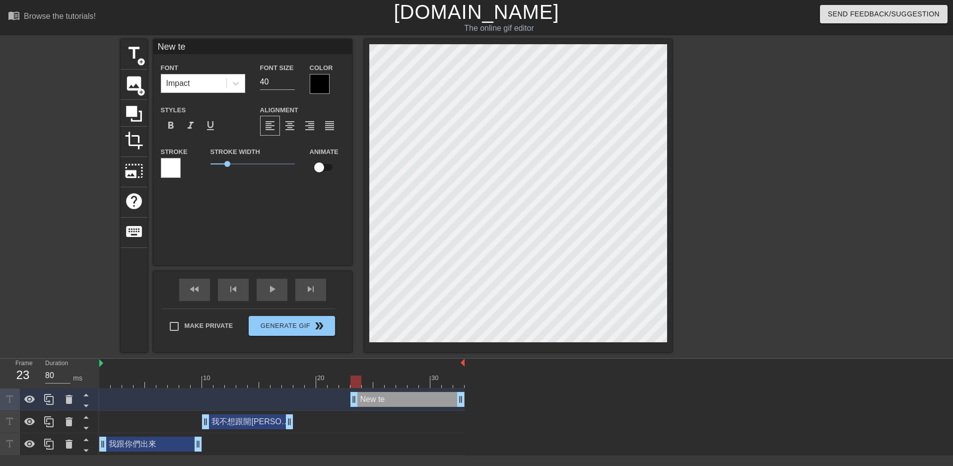
type textarea "New t"
type input "New"
type textarea "New"
type input "New"
type textarea "New"
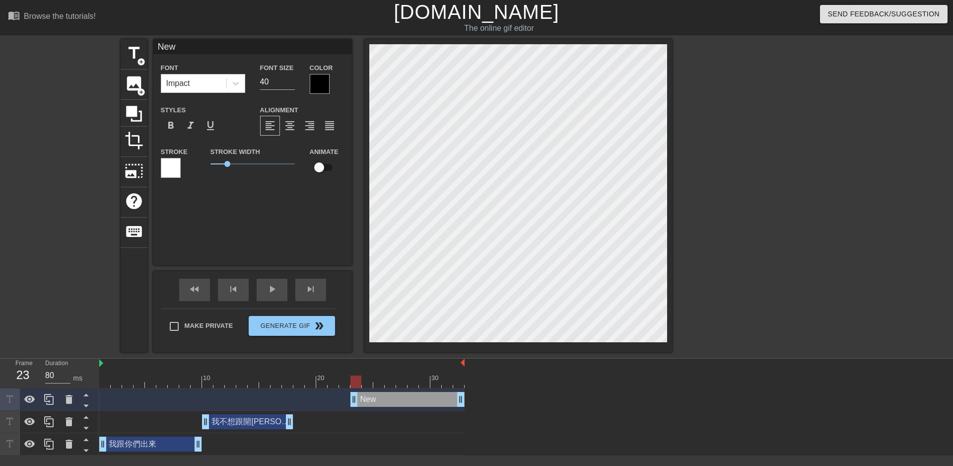
type input "Ne"
type textarea "Ne"
type input "N"
type textarea "N"
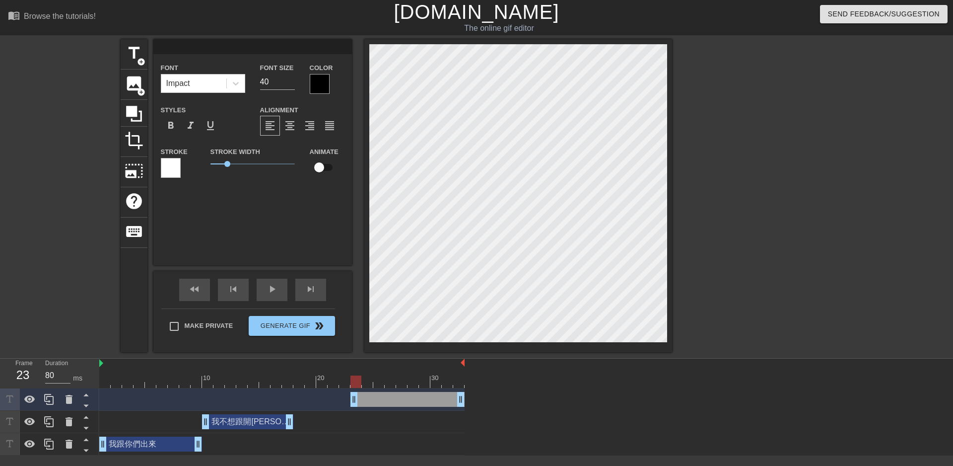
type input "ㄨ"
type textarea "ㄨ"
type input "ㄨㄛ"
type textarea "ㄨㄛ"
type input "我"
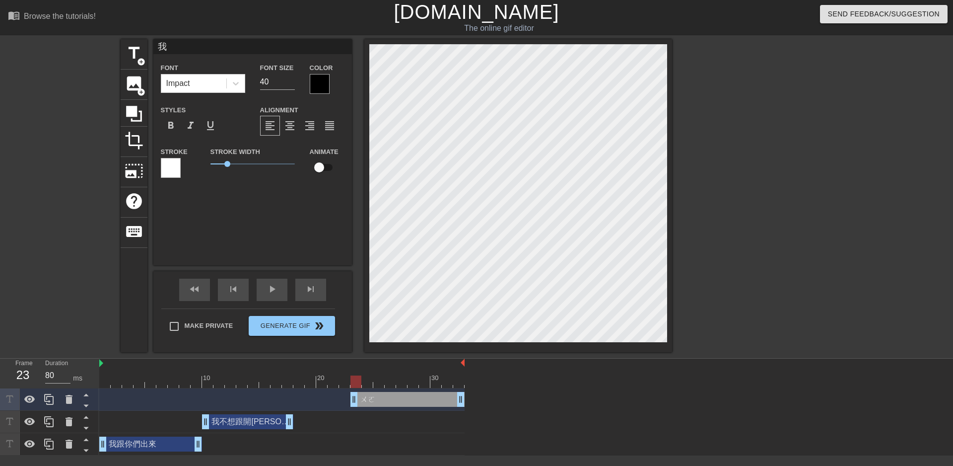
type textarea "我"
type input "ㄓ"
type textarea "ㄓ"
type input "ㄓㄣ"
type textarea "ㄓㄣ"
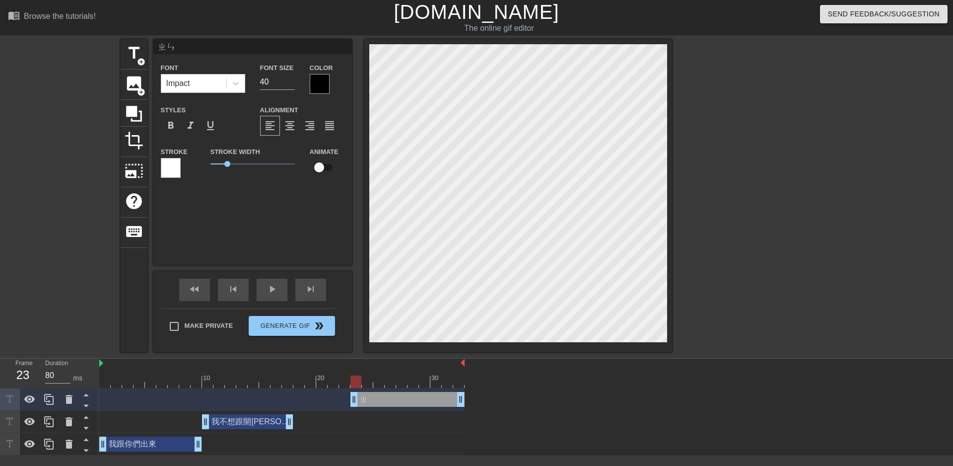
type input "真"
type textarea "真"
type input "真ㄉ"
type textarea "真ㄉ"
type input "真ㄉㄜ"
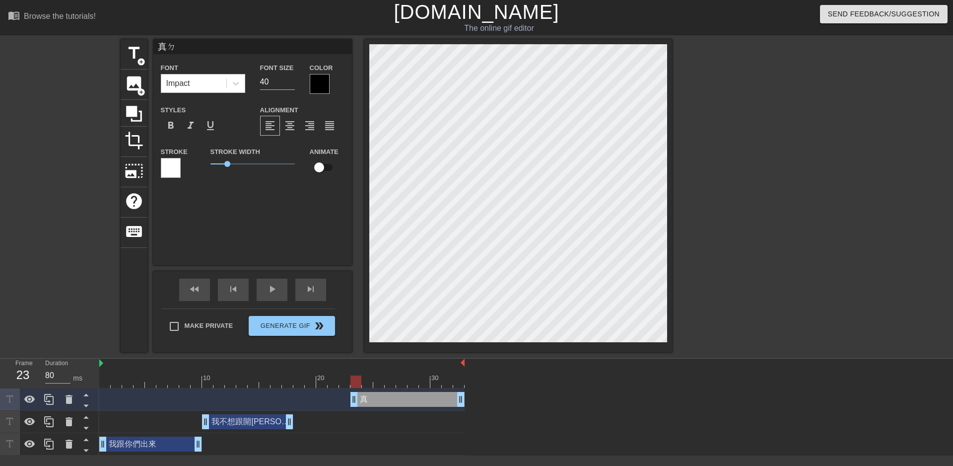
type textarea "真ㄉㄜ"
type input "真的"
type textarea "真的"
type input "e真的"
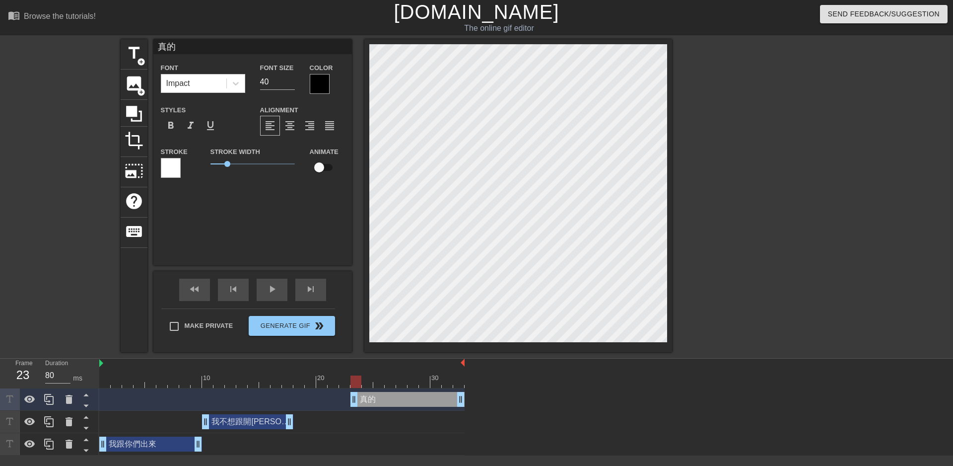
type textarea "e真的"
type input "真的"
type textarea "真的"
type input "ㄨ真的"
type textarea "ㄨ真的"
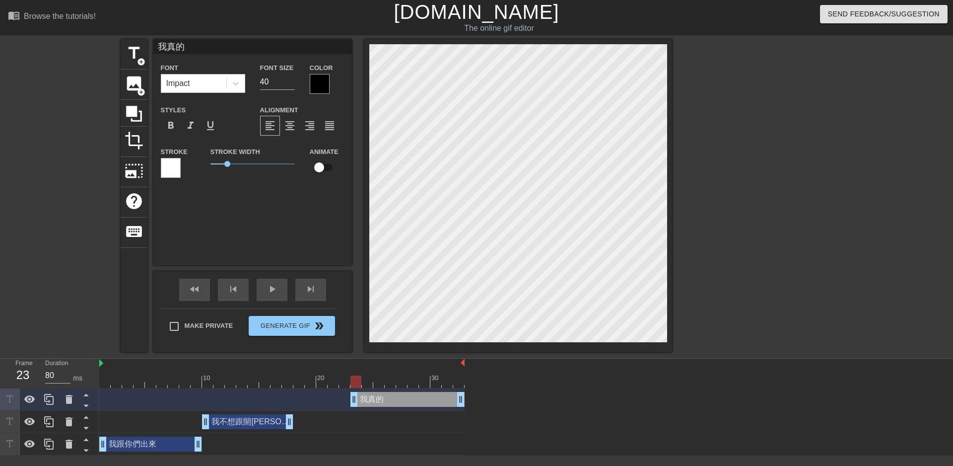
click at [316, 82] on div at bounding box center [320, 84] width 20 height 20
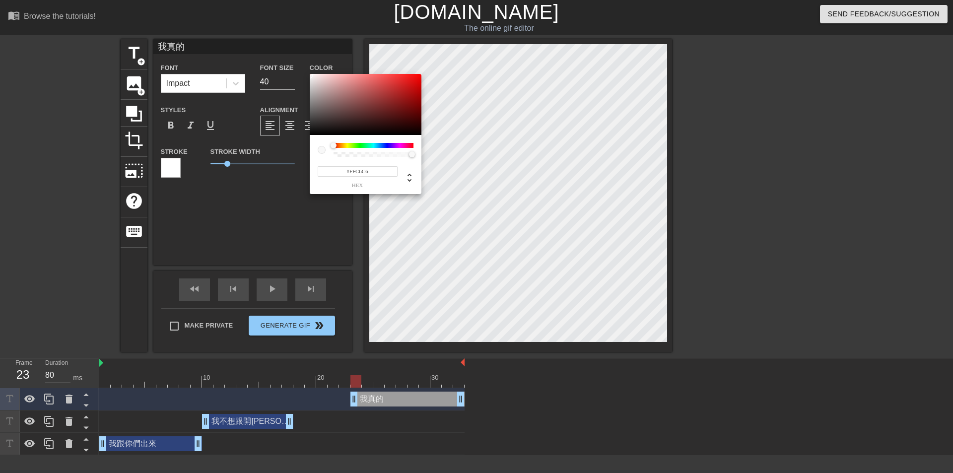
drag, startPoint x: 325, startPoint y: 101, endPoint x: 391, endPoint y: 83, distance: 68.4
click at [310, 74] on div at bounding box center [366, 105] width 112 height 62
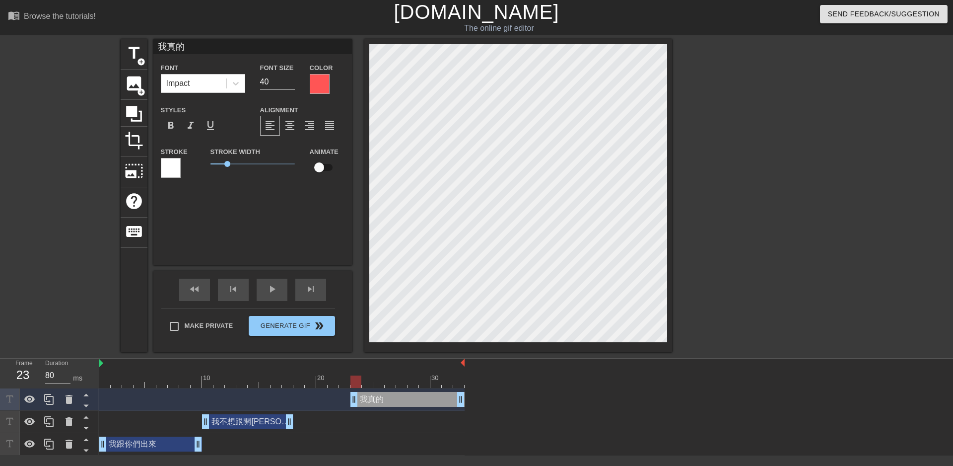
click at [324, 86] on div at bounding box center [320, 84] width 20 height 20
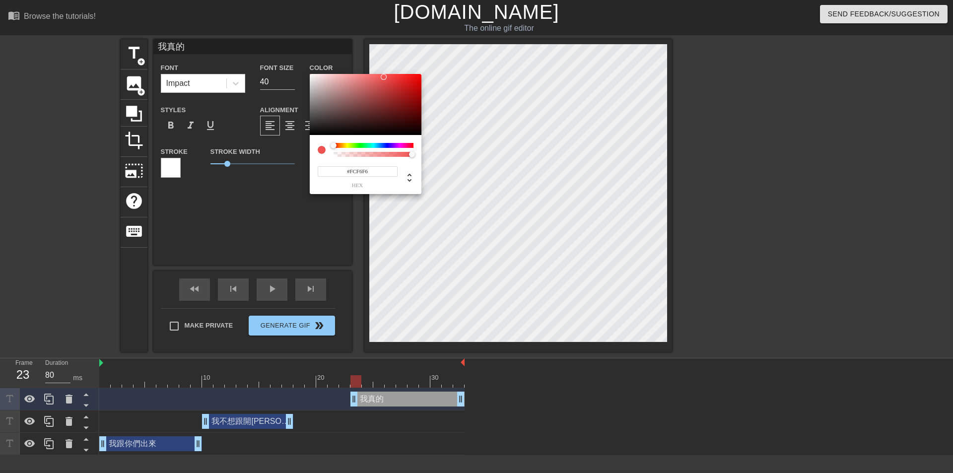
drag, startPoint x: 315, startPoint y: 81, endPoint x: 312, endPoint y: 74, distance: 8.0
click at [312, 74] on div at bounding box center [366, 105] width 112 height 62
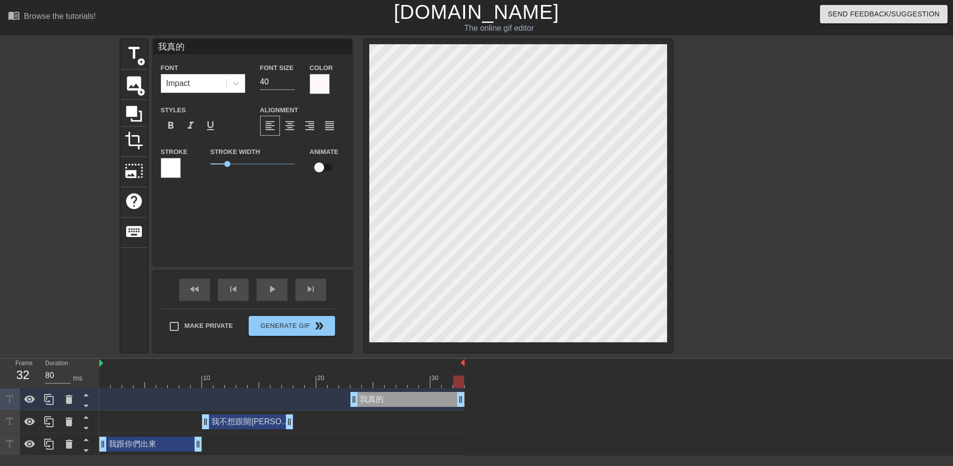
drag, startPoint x: 290, startPoint y: 376, endPoint x: 466, endPoint y: 383, distance: 175.9
click at [466, 383] on div "10 20 30 我真的 drag_handle drag_handle 我不想跟開特斯拉的這樣 drag_handle drag_handle 我跟你們出來…" at bounding box center [526, 407] width 854 height 97
drag, startPoint x: 459, startPoint y: 397, endPoint x: 372, endPoint y: 405, distance: 87.3
click at [272, 289] on span "play_arrow" at bounding box center [272, 289] width 12 height 12
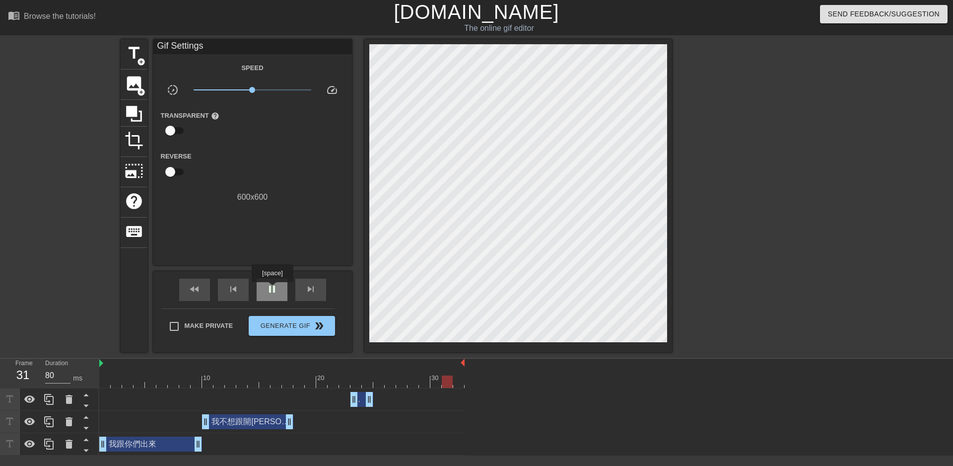
click at [272, 289] on span "pause" at bounding box center [272, 289] width 12 height 12
drag, startPoint x: 362, startPoint y: 401, endPoint x: 309, endPoint y: 405, distance: 52.8
click at [308, 405] on div "我真的 drag_handle drag_handle" at bounding box center [304, 399] width 23 height 15
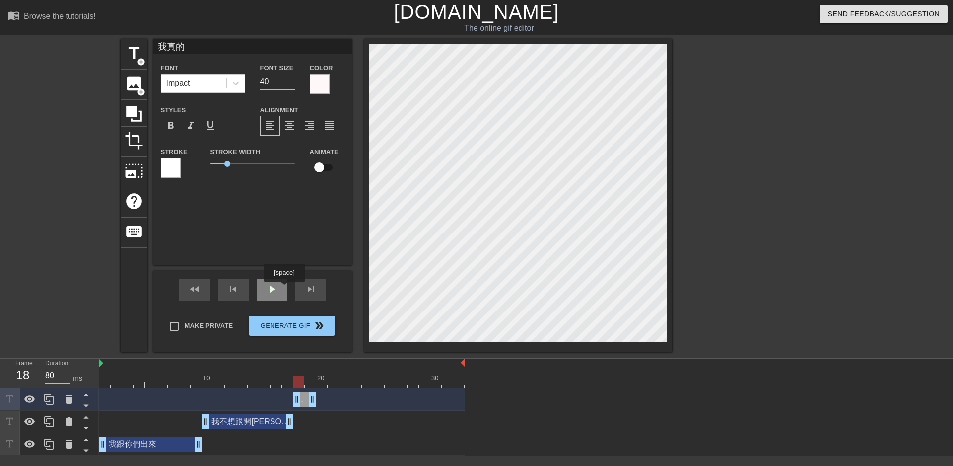
drag, startPoint x: 284, startPoint y: 289, endPoint x: 278, endPoint y: 288, distance: 6.5
click at [279, 288] on div "play_arrow" at bounding box center [272, 290] width 31 height 22
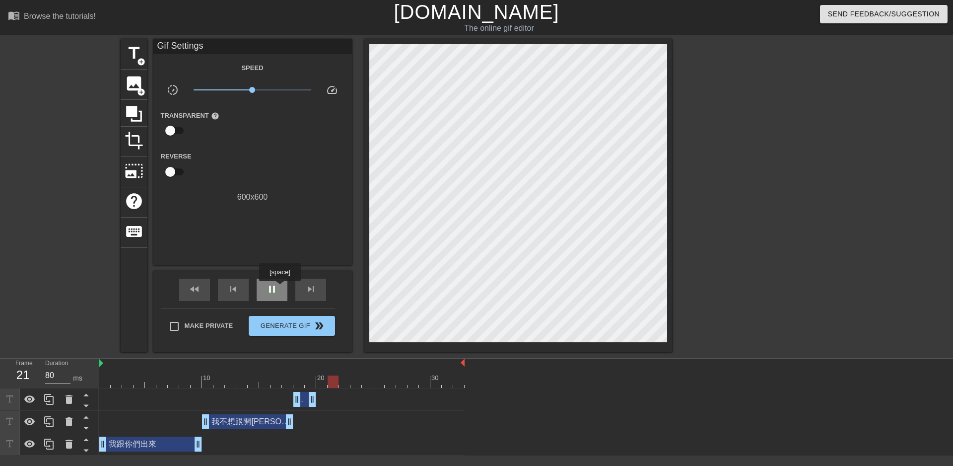
click at [280, 288] on div "pause" at bounding box center [272, 290] width 31 height 22
click at [280, 288] on div "play_arrow" at bounding box center [272, 290] width 31 height 22
click at [276, 290] on span "pause" at bounding box center [272, 289] width 12 height 12
drag, startPoint x: 296, startPoint y: 396, endPoint x: 282, endPoint y: 399, distance: 15.2
click at [282, 399] on div "我真的 drag_handle drag_handle" at bounding box center [281, 399] width 365 height 15
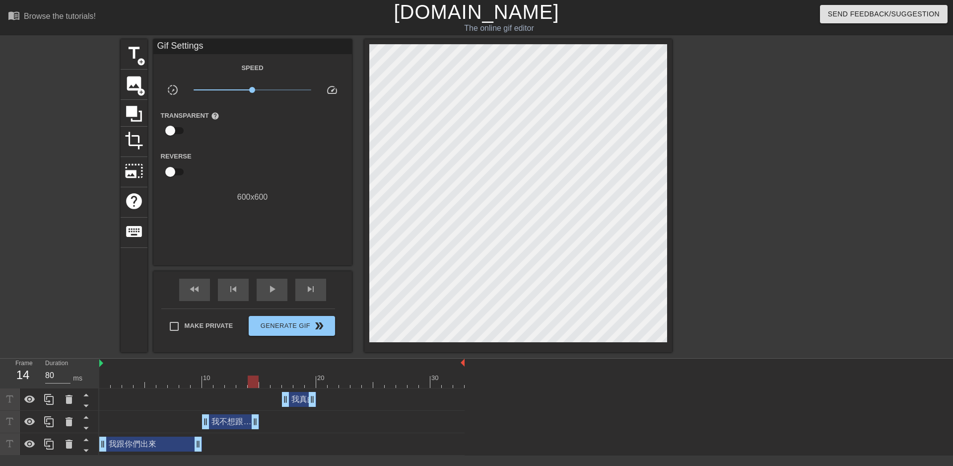
drag, startPoint x: 290, startPoint y: 420, endPoint x: 262, endPoint y: 422, distance: 28.9
click at [262, 422] on div "我不想跟開特斯拉的這樣 drag_handle drag_handle" at bounding box center [281, 421] width 365 height 15
click at [266, 298] on div "play_arrow" at bounding box center [272, 290] width 31 height 22
click at [271, 293] on span "pause" at bounding box center [272, 289] width 12 height 12
drag, startPoint x: 286, startPoint y: 396, endPoint x: 266, endPoint y: 401, distance: 20.6
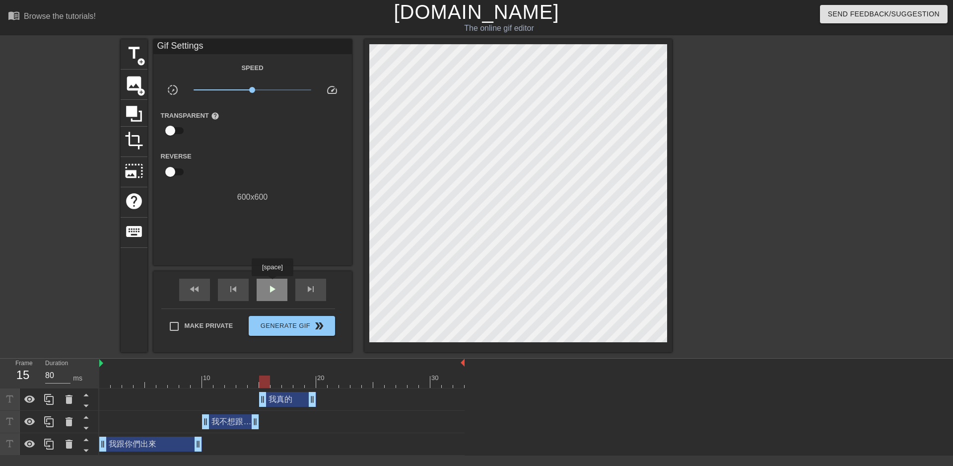
click at [272, 283] on span "play_arrow" at bounding box center [272, 289] width 12 height 12
click at [269, 287] on span "pause" at bounding box center [272, 289] width 12 height 12
drag, startPoint x: 199, startPoint y: 443, endPoint x: 165, endPoint y: 445, distance: 33.8
drag, startPoint x: 229, startPoint y: 423, endPoint x: 195, endPoint y: 429, distance: 34.3
click at [195, 429] on div "我不想跟開特斯拉的這樣 drag_handle drag_handle" at bounding box center [196, 421] width 57 height 15
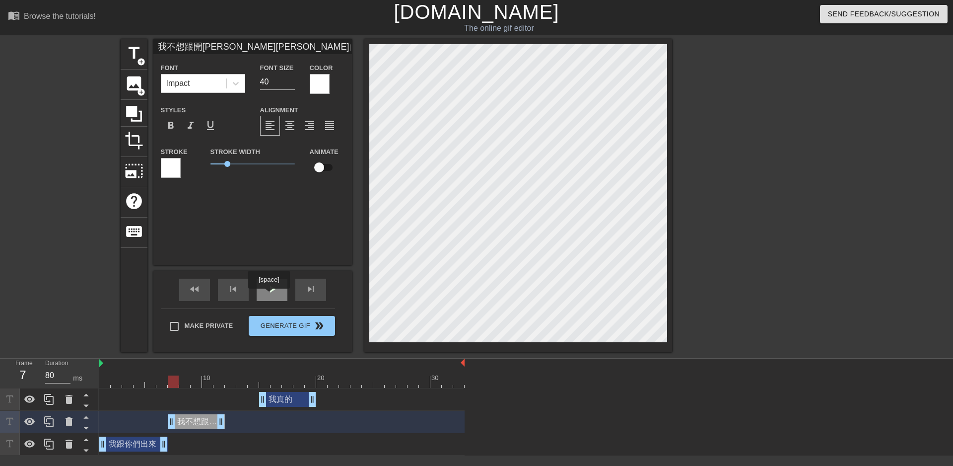
click at [271, 292] on span "play_arrow" at bounding box center [272, 289] width 12 height 12
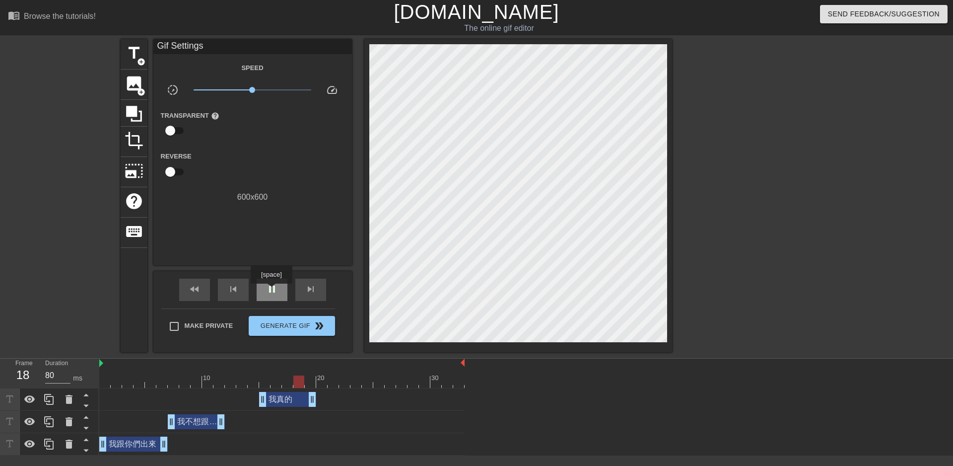
click at [271, 290] on span "pause" at bounding box center [272, 289] width 12 height 12
drag, startPoint x: 164, startPoint y: 447, endPoint x: 135, endPoint y: 448, distance: 29.3
click at [135, 448] on div "我跟你們出來 drag_handle drag_handle" at bounding box center [281, 443] width 365 height 15
drag, startPoint x: 163, startPoint y: 424, endPoint x: 154, endPoint y: 425, distance: 8.6
click at [154, 425] on div "我不想跟開特斯拉的這樣 drag_handle drag_handle" at bounding box center [162, 421] width 57 height 15
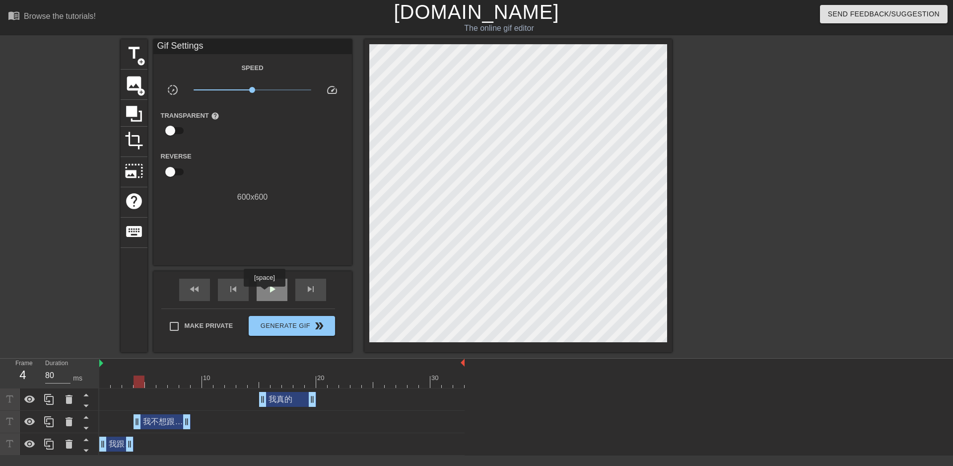
click at [264, 293] on div "play_arrow" at bounding box center [272, 290] width 31 height 22
click at [264, 293] on div "pause" at bounding box center [272, 290] width 31 height 22
drag, startPoint x: 283, startPoint y: 397, endPoint x: 291, endPoint y: 399, distance: 8.2
click at [291, 399] on div "我真的 drag_handle drag_handle" at bounding box center [299, 399] width 57 height 15
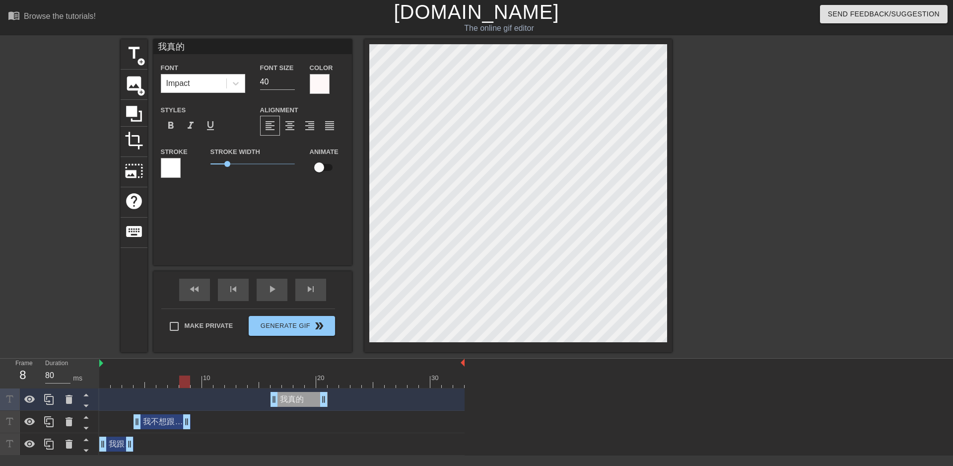
drag, startPoint x: 201, startPoint y: 386, endPoint x: 187, endPoint y: 387, distance: 14.4
click at [187, 387] on div at bounding box center [281, 381] width 365 height 12
click at [117, 442] on div "我跟你們出來 drag_handle drag_handle" at bounding box center [116, 443] width 34 height 15
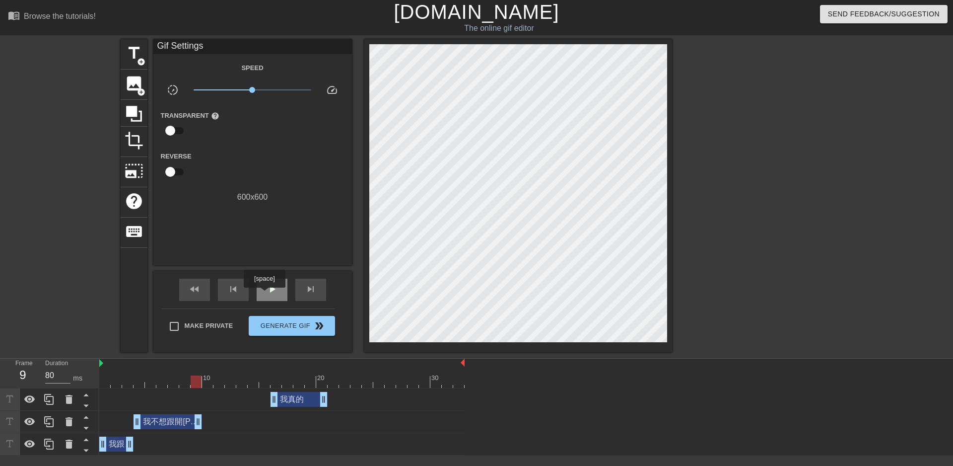
click at [264, 294] on div "play_arrow" at bounding box center [272, 290] width 31 height 22
click at [264, 294] on div "pause" at bounding box center [272, 290] width 31 height 22
click at [264, 294] on div "play_arrow" at bounding box center [272, 290] width 31 height 22
click at [264, 294] on div "pause" at bounding box center [272, 290] width 31 height 22
drag, startPoint x: 199, startPoint y: 419, endPoint x: 258, endPoint y: 419, distance: 59.1
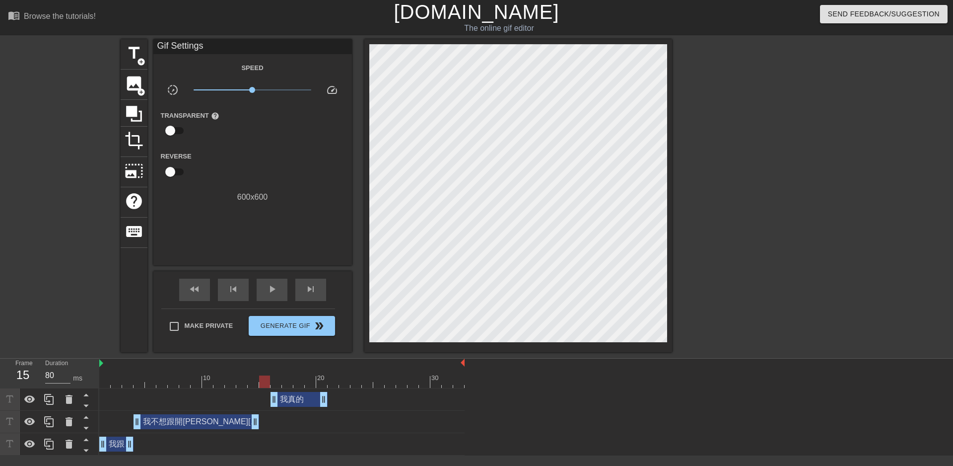
drag, startPoint x: 166, startPoint y: 383, endPoint x: 262, endPoint y: 382, distance: 95.8
click at [262, 382] on div at bounding box center [281, 381] width 365 height 12
drag, startPoint x: 295, startPoint y: 397, endPoint x: 285, endPoint y: 399, distance: 10.1
click at [285, 399] on div "我真的 drag_handle drag_handle" at bounding box center [287, 399] width 57 height 15
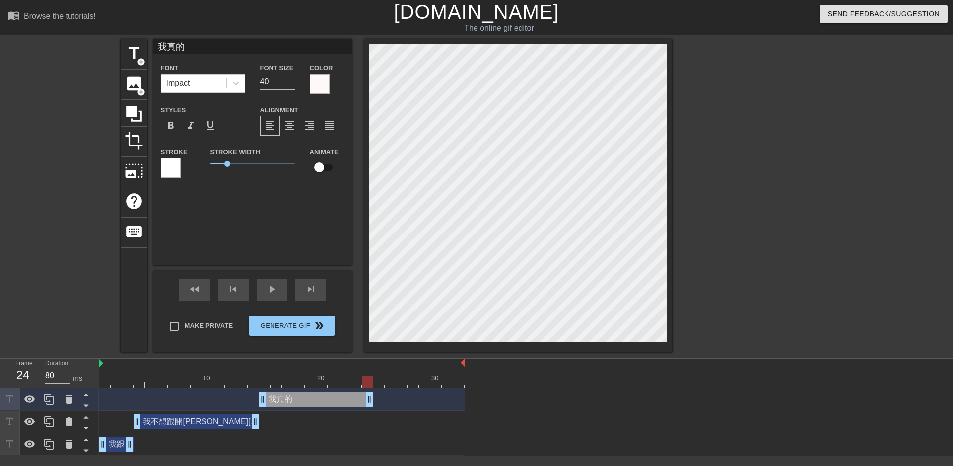
drag, startPoint x: 313, startPoint y: 400, endPoint x: 370, endPoint y: 404, distance: 57.2
click at [134, 57] on span "title" at bounding box center [134, 53] width 19 height 19
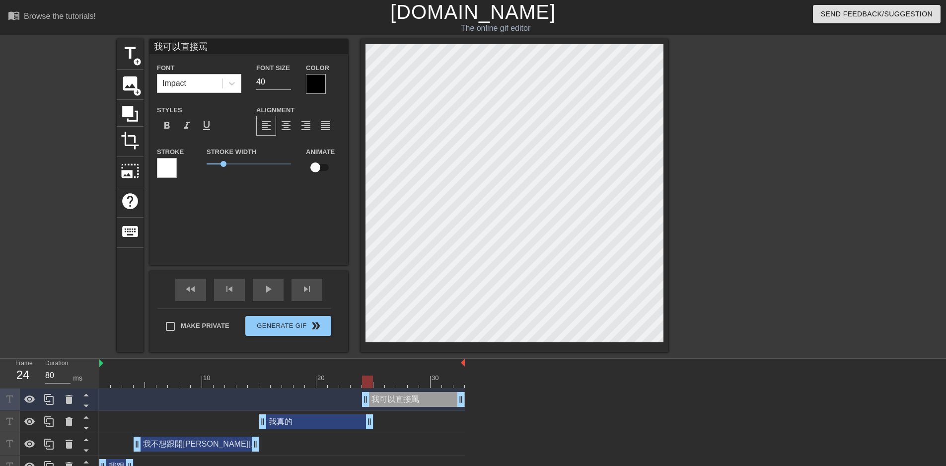
scroll to position [1, 4]
click at [310, 83] on div at bounding box center [316, 84] width 20 height 20
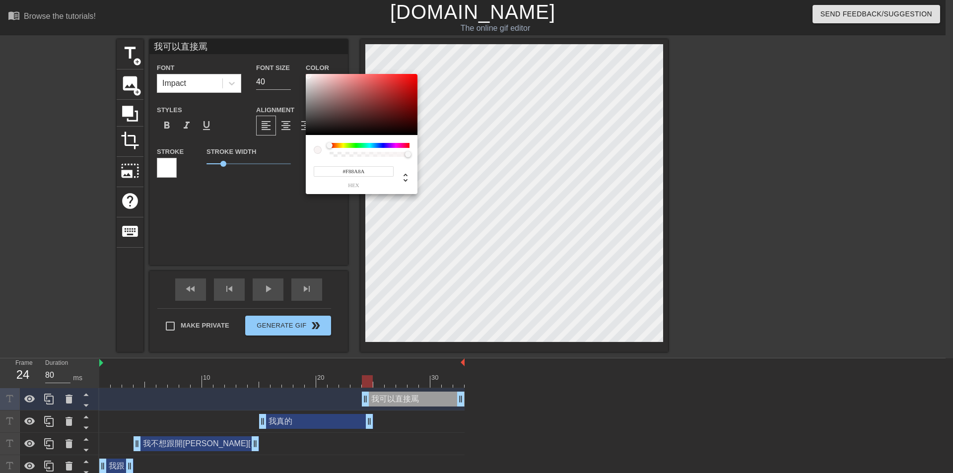
click at [306, 75] on div at bounding box center [362, 105] width 112 height 62
drag, startPoint x: 312, startPoint y: 78, endPoint x: 304, endPoint y: 76, distance: 8.7
click at [304, 76] on div "#F4F4F4 hex" at bounding box center [476, 236] width 953 height 473
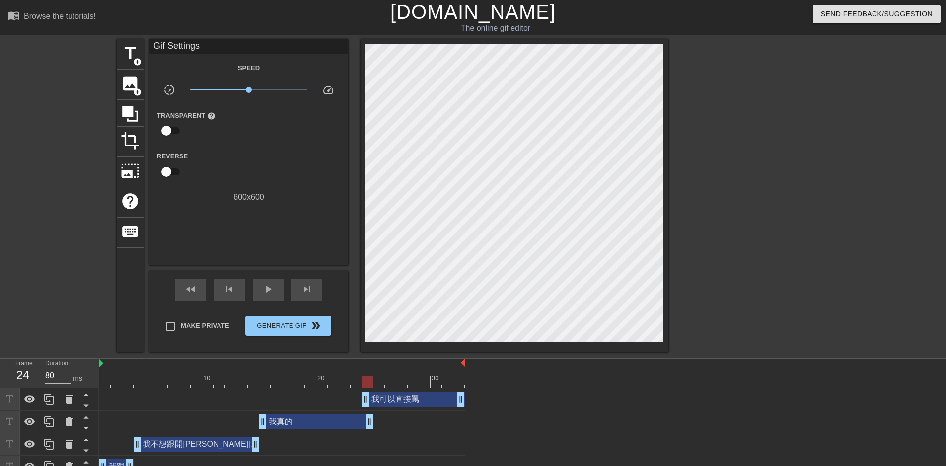
drag, startPoint x: 390, startPoint y: 402, endPoint x: 406, endPoint y: 401, distance: 15.9
click at [406, 401] on div "我可以直接罵 drag_handle drag_handle" at bounding box center [413, 399] width 103 height 15
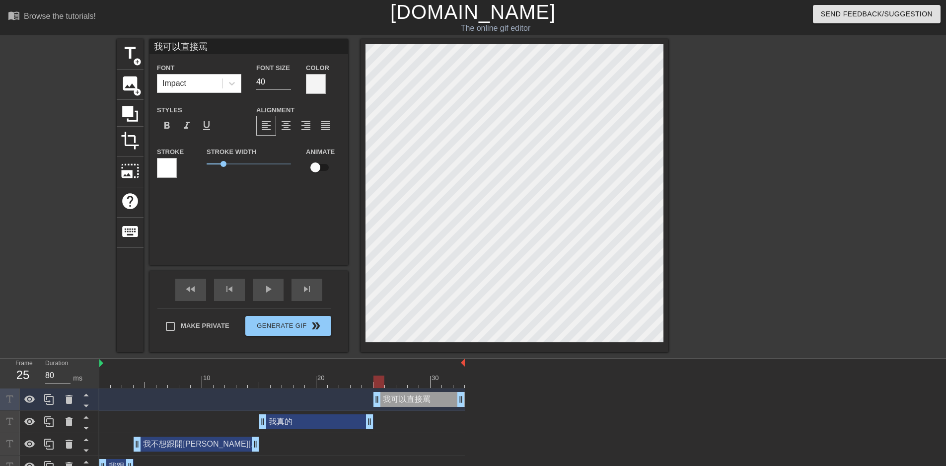
drag, startPoint x: 367, startPoint y: 400, endPoint x: 376, endPoint y: 400, distance: 9.4
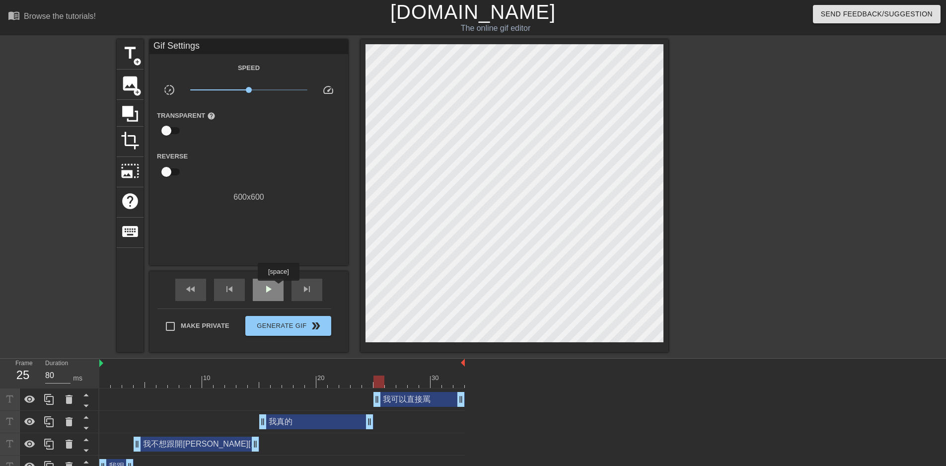
click at [278, 288] on div "play_arrow" at bounding box center [268, 290] width 31 height 22
click at [275, 291] on div "pause" at bounding box center [268, 290] width 31 height 22
drag, startPoint x: 180, startPoint y: 331, endPoint x: 185, endPoint y: 328, distance: 6.5
click at [180, 331] on input "Make Private" at bounding box center [170, 326] width 21 height 21
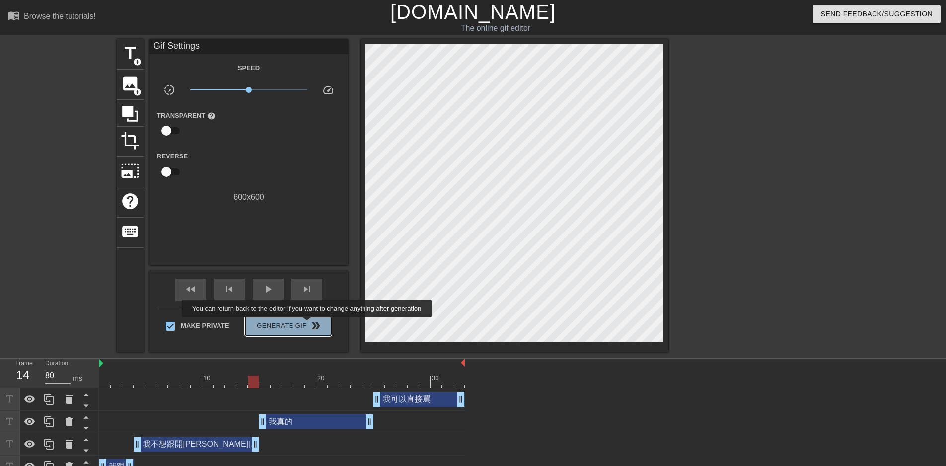
click at [308, 324] on span "Generate Gif double_arrow" at bounding box center [288, 326] width 78 height 12
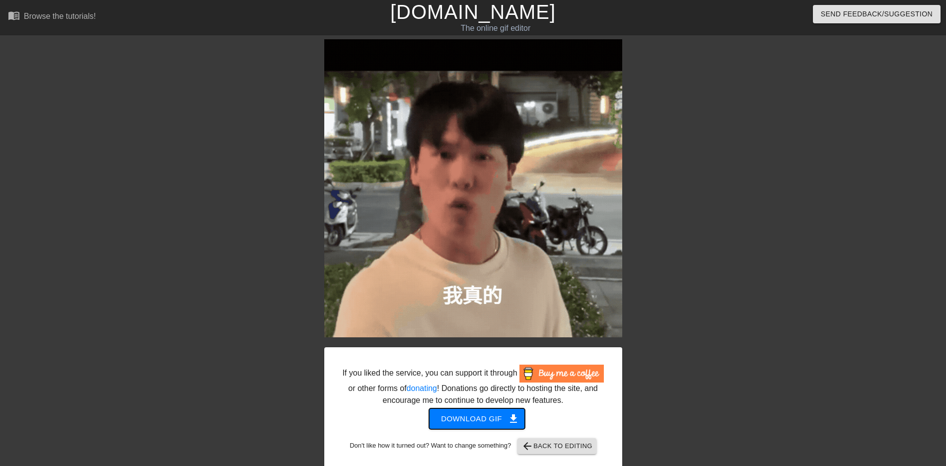
click at [493, 423] on span "Download gif get_app" at bounding box center [477, 418] width 72 height 13
click at [559, 451] on span "arrow_back Back to Editing" at bounding box center [556, 446] width 71 height 12
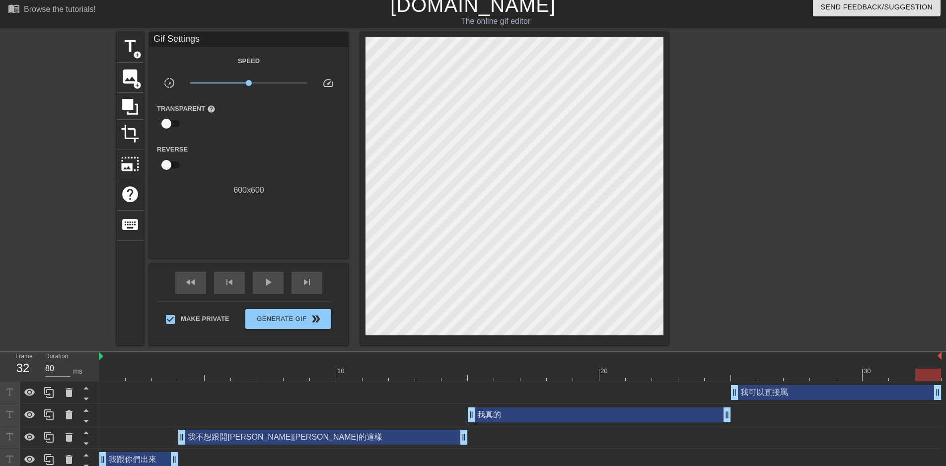
scroll to position [14, 0]
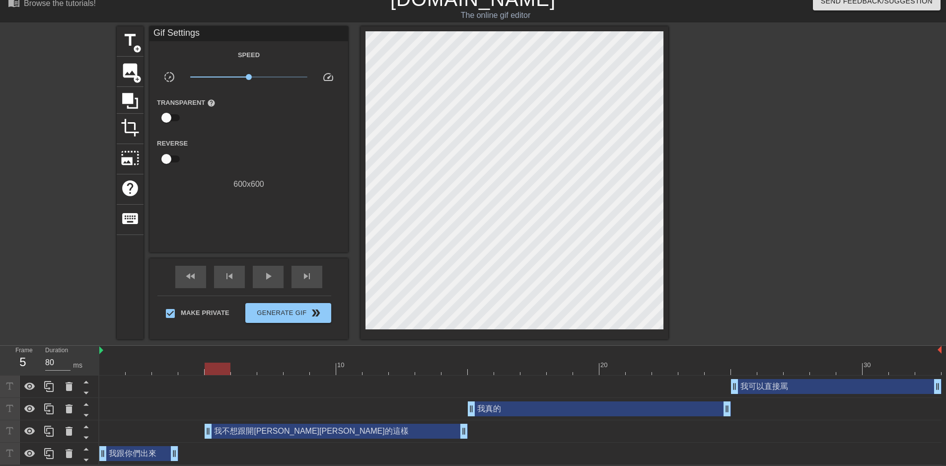
drag, startPoint x: 180, startPoint y: 431, endPoint x: 196, endPoint y: 434, distance: 15.7
click at [196, 434] on div "我不想跟開特斯拉的這樣 drag_handle drag_handle" at bounding box center [520, 431] width 842 height 15
drag, startPoint x: 176, startPoint y: 451, endPoint x: 194, endPoint y: 450, distance: 17.9
click at [266, 280] on span "play_arrow" at bounding box center [268, 276] width 12 height 12
click at [266, 280] on span "pause" at bounding box center [268, 276] width 12 height 12
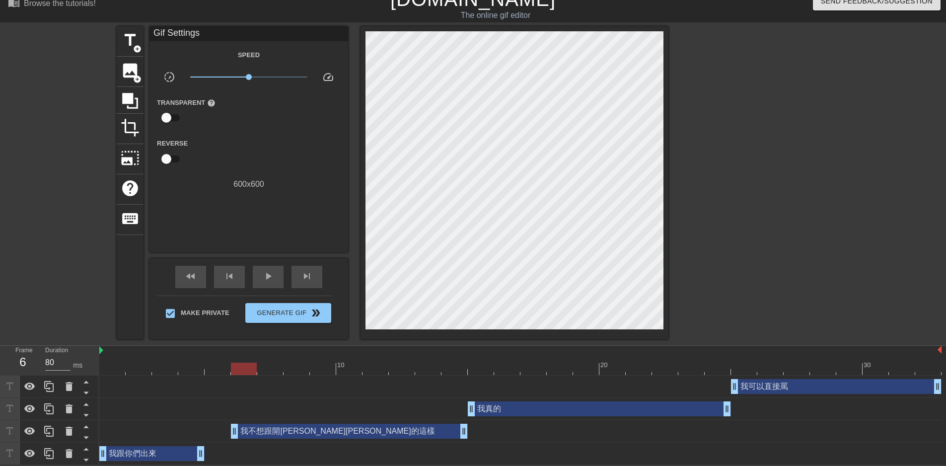
drag, startPoint x: 209, startPoint y: 431, endPoint x: 224, endPoint y: 433, distance: 16.0
click at [224, 433] on div "我不想跟開特斯拉的這樣 drag_handle drag_handle" at bounding box center [520, 431] width 842 height 15
drag, startPoint x: 201, startPoint y: 450, endPoint x: 218, endPoint y: 450, distance: 17.4
click at [273, 277] on span "play_arrow" at bounding box center [268, 276] width 12 height 12
click at [273, 277] on span "pause" at bounding box center [268, 276] width 12 height 12
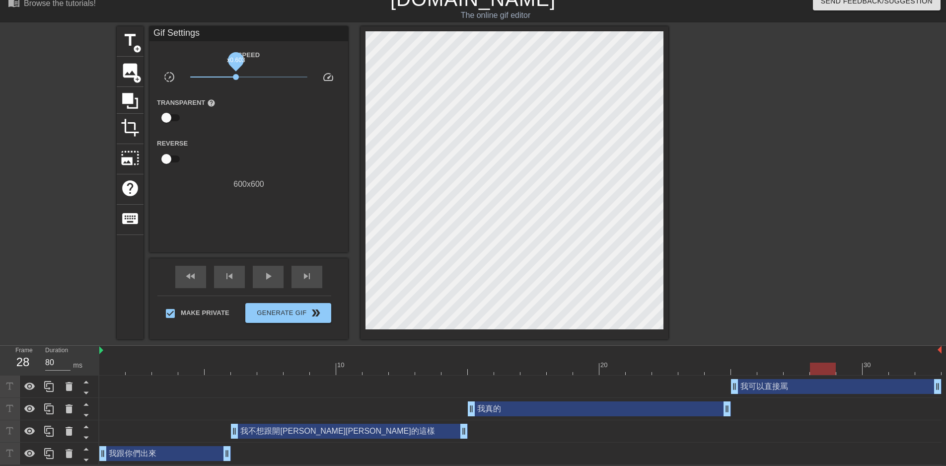
drag, startPoint x: 244, startPoint y: 74, endPoint x: 236, endPoint y: 77, distance: 8.3
click at [236, 77] on span "x0.603" at bounding box center [249, 77] width 118 height 12
click at [269, 278] on span "play_arrow" at bounding box center [268, 276] width 12 height 12
click at [270, 279] on span "pause" at bounding box center [268, 276] width 12 height 12
drag, startPoint x: 238, startPoint y: 73, endPoint x: 249, endPoint y: 76, distance: 11.5
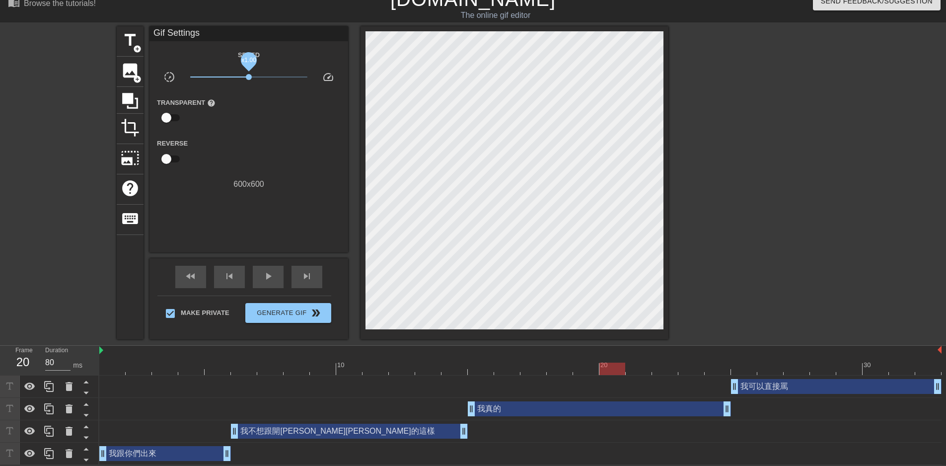
click at [249, 76] on span "x1.00" at bounding box center [249, 77] width 118 height 12
click at [250, 113] on div "Transparent help" at bounding box center [248, 111] width 199 height 31
click at [277, 272] on div "play_arrow" at bounding box center [268, 277] width 31 height 22
click at [279, 277] on div "pause" at bounding box center [268, 277] width 31 height 22
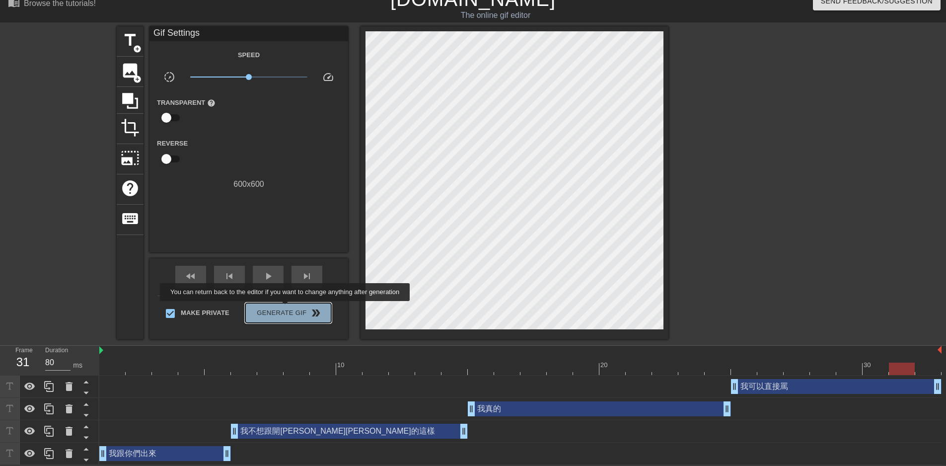
click at [286, 308] on span "Generate Gif double_arrow" at bounding box center [288, 313] width 78 height 12
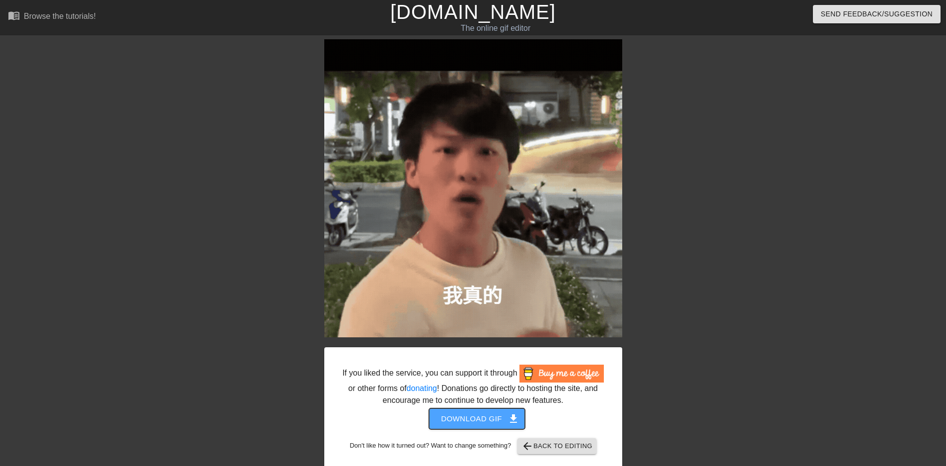
click at [474, 424] on span "Download gif get_app" at bounding box center [477, 418] width 72 height 13
click at [573, 444] on span "arrow_back Back to Editing" at bounding box center [556, 446] width 71 height 12
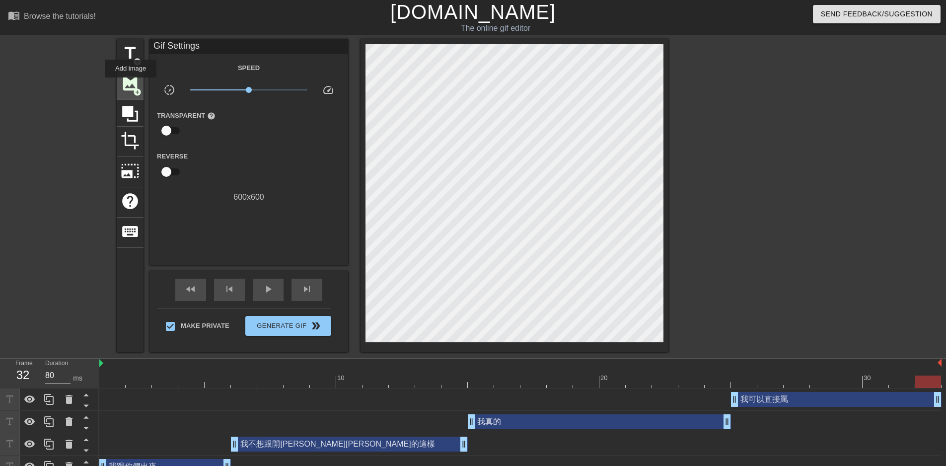
click at [131, 84] on span "image" at bounding box center [130, 83] width 19 height 19
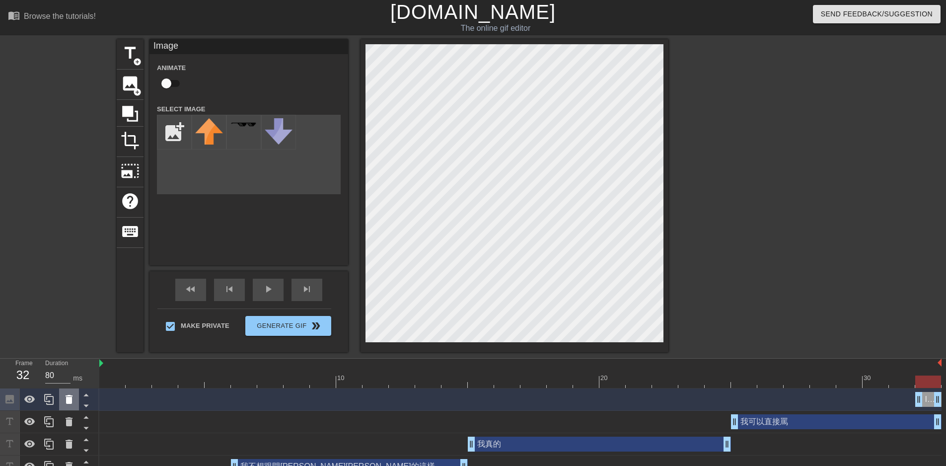
click at [64, 400] on icon at bounding box center [69, 399] width 12 height 12
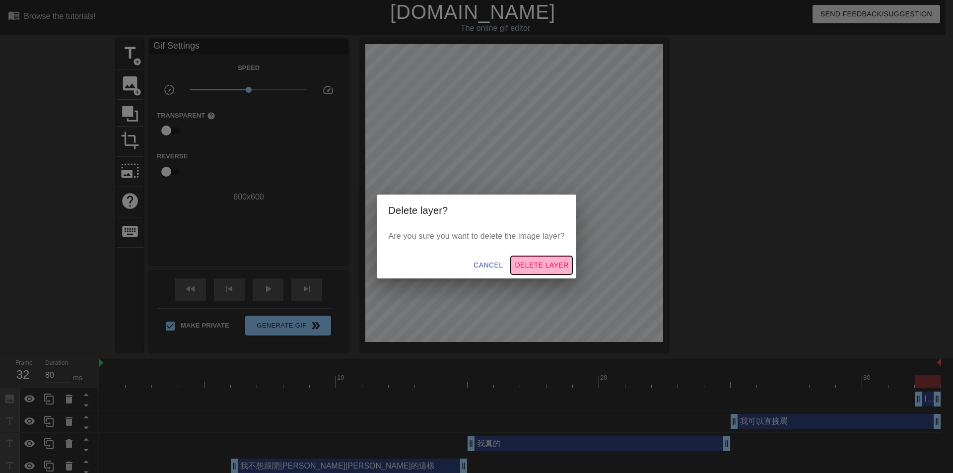
click at [566, 270] on span "Delete Layer" at bounding box center [542, 265] width 54 height 12
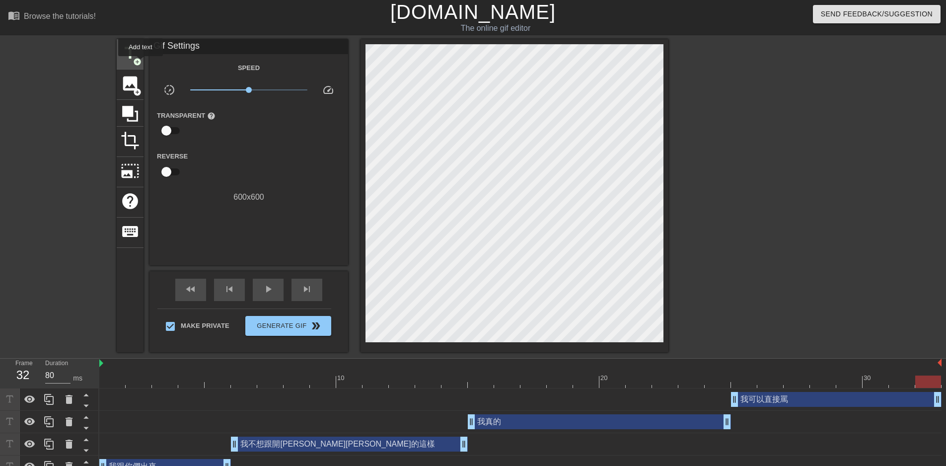
click at [135, 60] on span "add_circle" at bounding box center [137, 62] width 8 height 8
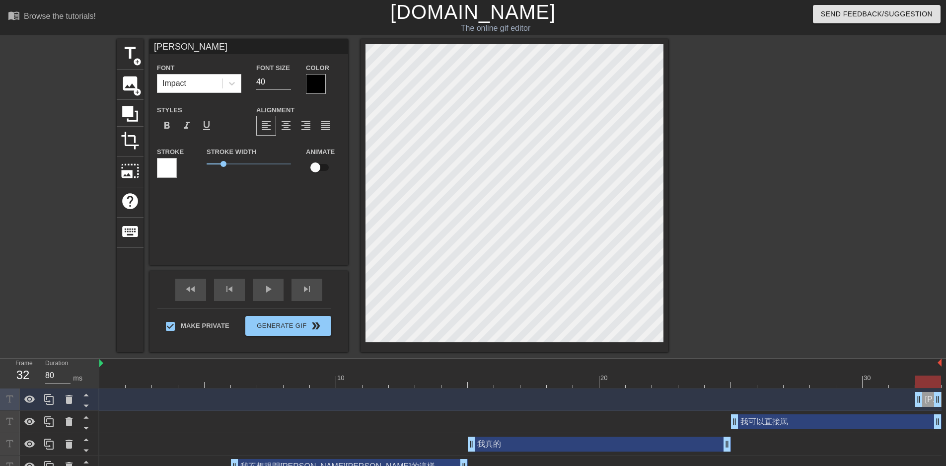
scroll to position [1, 1]
click at [316, 85] on div at bounding box center [316, 84] width 20 height 20
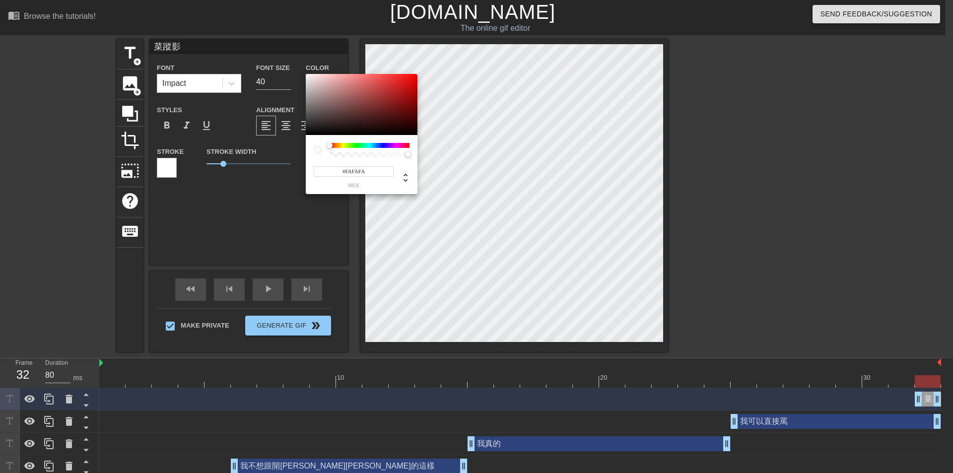
drag, startPoint x: 321, startPoint y: 97, endPoint x: 305, endPoint y: 75, distance: 27.4
click at [305, 75] on div "#FAFAFA hex" at bounding box center [476, 236] width 953 height 473
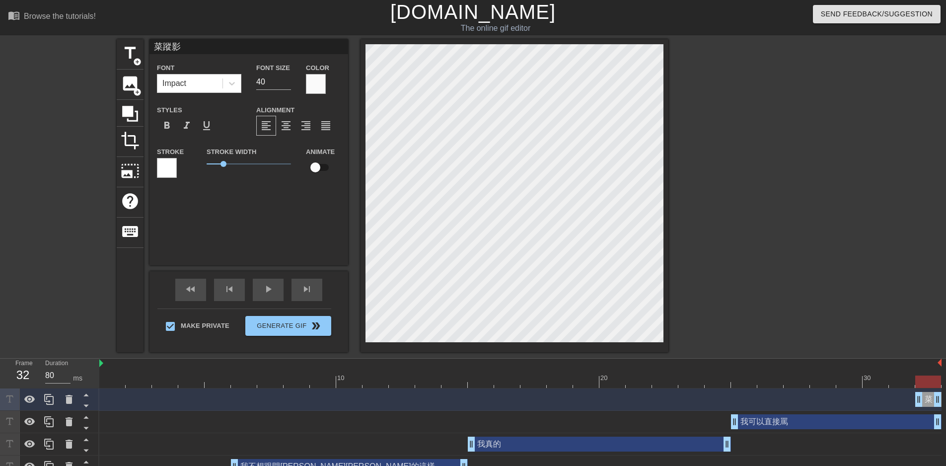
scroll to position [36, 0]
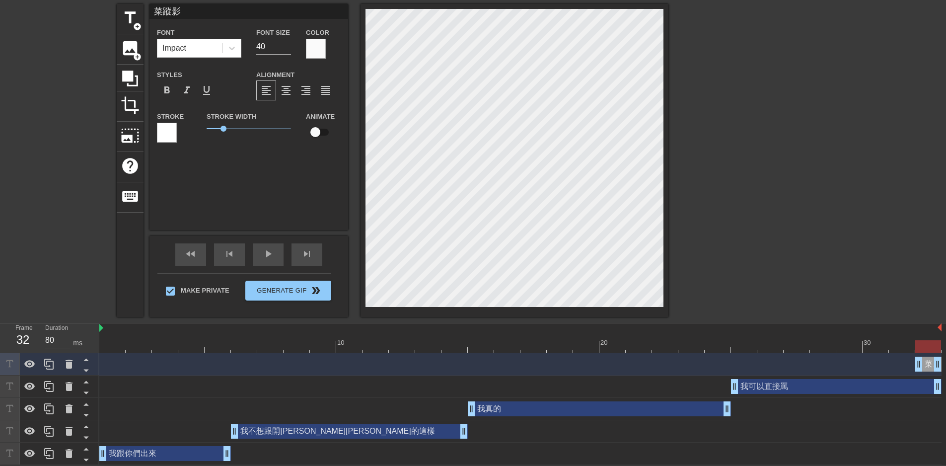
click at [335, 429] on div "我不想跟開特斯拉的這樣 drag_handle drag_handle" at bounding box center [349, 431] width 237 height 15
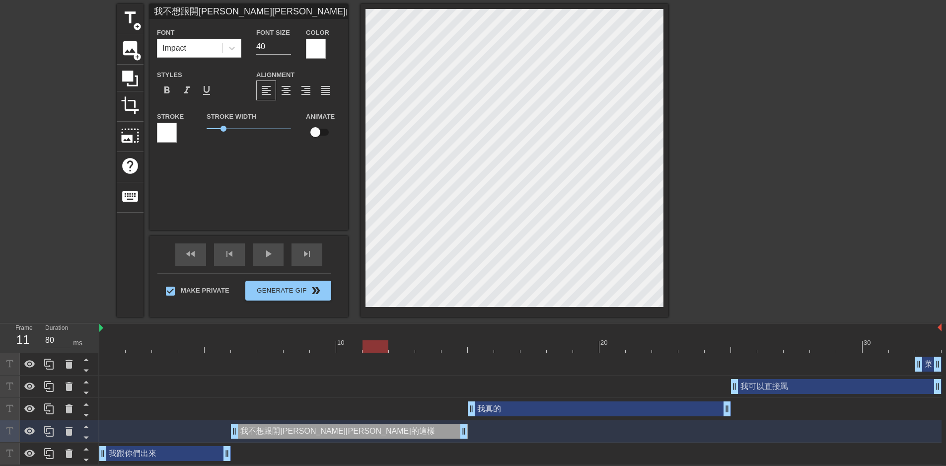
drag, startPoint x: 456, startPoint y: 341, endPoint x: 567, endPoint y: 339, distance: 110.3
click at [500, 339] on div "10 20 30" at bounding box center [520, 337] width 842 height 29
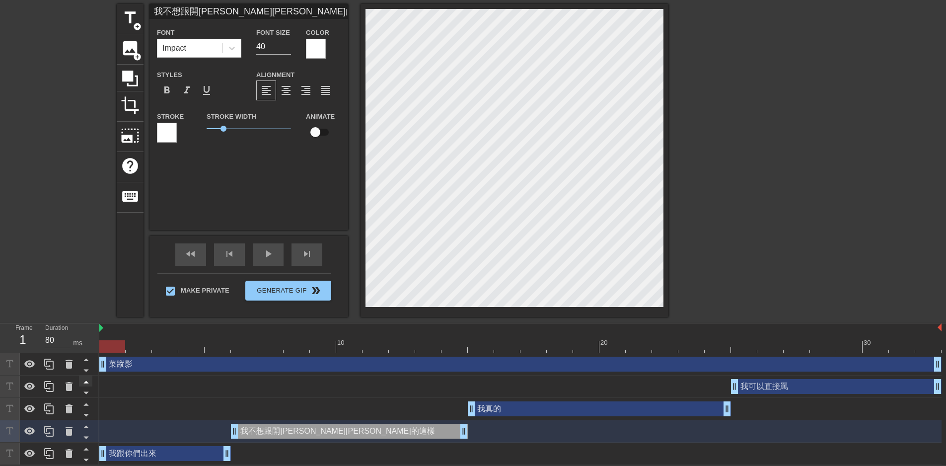
drag, startPoint x: 918, startPoint y: 361, endPoint x: 82, endPoint y: 381, distance: 835.4
click at [82, 381] on div "Frame 1 Duration 80 ms 10 20 30 菜蹤影 drag_handle drag_handle 我可以直接罵 drag_handle …" at bounding box center [473, 394] width 946 height 142
click at [305, 427] on div "我不想跟開特斯拉的這樣 drag_handle drag_handle" at bounding box center [349, 431] width 237 height 15
click at [237, 407] on div "我真的 drag_handle drag_handle" at bounding box center [520, 408] width 842 height 15
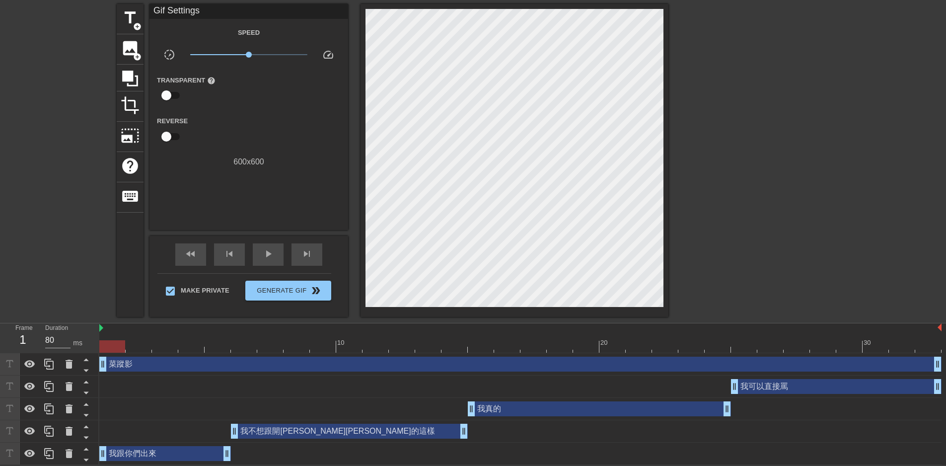
click at [288, 430] on div "我不想跟開特斯拉的這樣 drag_handle drag_handle" at bounding box center [349, 431] width 237 height 15
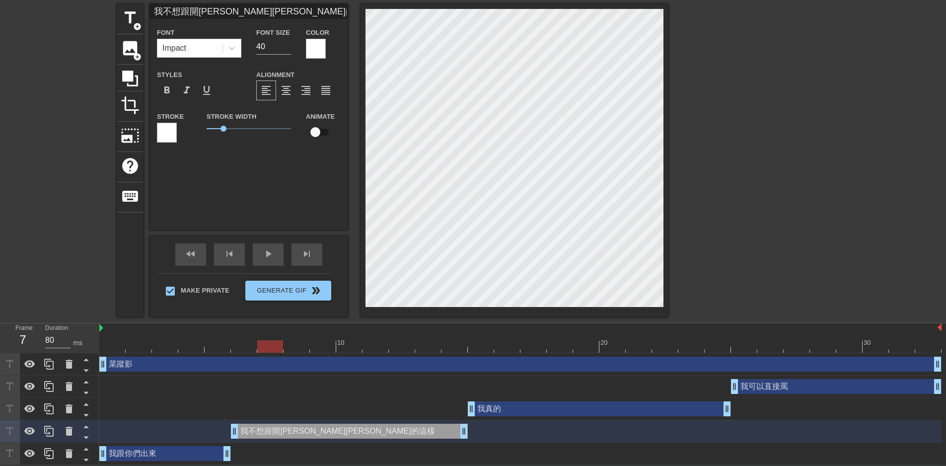
drag, startPoint x: 119, startPoint y: 344, endPoint x: 271, endPoint y: 350, distance: 152.6
click at [271, 350] on div at bounding box center [270, 346] width 26 height 12
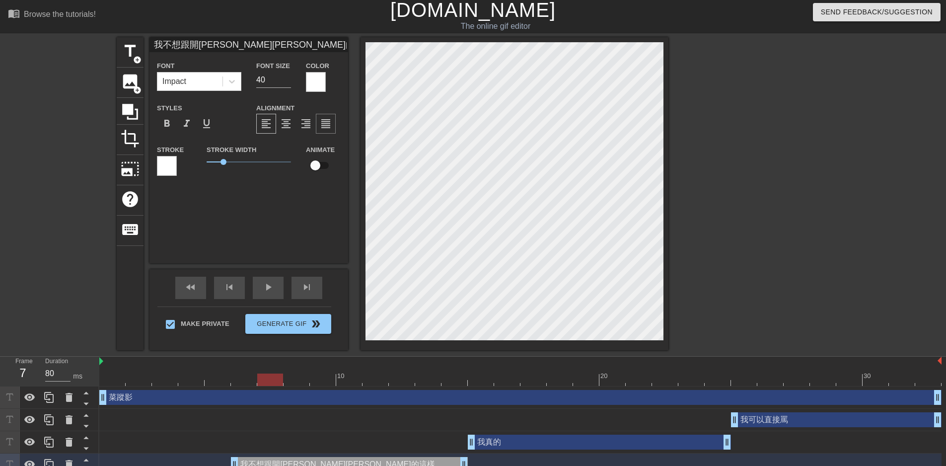
scroll to position [0, 0]
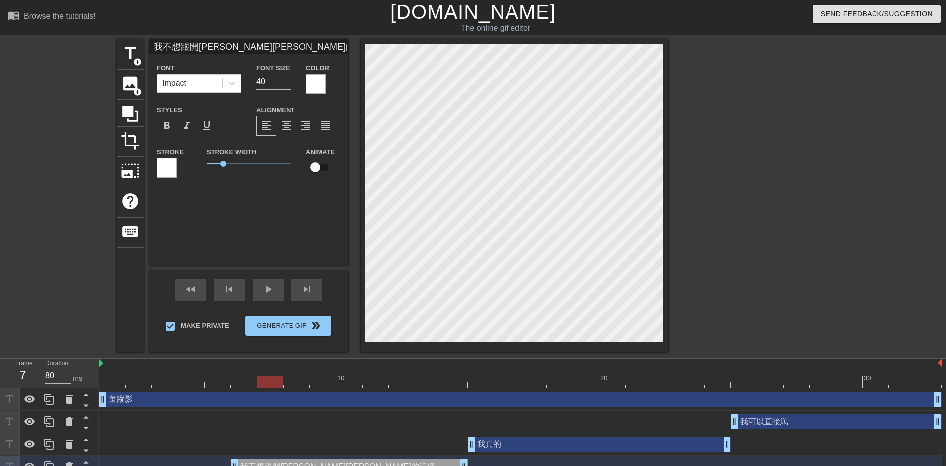
click at [317, 83] on div at bounding box center [316, 84] width 20 height 20
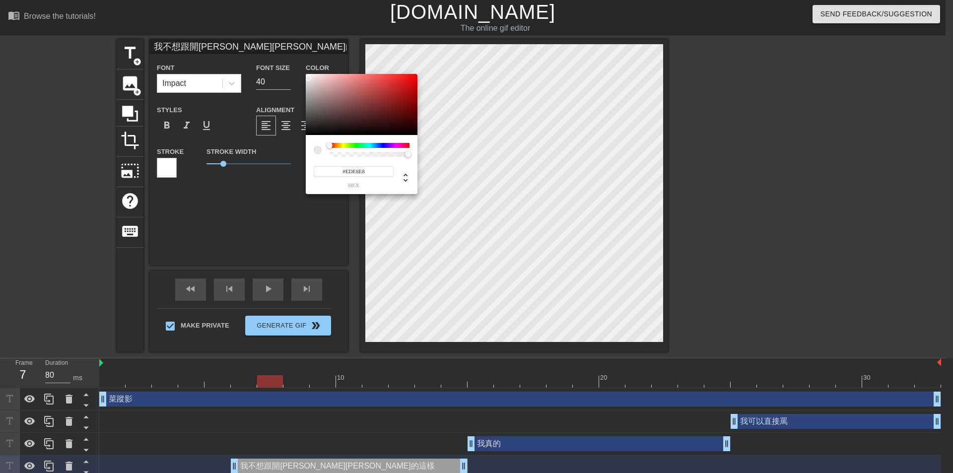
drag, startPoint x: 362, startPoint y: 103, endPoint x: 308, endPoint y: 78, distance: 59.8
click at [308, 78] on div at bounding box center [362, 105] width 112 height 62
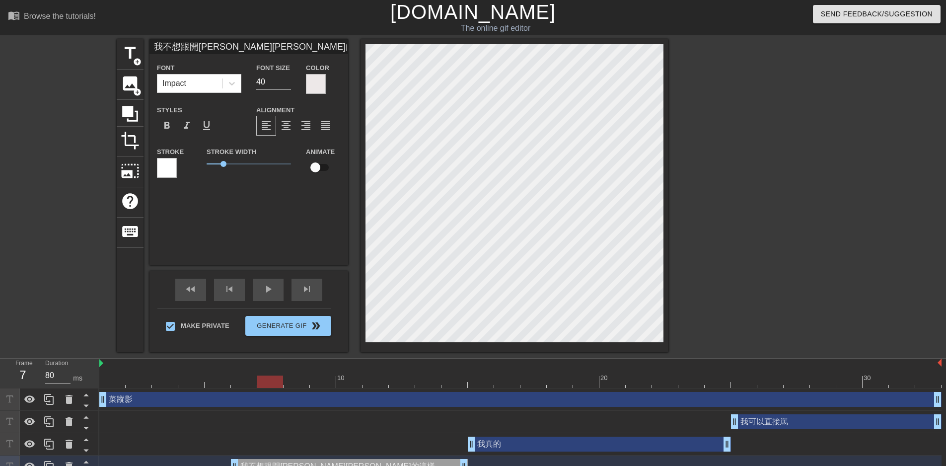
click at [172, 167] on div at bounding box center [167, 168] width 20 height 20
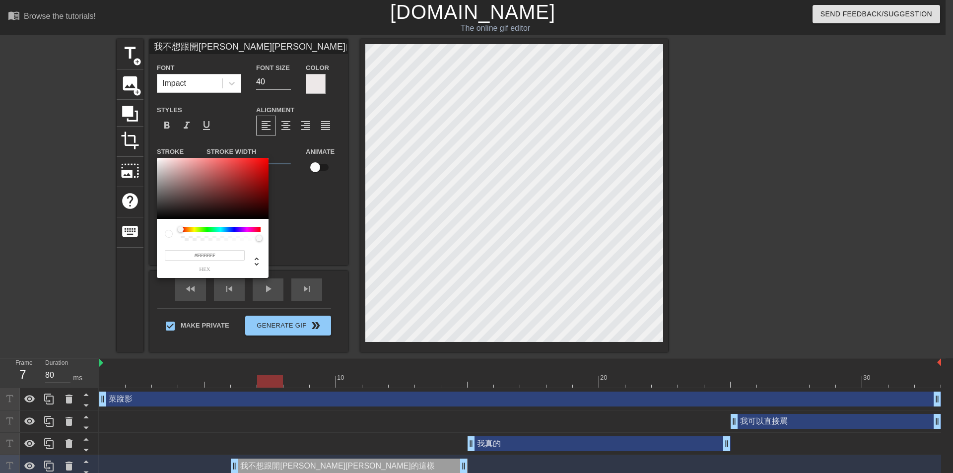
drag, startPoint x: 216, startPoint y: 177, endPoint x: 127, endPoint y: 153, distance: 92.0
click at [127, 153] on div "#FFFFFF hex" at bounding box center [476, 236] width 953 height 473
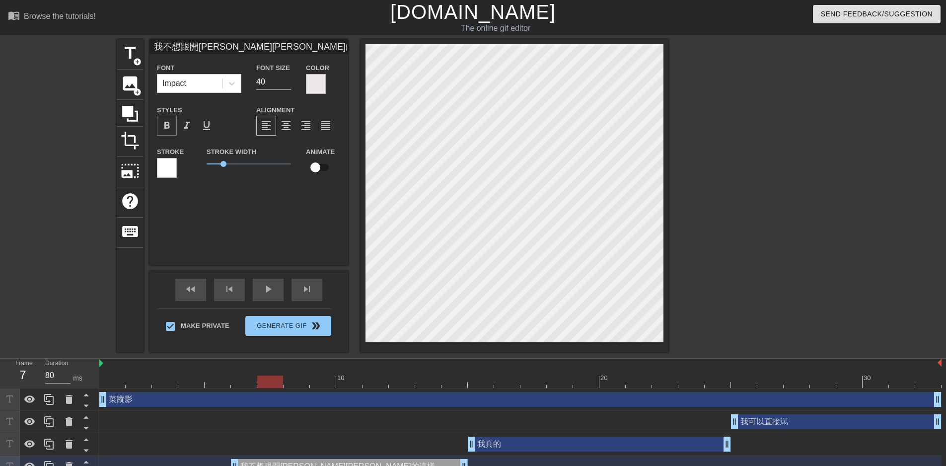
click at [165, 127] on span "format_bold" at bounding box center [167, 126] width 12 height 12
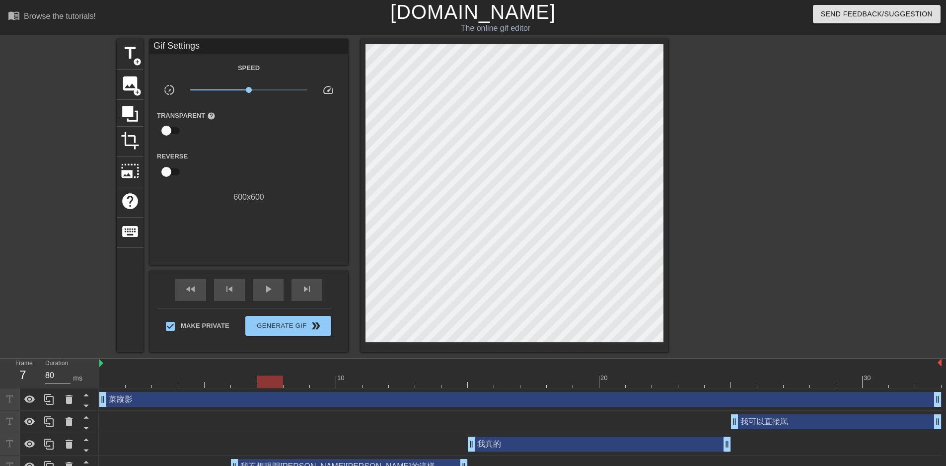
click at [762, 260] on div at bounding box center [754, 188] width 149 height 298
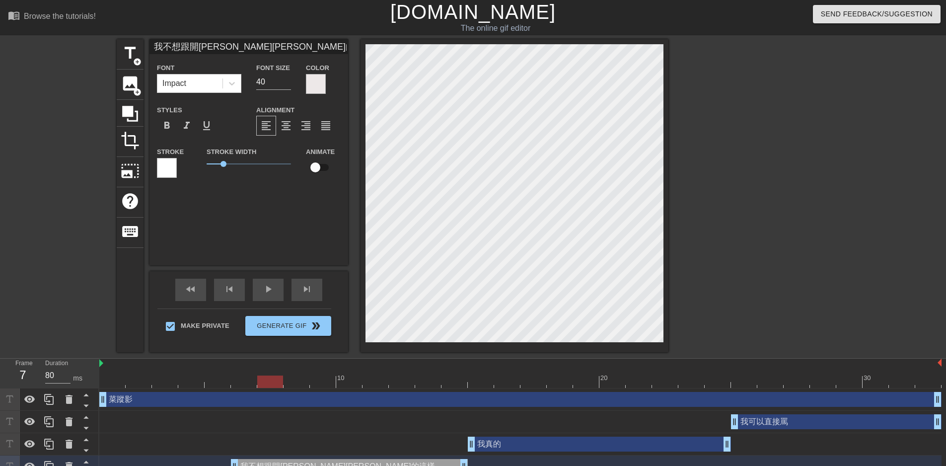
scroll to position [1, 1]
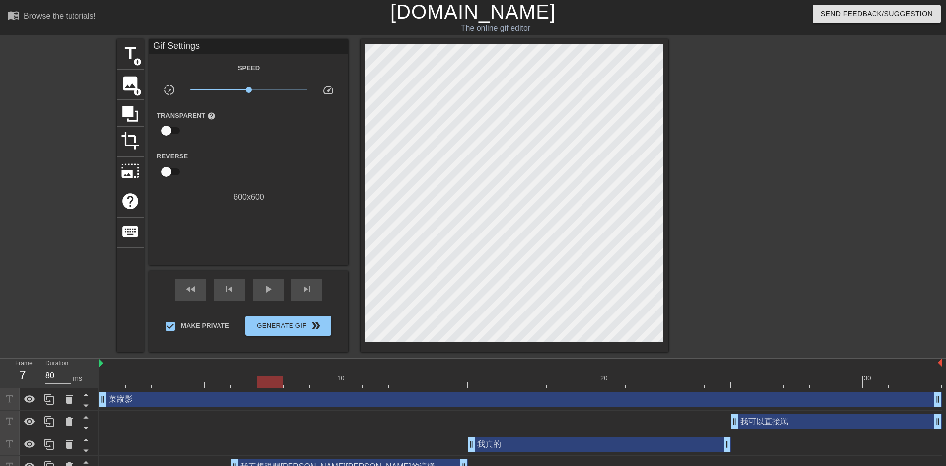
click at [732, 261] on div at bounding box center [754, 188] width 149 height 298
click at [272, 285] on span "play_arrow" at bounding box center [268, 289] width 12 height 12
click at [272, 285] on span "pause" at bounding box center [268, 289] width 12 height 12
click at [275, 292] on div "play_arrow" at bounding box center [268, 290] width 31 height 22
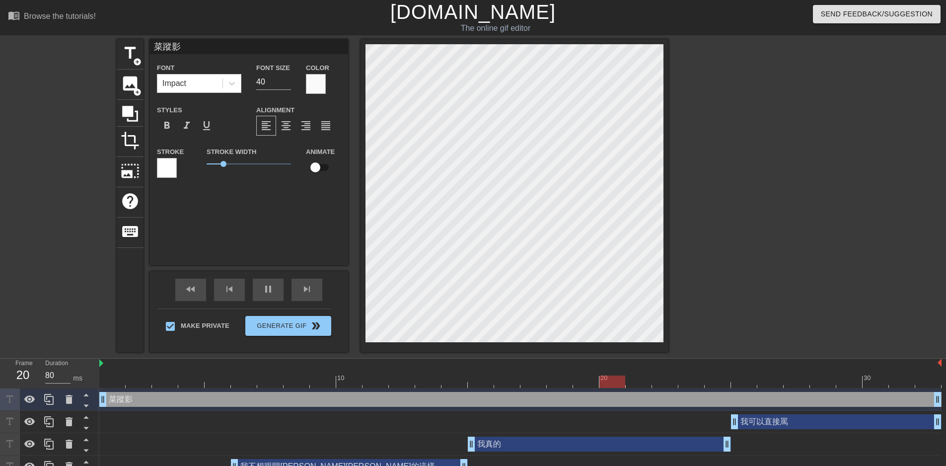
click at [871, 212] on div "title add_circle image add_circle crop photo_size_select_large help keyboard 菜蹤…" at bounding box center [473, 195] width 946 height 313
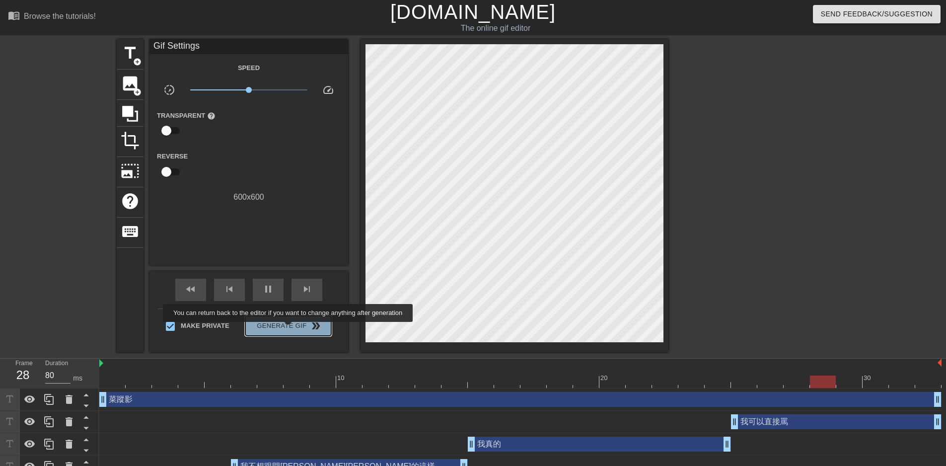
click at [289, 329] on span "Generate Gif double_arrow" at bounding box center [288, 326] width 78 height 12
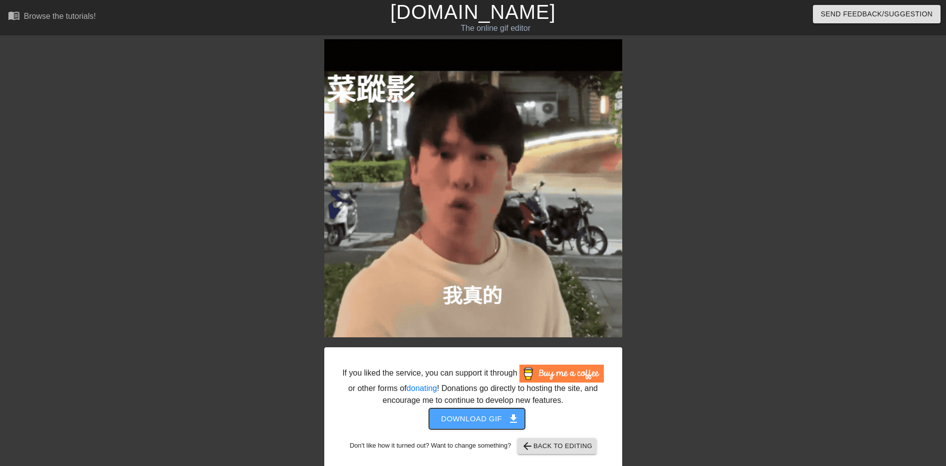
click at [499, 416] on span "Download gif get_app" at bounding box center [477, 418] width 72 height 13
